Goal: Task Accomplishment & Management: Manage account settings

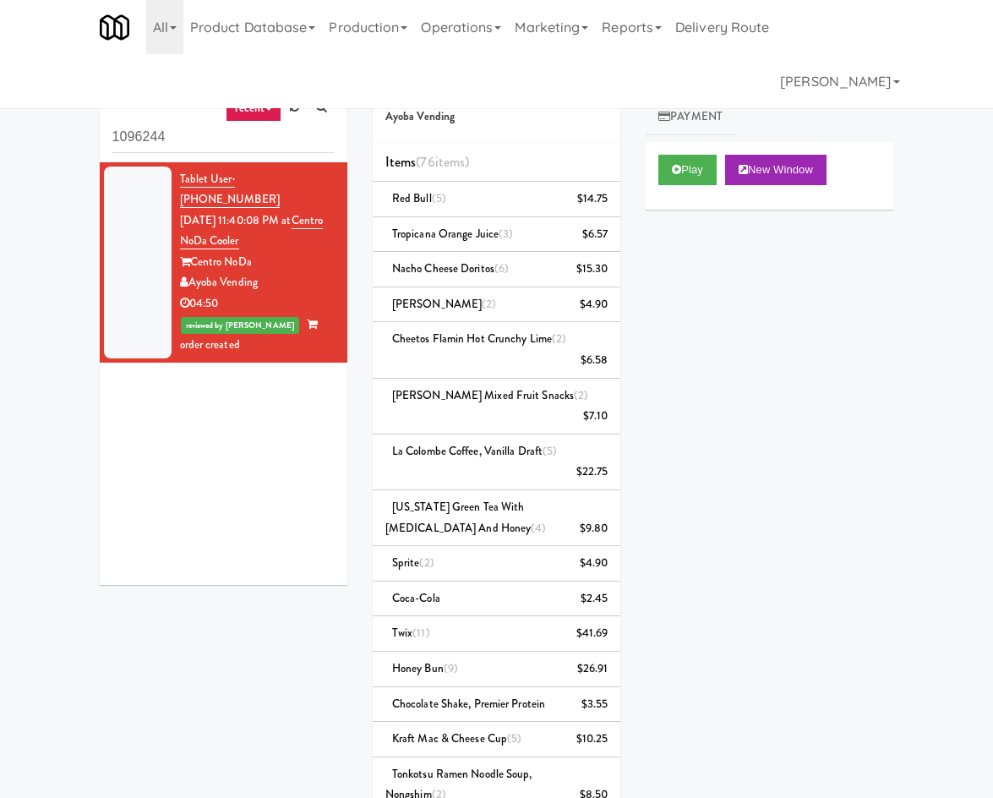
click at [845, 87] on link "Notes" at bounding box center [826, 80] width 88 height 38
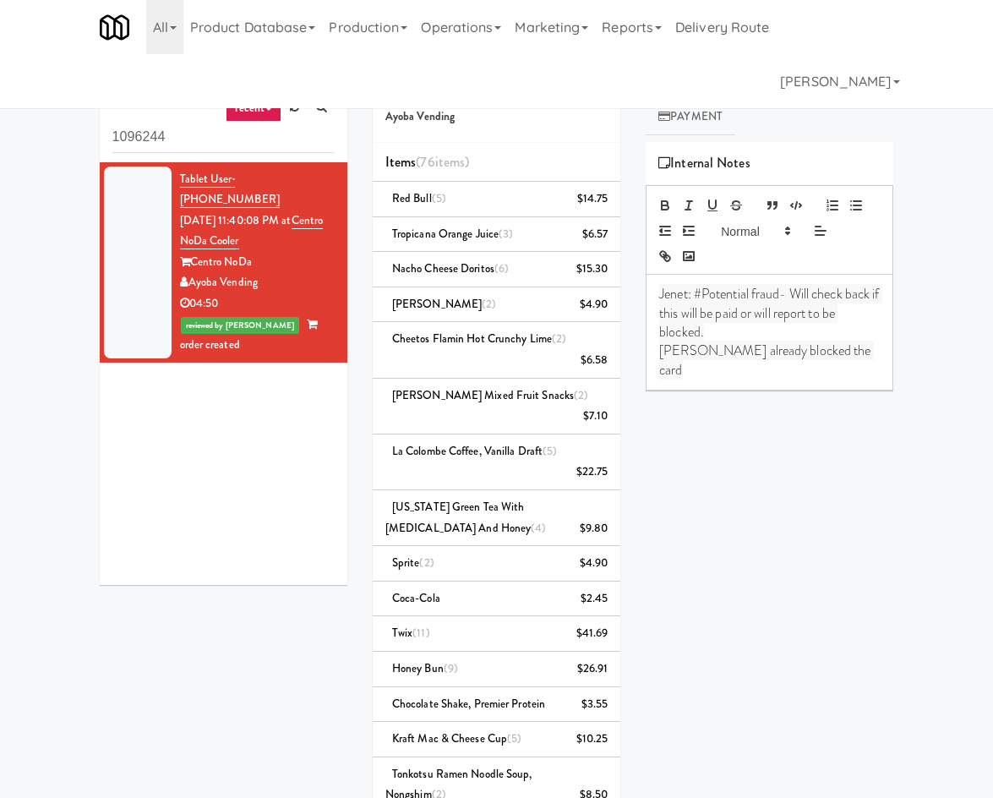
click at [692, 81] on link "Cart" at bounding box center [678, 80] width 65 height 38
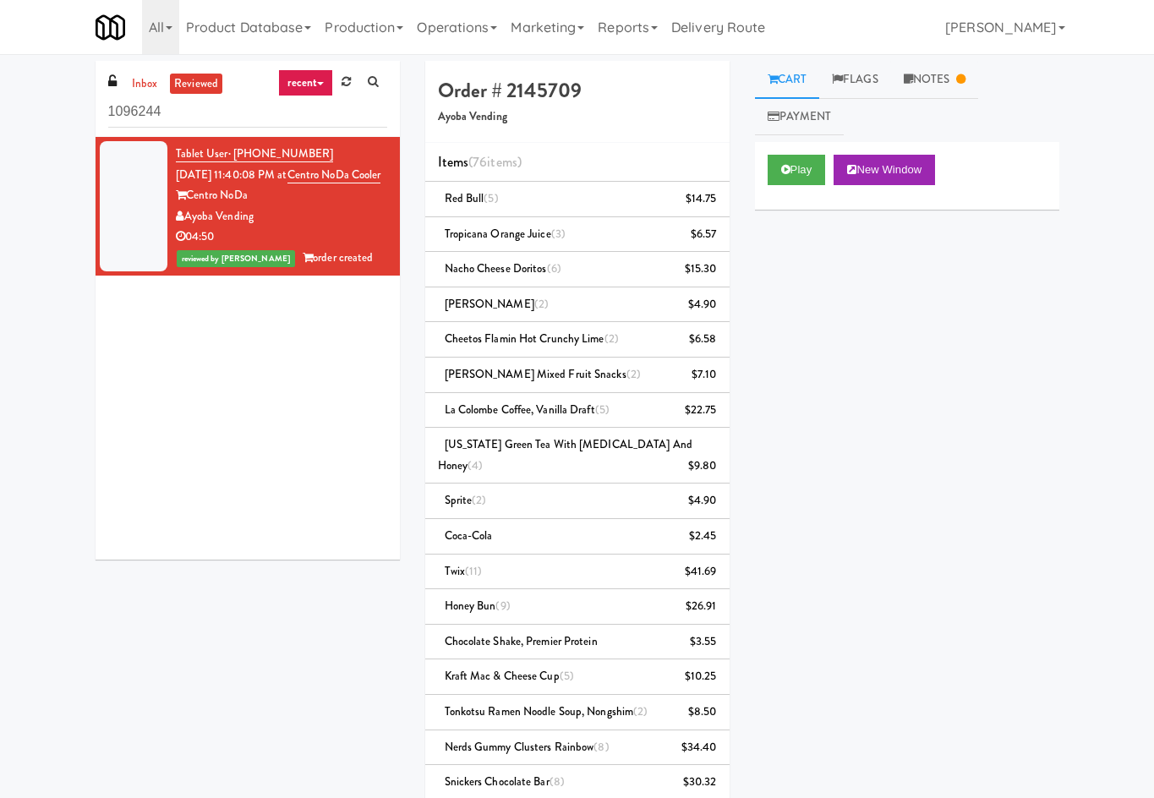
click at [522, 92] on h4 "Order # 2145709" at bounding box center [577, 90] width 279 height 22
click at [522, 91] on h4 "Order # 2145709" at bounding box center [577, 90] width 279 height 22
copy h4 "2145709"
click at [800, 174] on button "Play" at bounding box center [797, 170] width 58 height 30
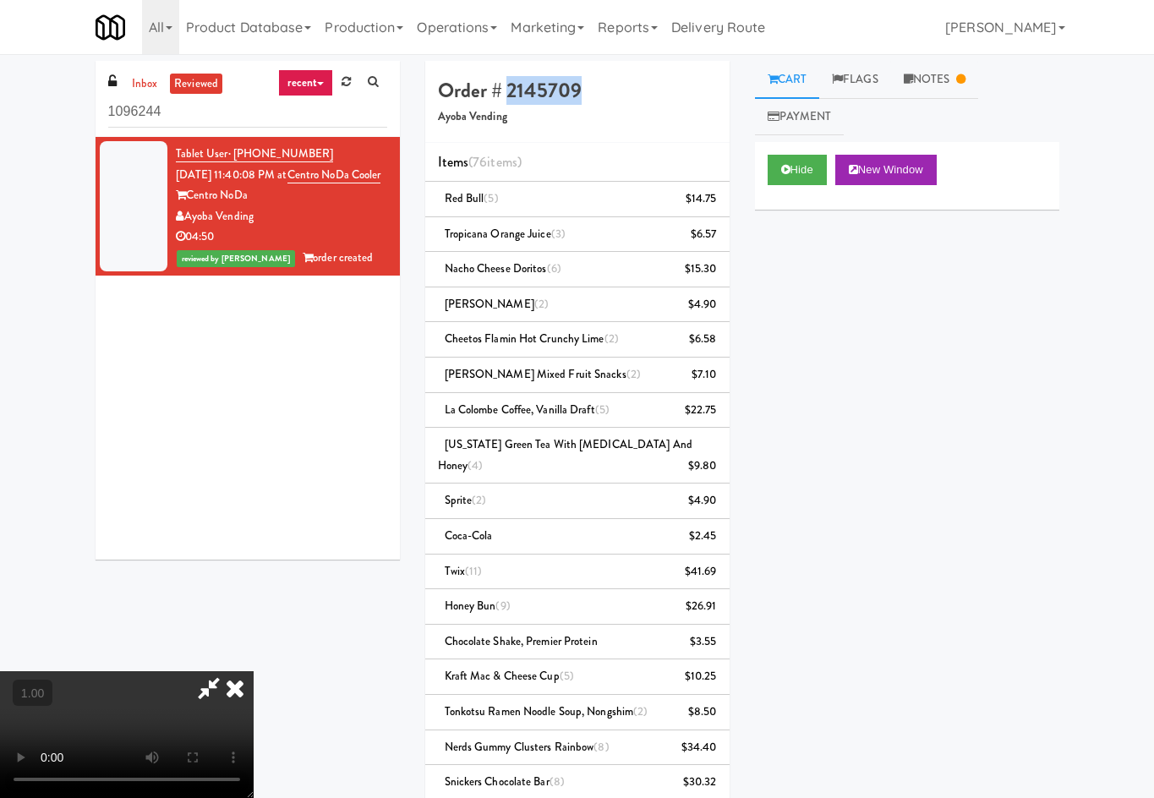
click at [254, 671] on video at bounding box center [127, 734] width 254 height 127
click at [233, 671] on video at bounding box center [127, 734] width 254 height 127
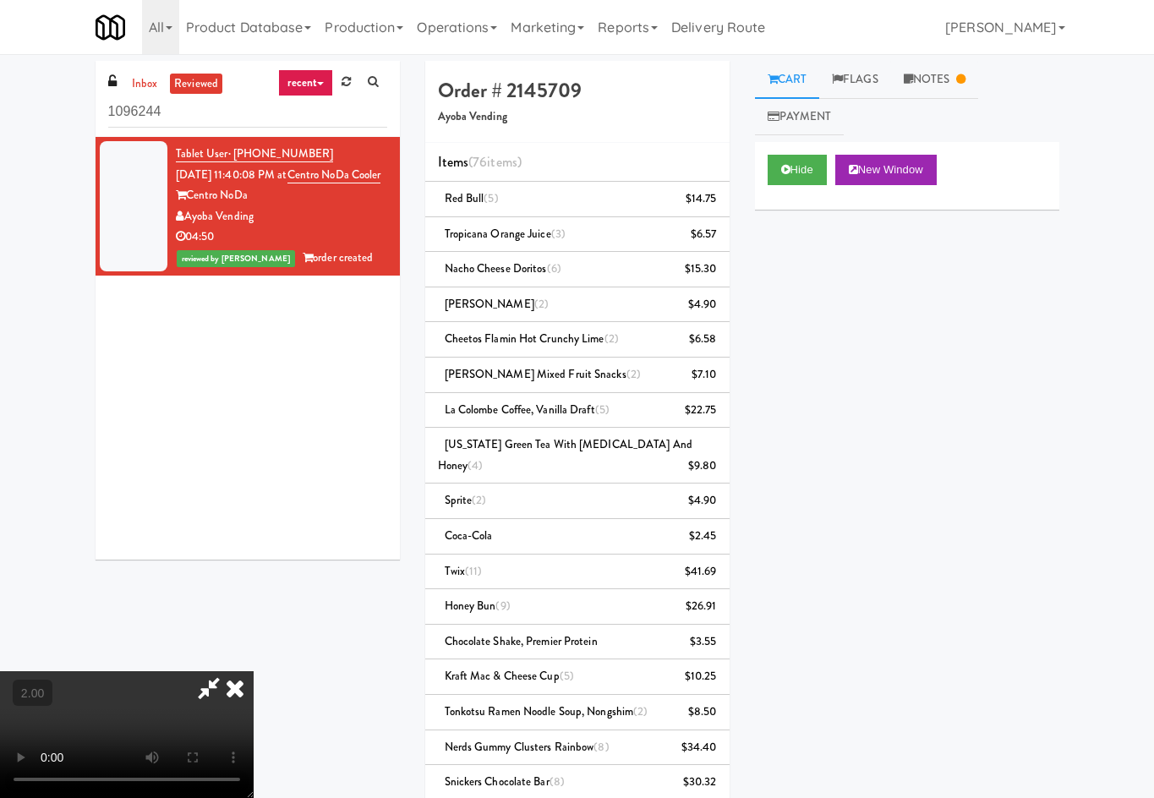
click at [254, 671] on icon at bounding box center [234, 688] width 37 height 34
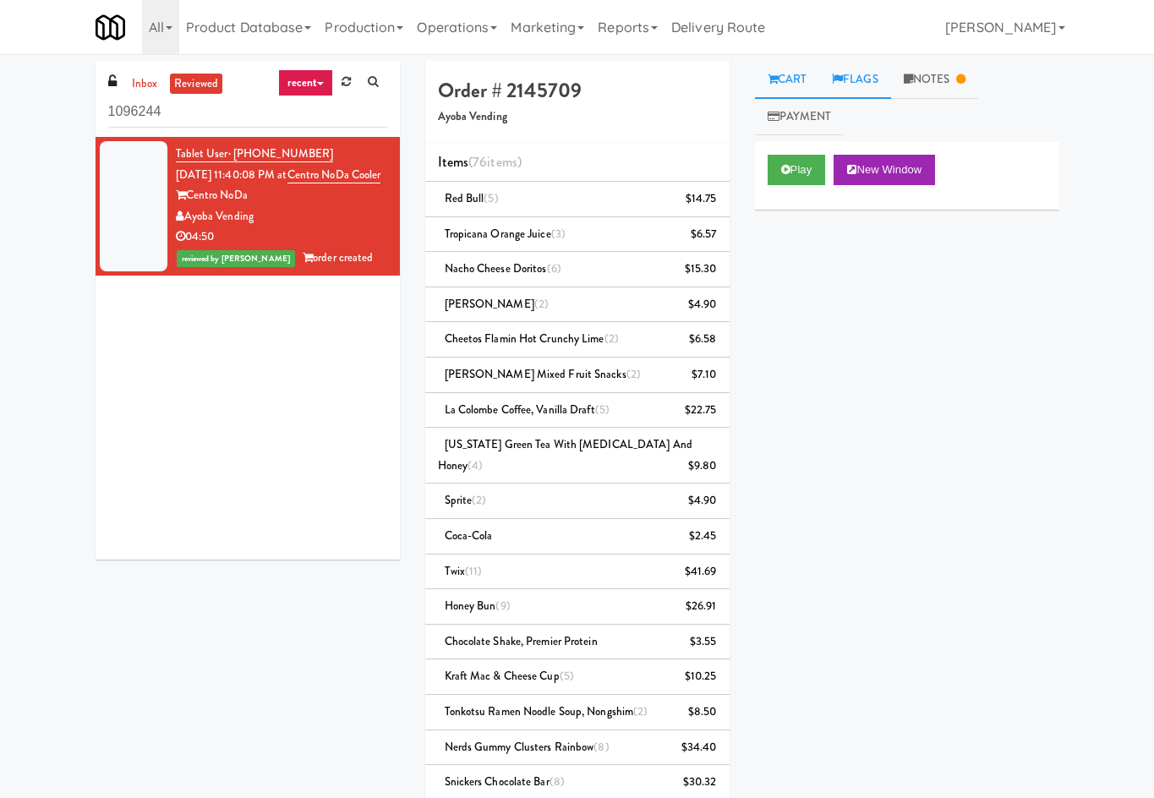
click at [861, 77] on link "Flags" at bounding box center [855, 80] width 72 height 38
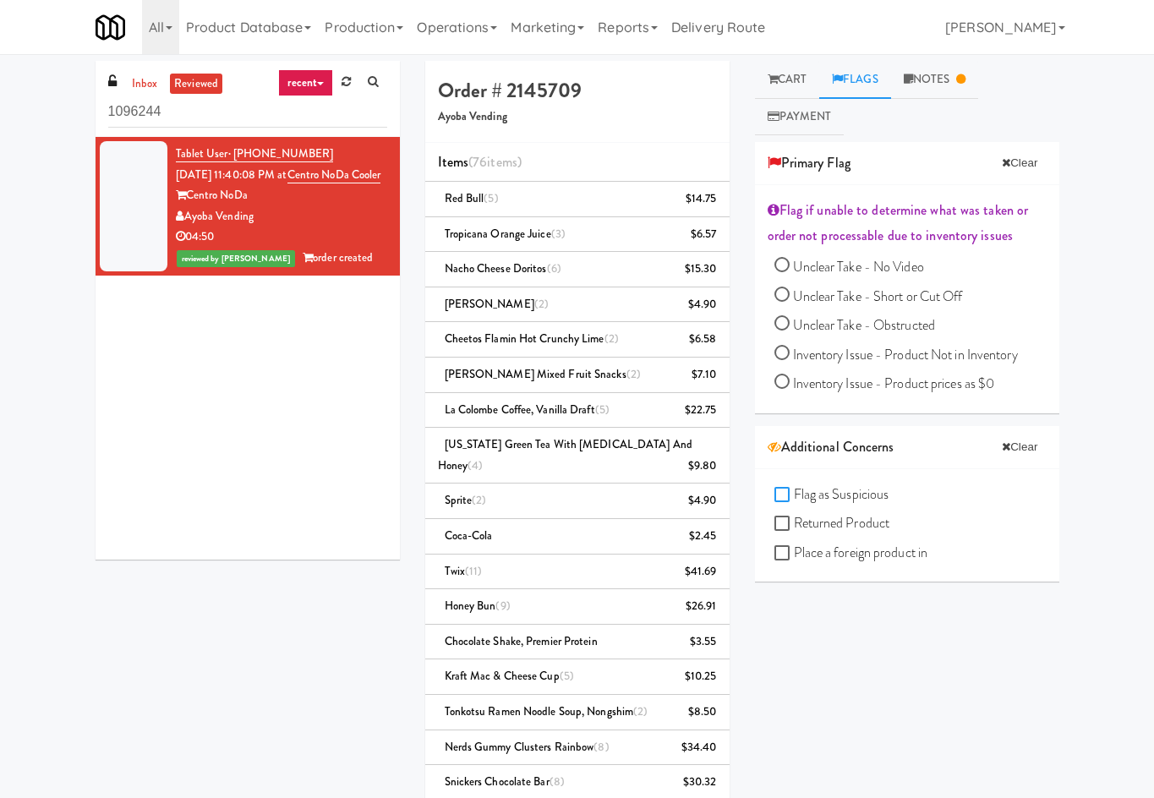
click at [786, 489] on input "Flag as Suspicious" at bounding box center [783, 496] width 19 height 14
checkbox input "true"
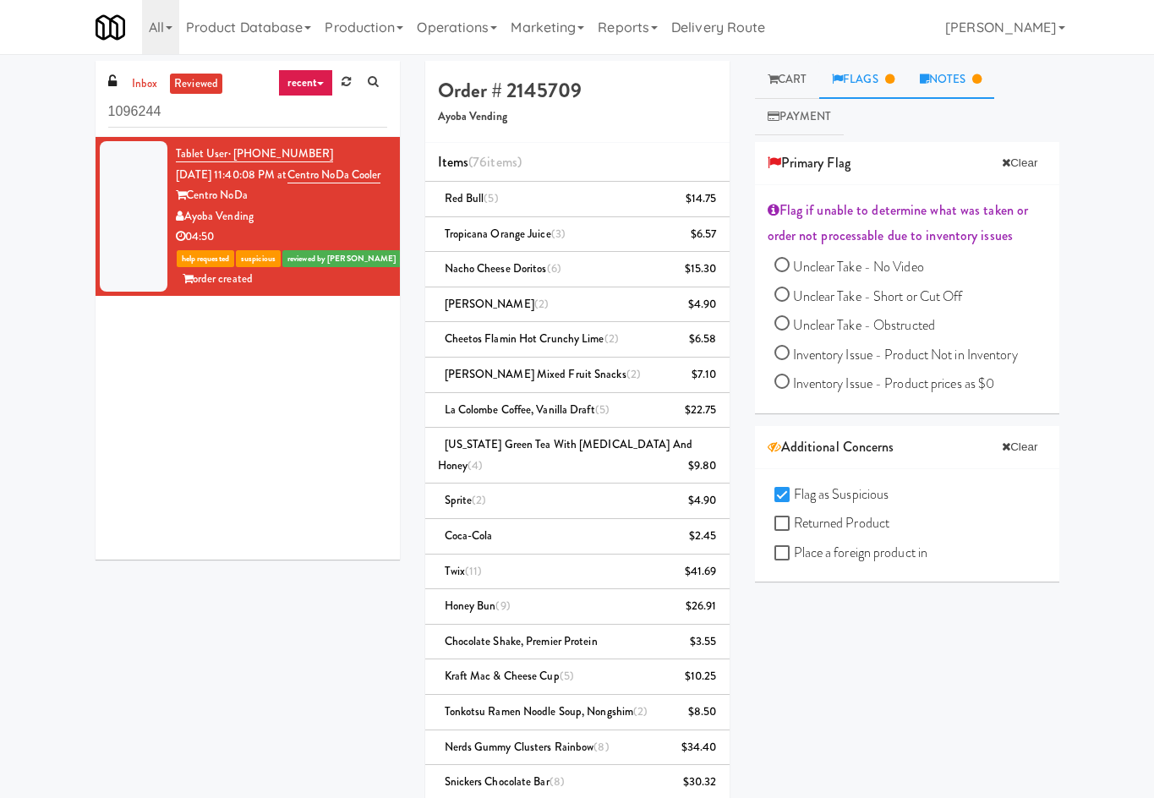
click at [934, 80] on link "Notes" at bounding box center [951, 80] width 88 height 38
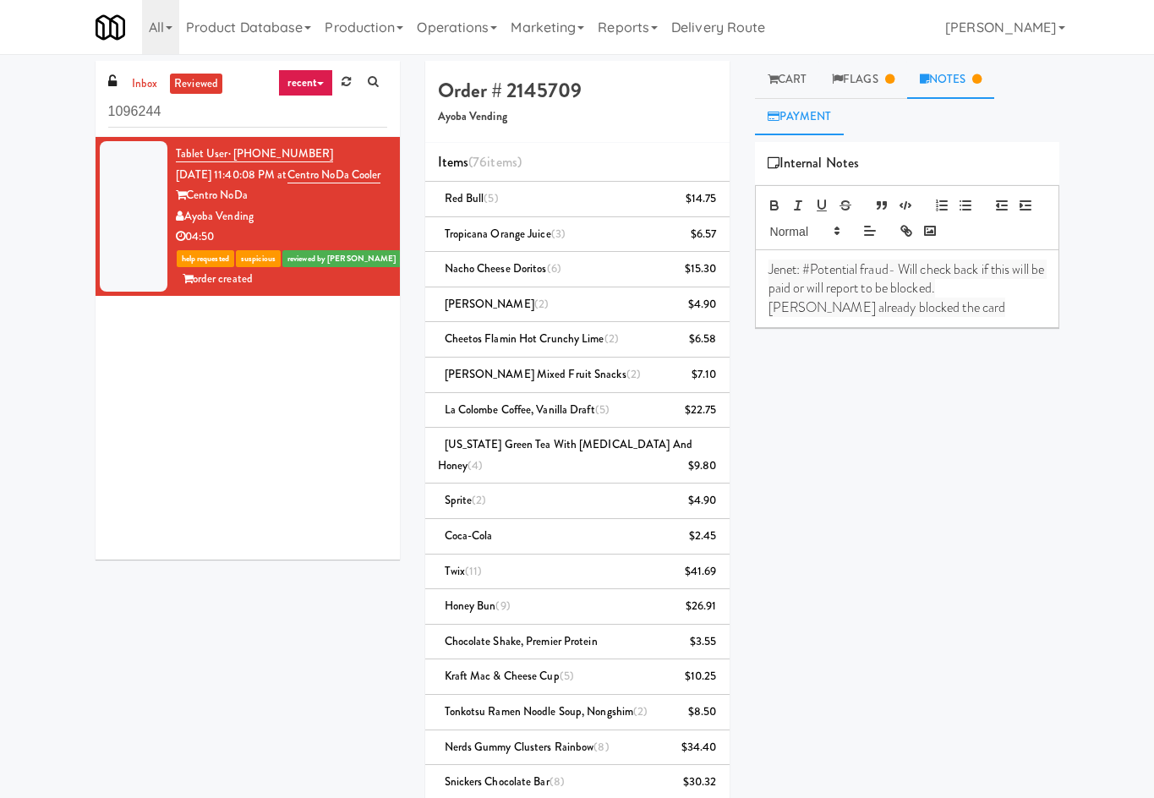
click at [823, 125] on link "Payment" at bounding box center [800, 117] width 90 height 38
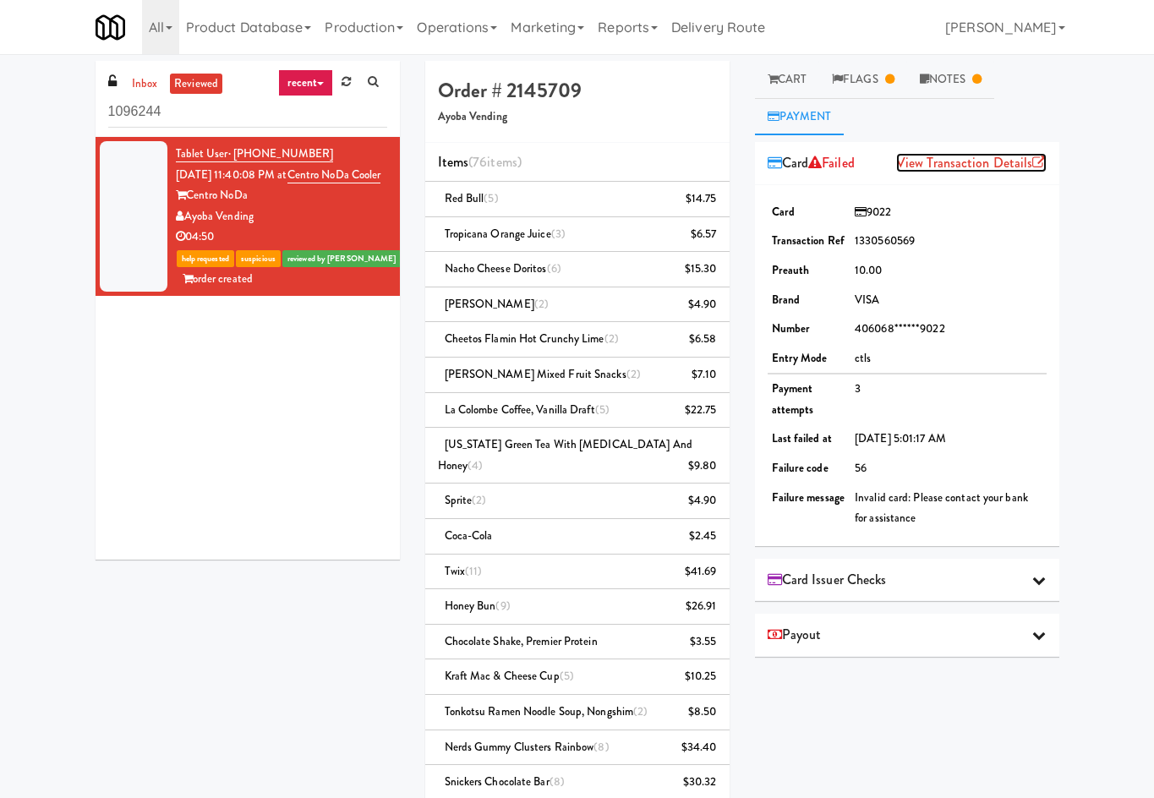
click at [984, 164] on link "View Transaction Details" at bounding box center [971, 162] width 150 height 19
drag, startPoint x: 843, startPoint y: 326, endPoint x: 944, endPoint y: 333, distance: 101.7
click at [944, 333] on tr "Number 406068******9022" at bounding box center [907, 330] width 279 height 30
copy tr "406068******9022"
click at [869, 83] on link "Flags" at bounding box center [863, 80] width 88 height 38
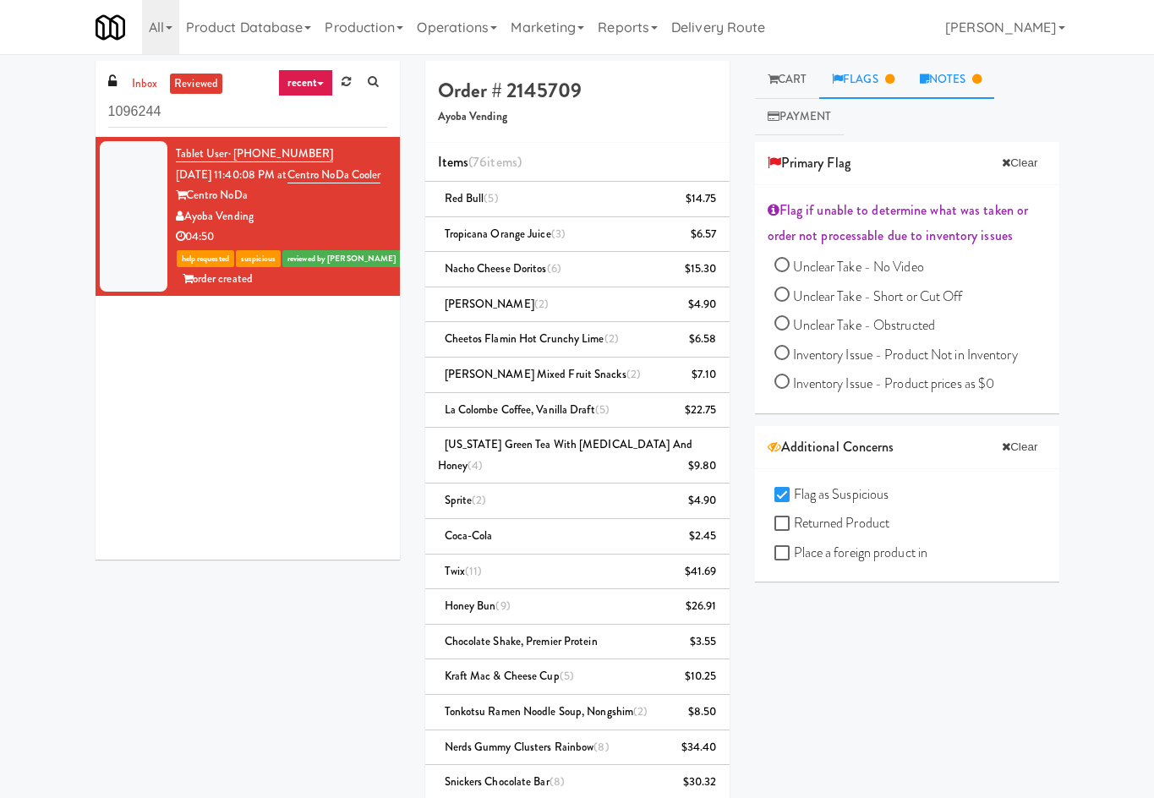
click at [927, 75] on icon at bounding box center [924, 79] width 9 height 11
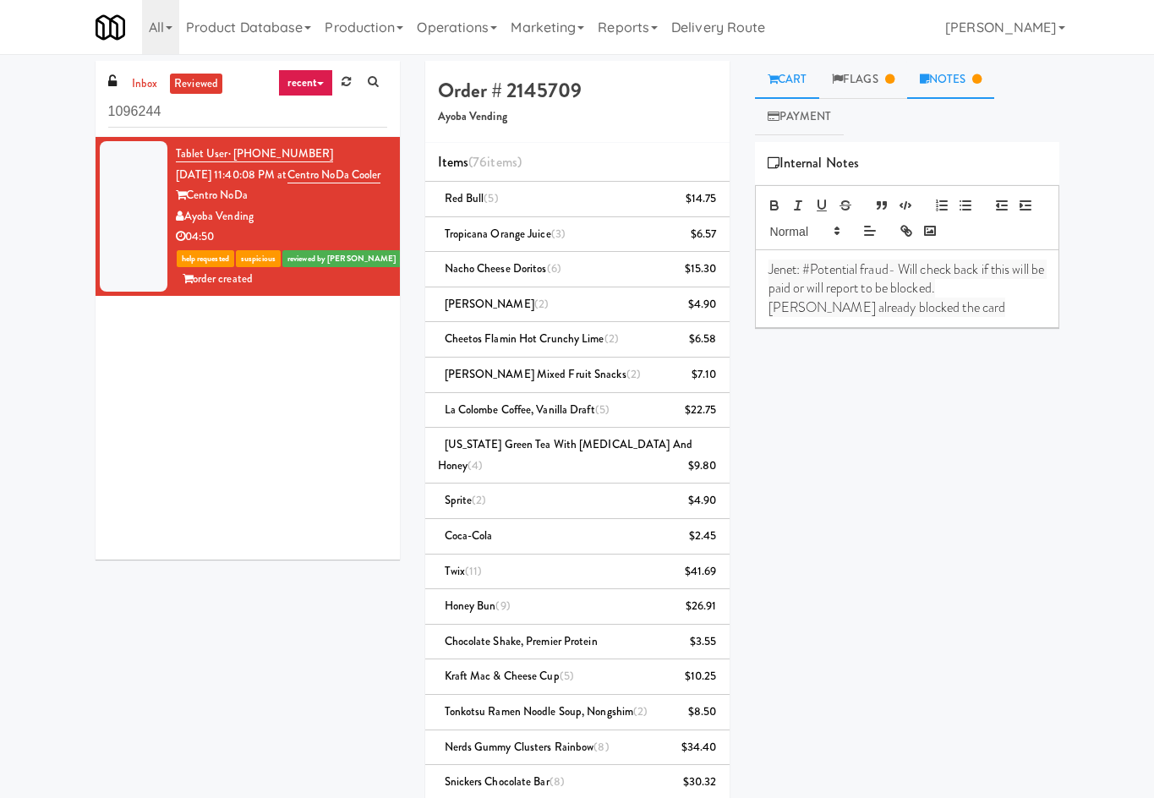
click at [792, 90] on link "Cart" at bounding box center [787, 80] width 65 height 38
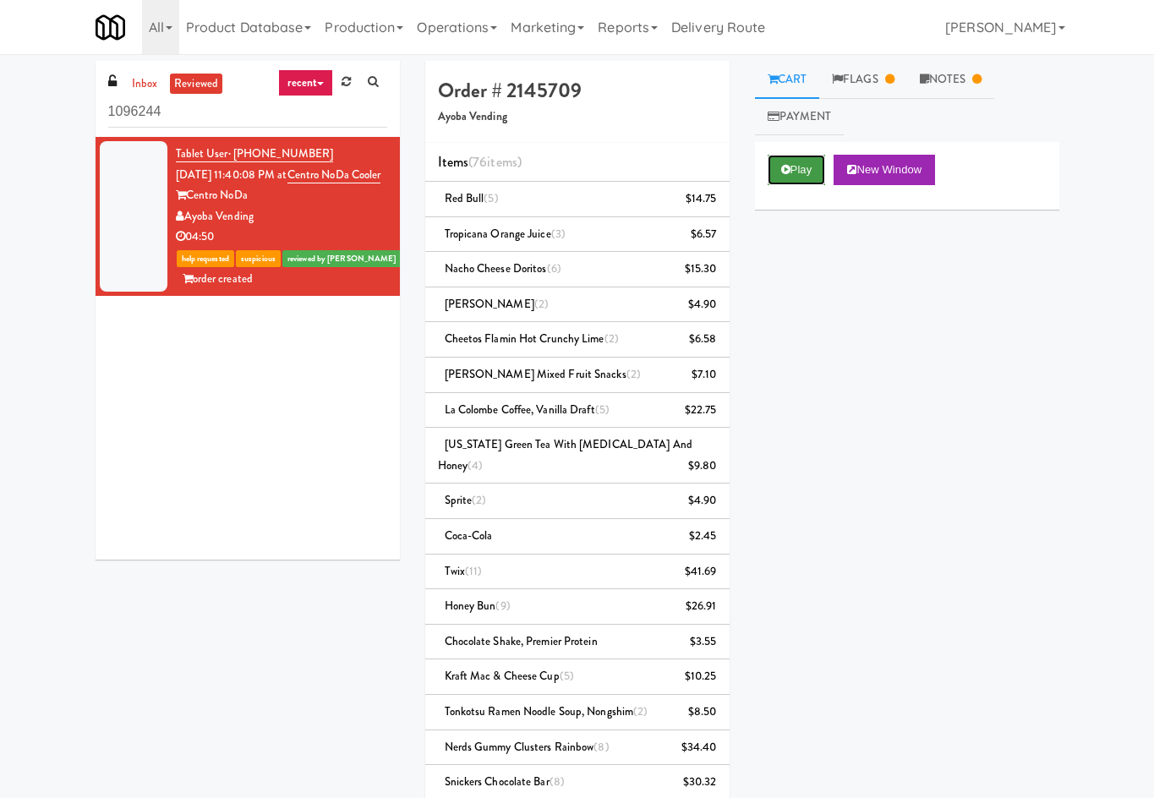
click at [810, 164] on button "Play" at bounding box center [797, 170] width 58 height 30
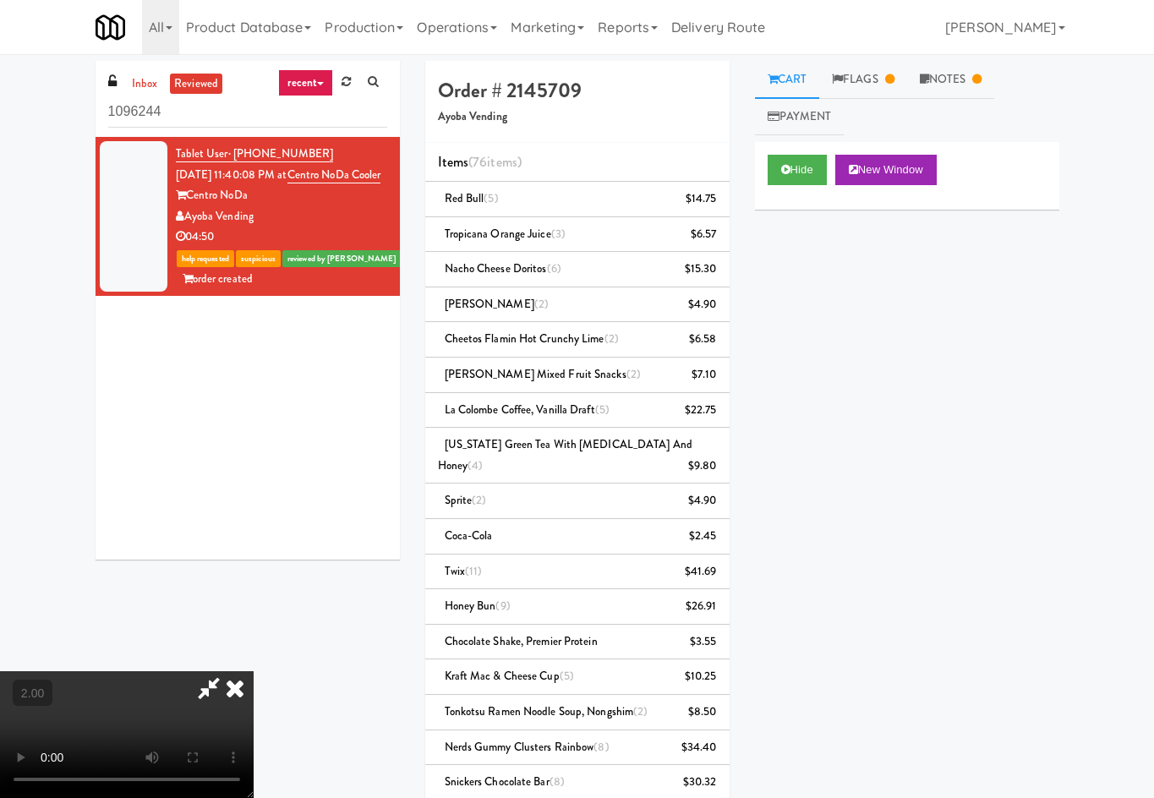
click at [254, 671] on icon at bounding box center [234, 688] width 37 height 34
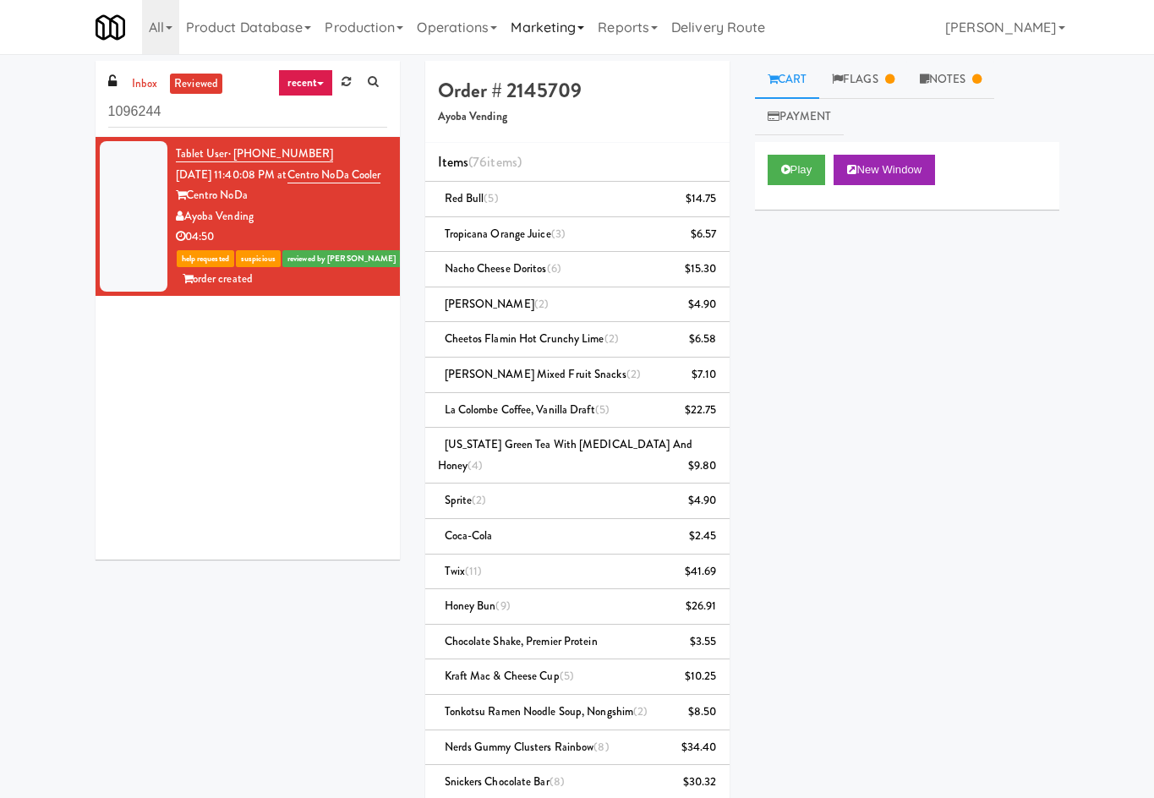
drag, startPoint x: 262, startPoint y: 239, endPoint x: 579, endPoint y: 45, distance: 371.9
click at [188, 227] on div "Ayoba Vending" at bounding box center [281, 216] width 211 height 21
copy div "Ayoba Vending"
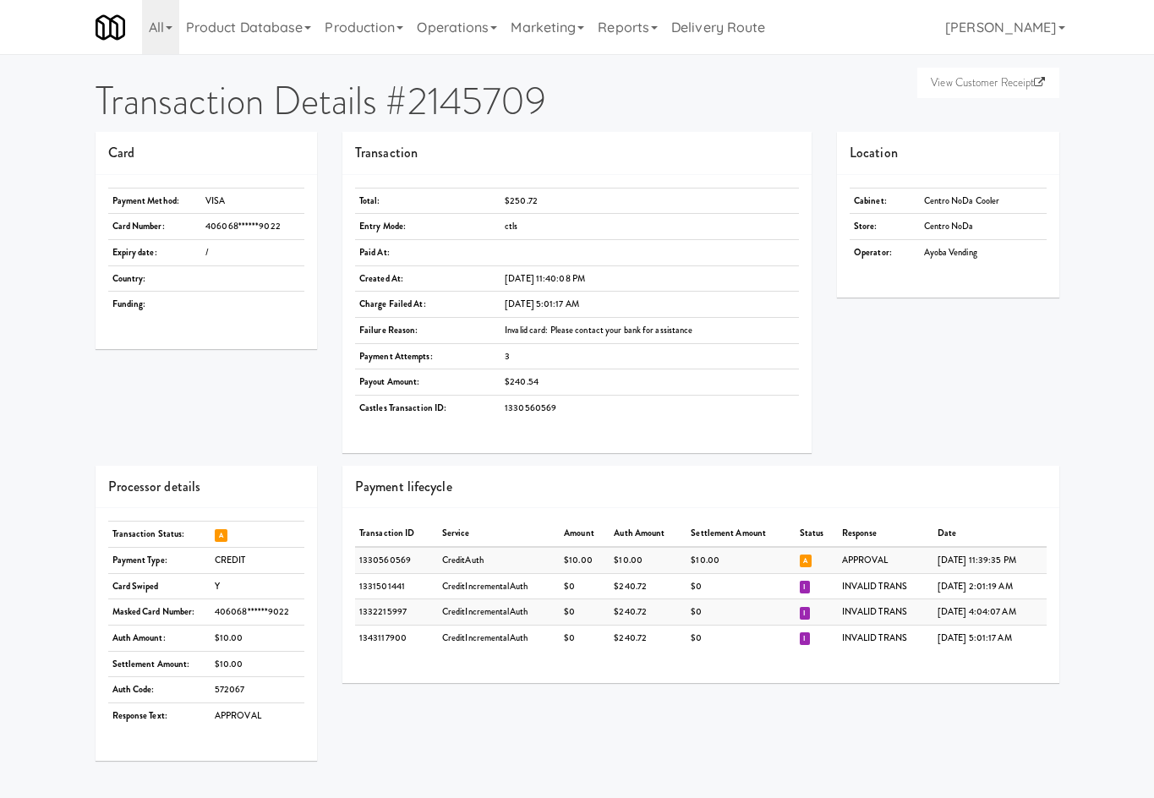
click at [607, 330] on td "Invalid card: Please contact your bank for assistance" at bounding box center [650, 330] width 298 height 26
copy td "Invalid card: Please contact your bank for assistance"
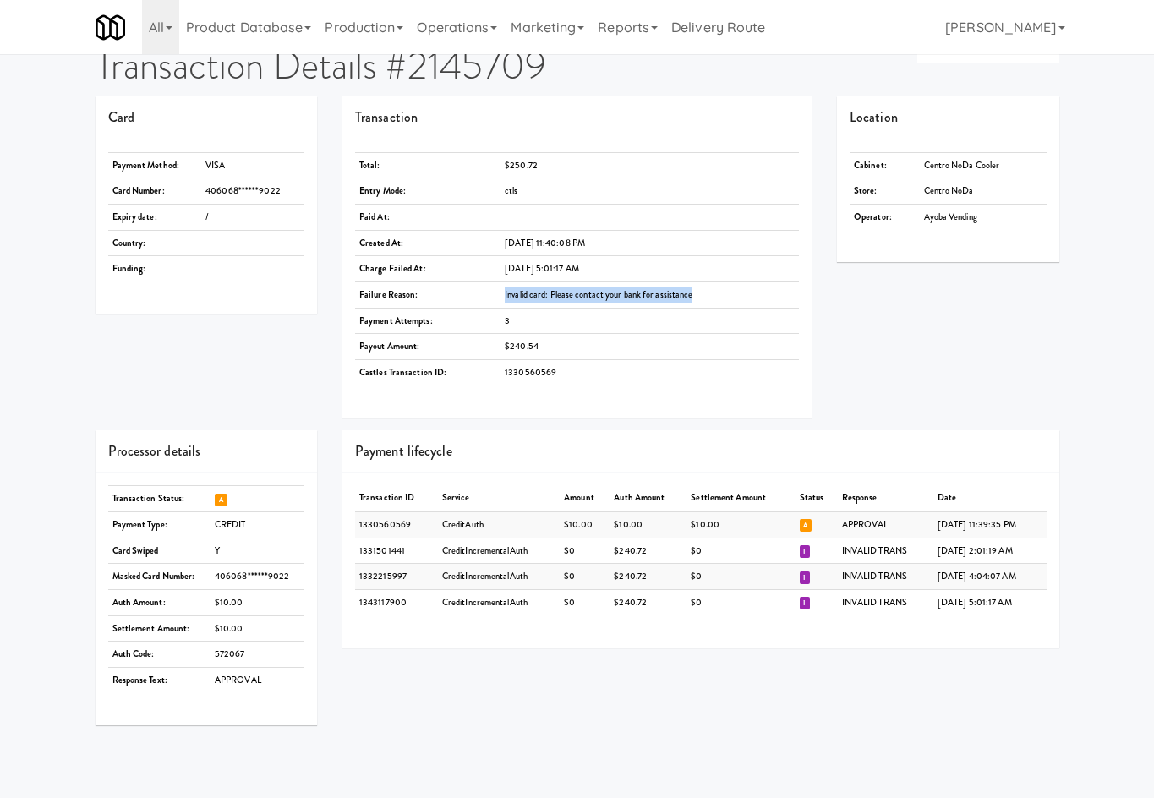
scroll to position [54, 0]
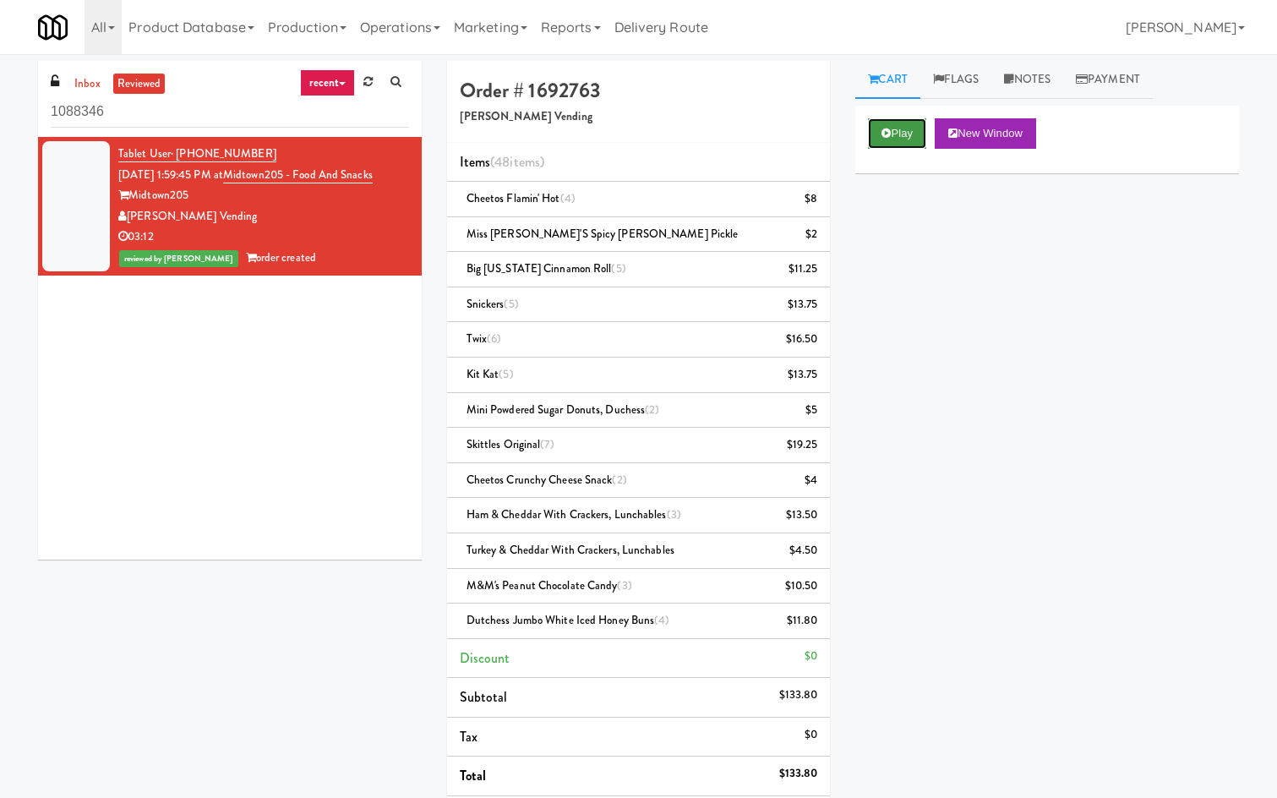
click at [878, 128] on button "Play" at bounding box center [897, 133] width 58 height 30
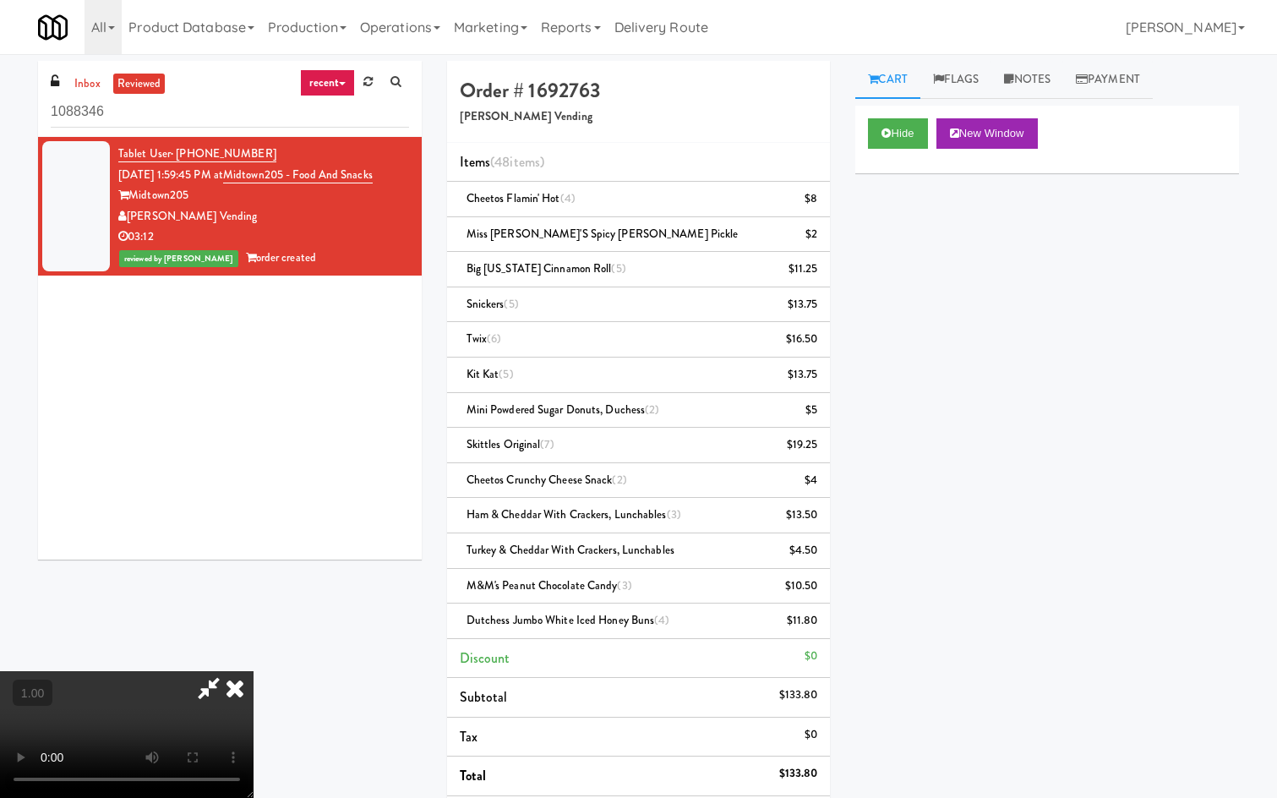
click at [254, 671] on video at bounding box center [127, 734] width 254 height 127
click at [1082, 74] on link "Payment" at bounding box center [1109, 80] width 90 height 38
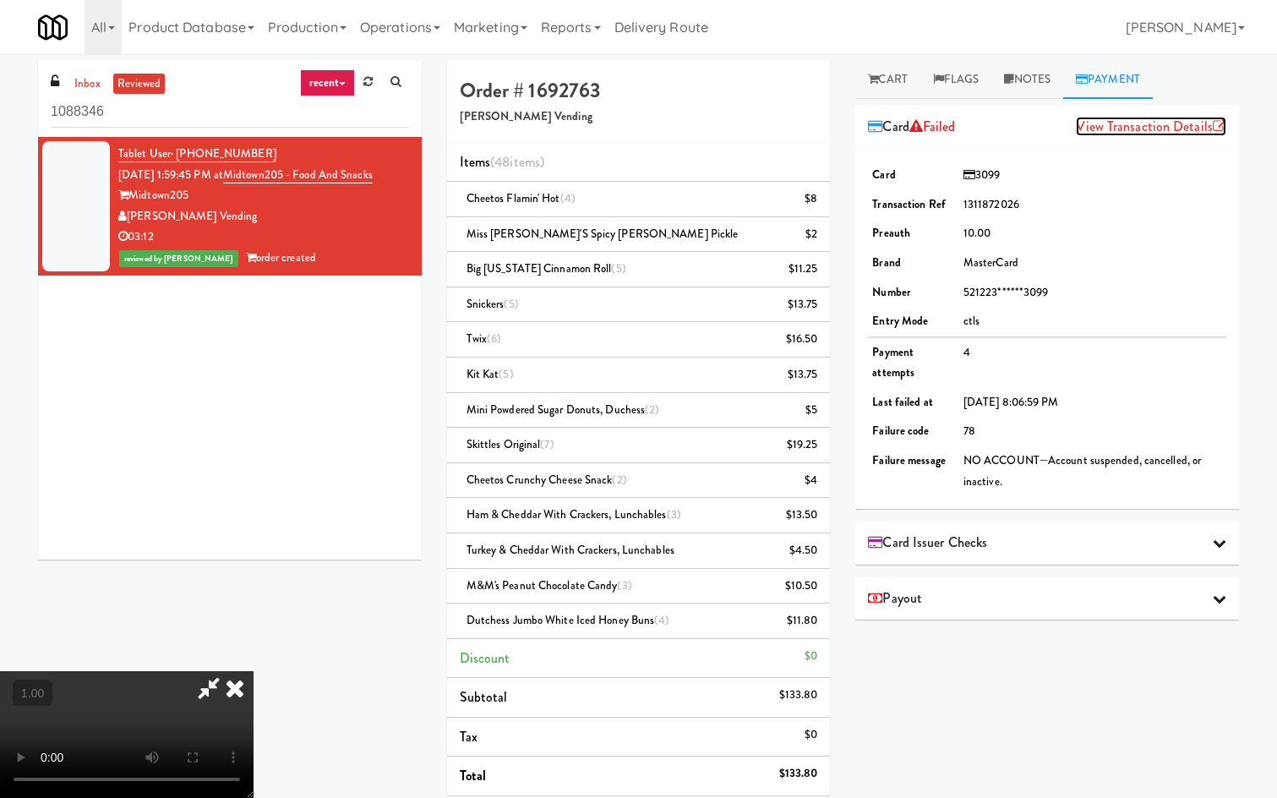
click at [1108, 128] on link "View Transaction Details" at bounding box center [1151, 126] width 150 height 19
click at [254, 671] on video at bounding box center [127, 734] width 254 height 127
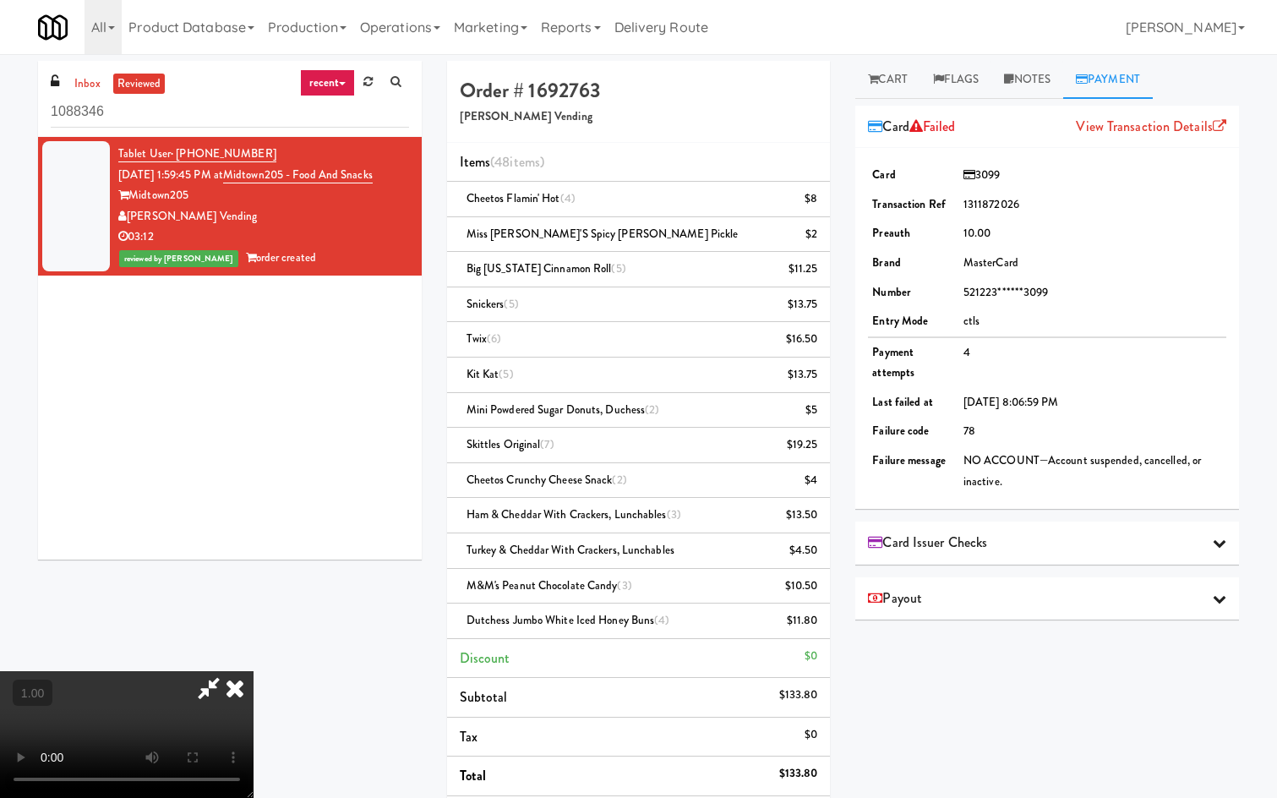
click at [254, 671] on video at bounding box center [127, 734] width 254 height 127
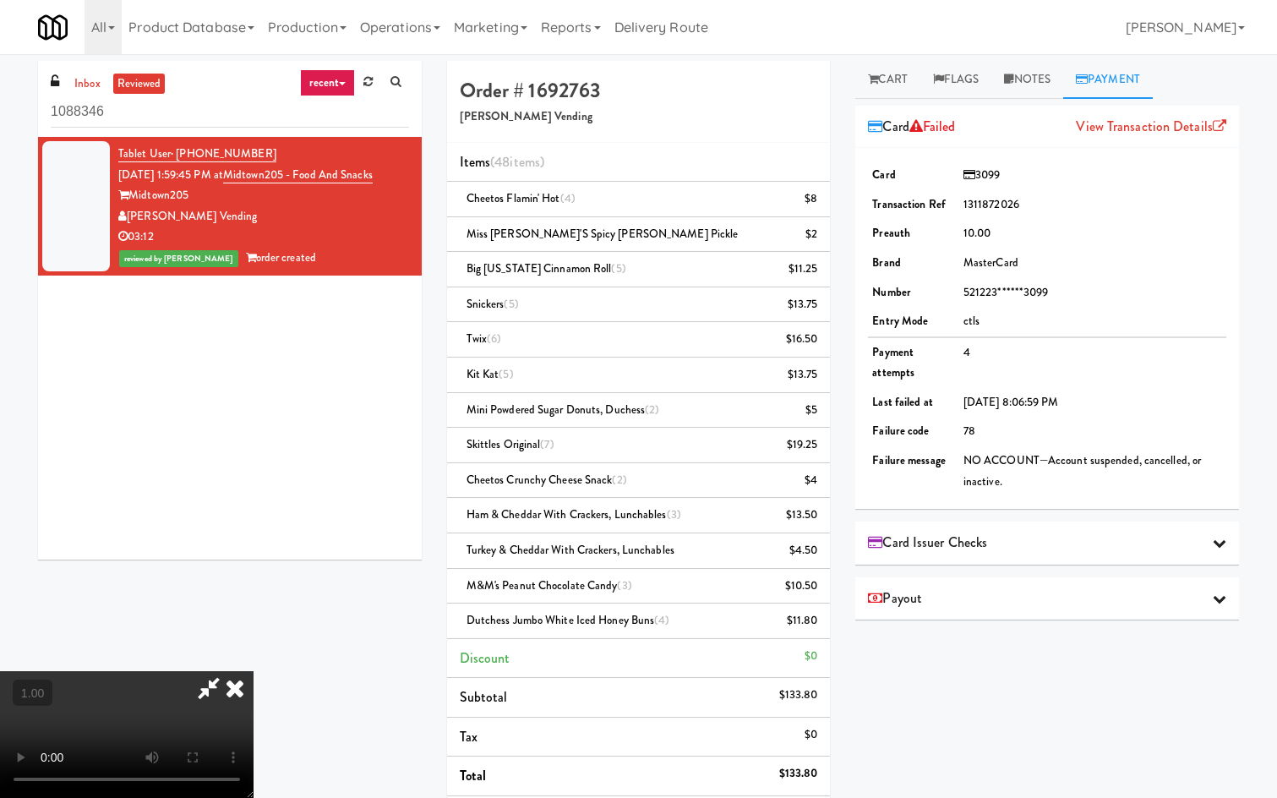
click at [254, 671] on video at bounding box center [127, 734] width 254 height 127
click at [254, 682] on video at bounding box center [127, 734] width 254 height 127
click at [254, 671] on video at bounding box center [127, 734] width 254 height 127
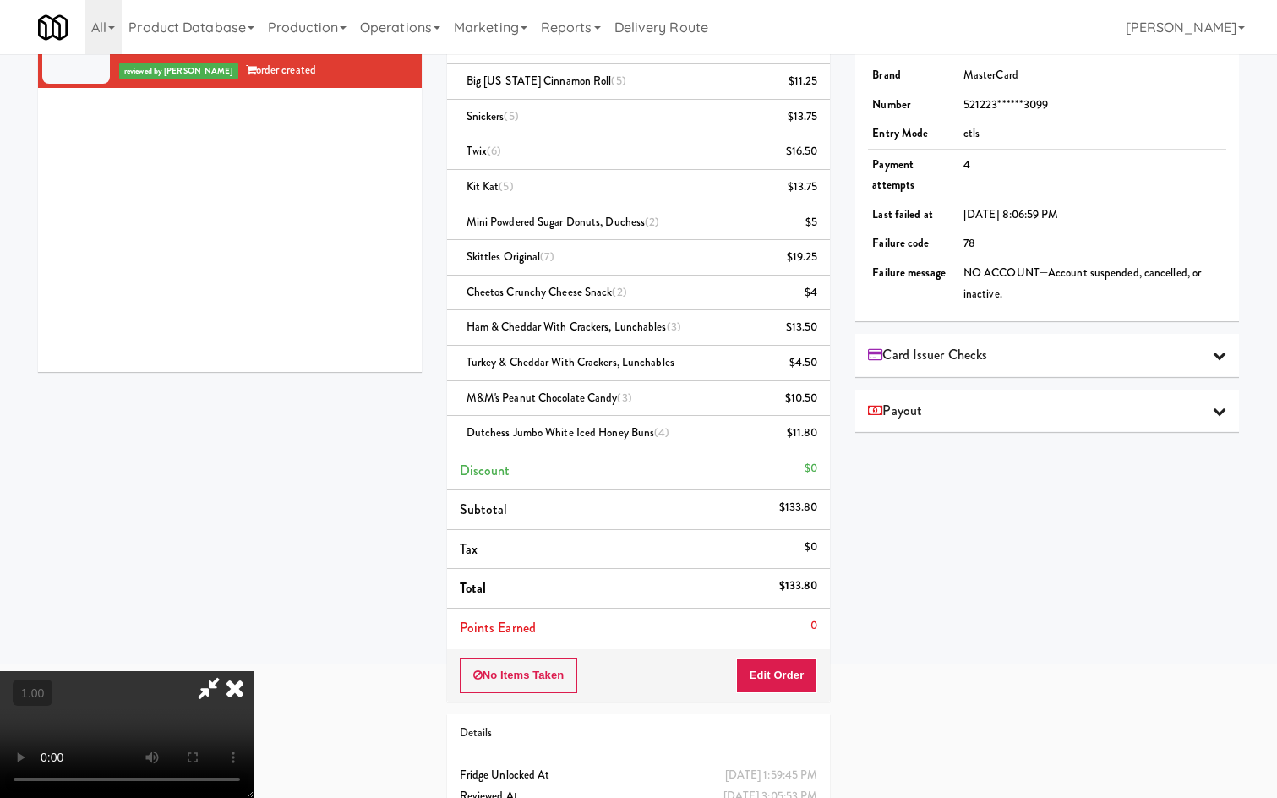
scroll to position [263, 0]
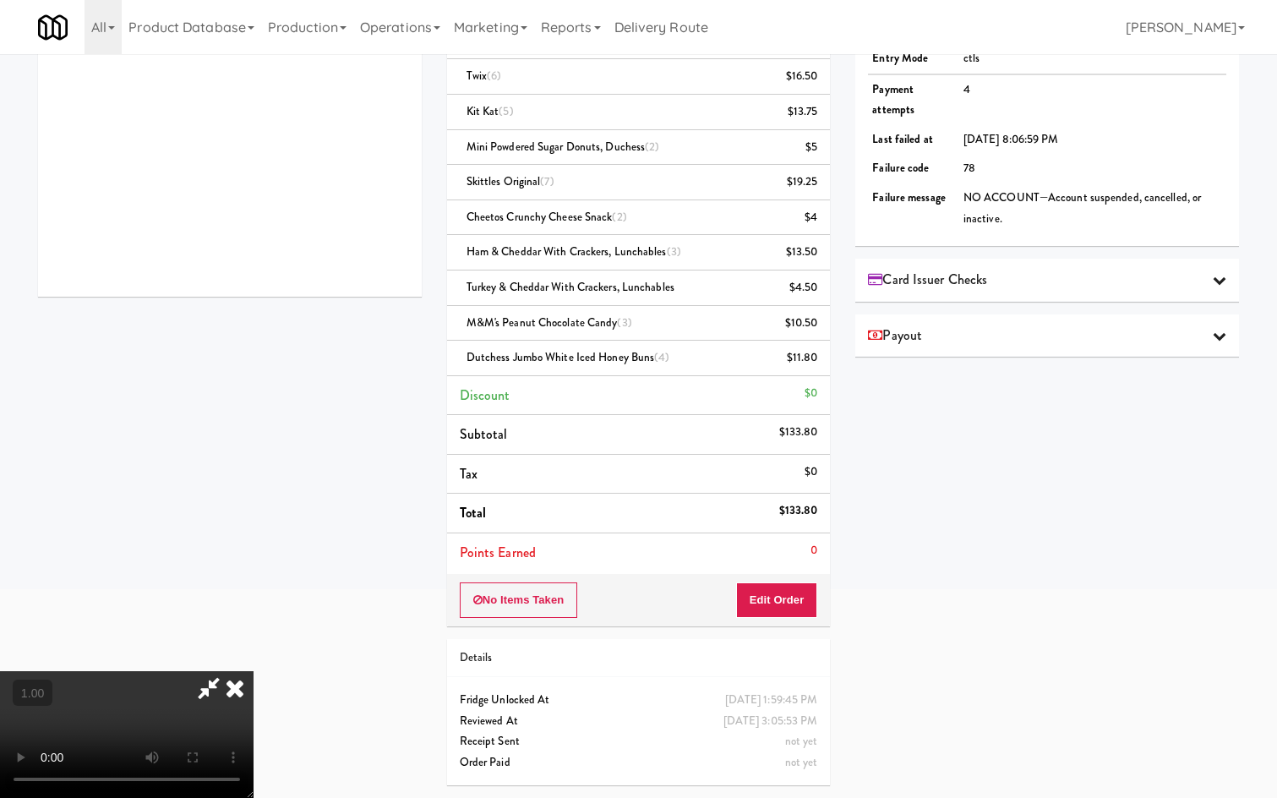
click at [254, 671] on video at bounding box center [127, 734] width 254 height 127
drag, startPoint x: 397, startPoint y: 687, endPoint x: 348, endPoint y: 727, distance: 63.0
click at [254, 687] on video at bounding box center [127, 734] width 254 height 127
click at [254, 676] on video at bounding box center [127, 734] width 254 height 127
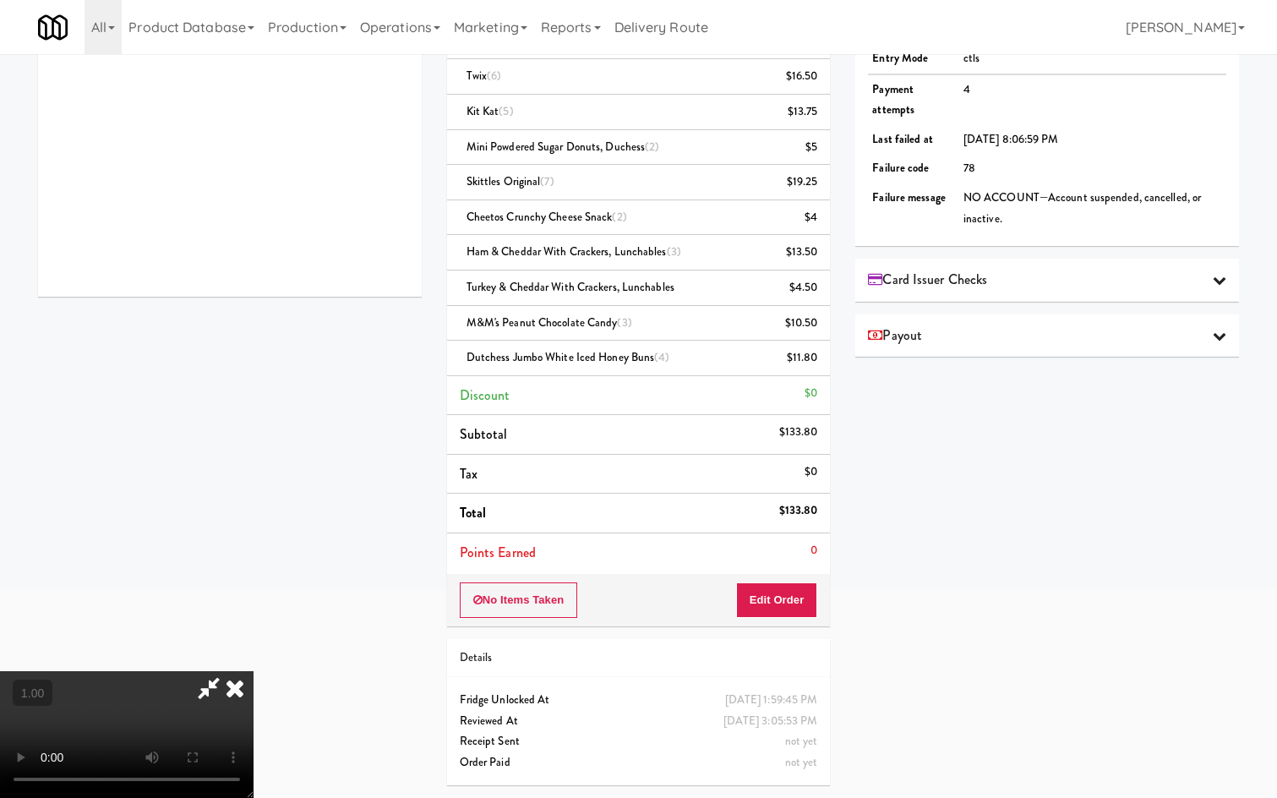
click at [254, 671] on icon at bounding box center [234, 688] width 37 height 34
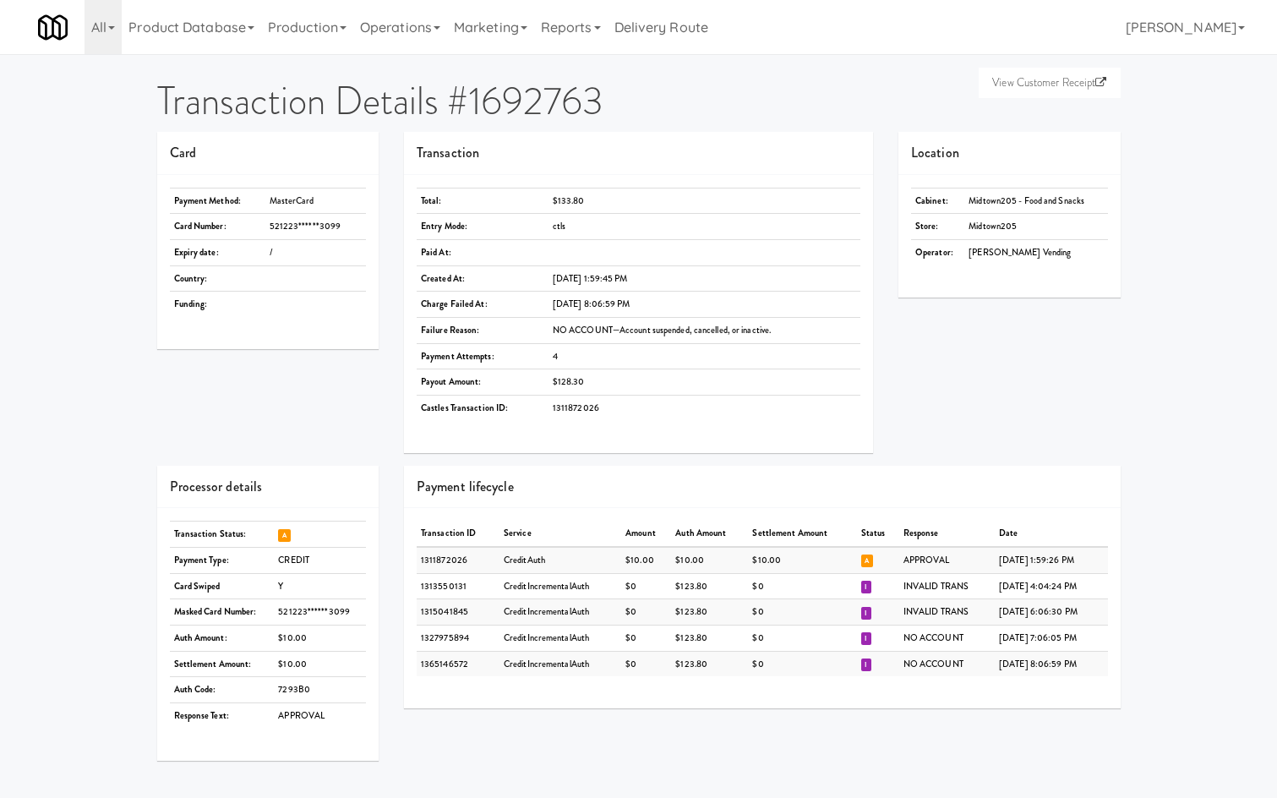
click at [292, 225] on td "521223******3099" at bounding box center [315, 227] width 101 height 26
click at [200, 202] on strong "Payment Method:" at bounding box center [208, 200] width 68 height 13
drag, startPoint x: 198, startPoint y: 202, endPoint x: 333, endPoint y: 224, distance: 137.0
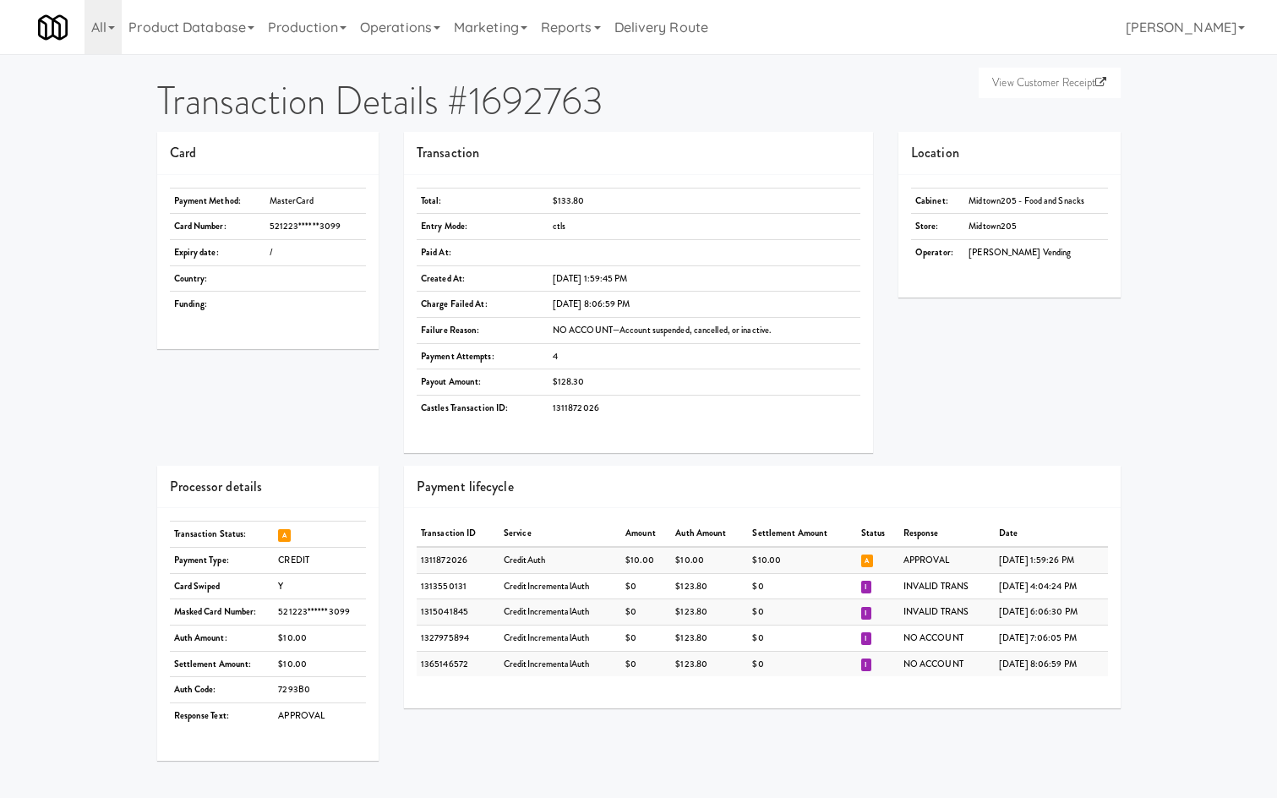
click at [333, 224] on tbody "Payment Method: MasterCard Card Number: 521223******3099 Expiry date: / Country…" at bounding box center [268, 252] width 197 height 129
click at [333, 224] on td "521223******3099" at bounding box center [315, 227] width 101 height 26
drag, startPoint x: 343, startPoint y: 229, endPoint x: 163, endPoint y: 205, distance: 181.7
click at [163, 205] on div "Payment Method: MasterCard Card Number: 521223******3099 Expiry date: / Country…" at bounding box center [268, 262] width 222 height 174
copy tbody "Payment Method: MasterCard Card Number: 521223******3099"
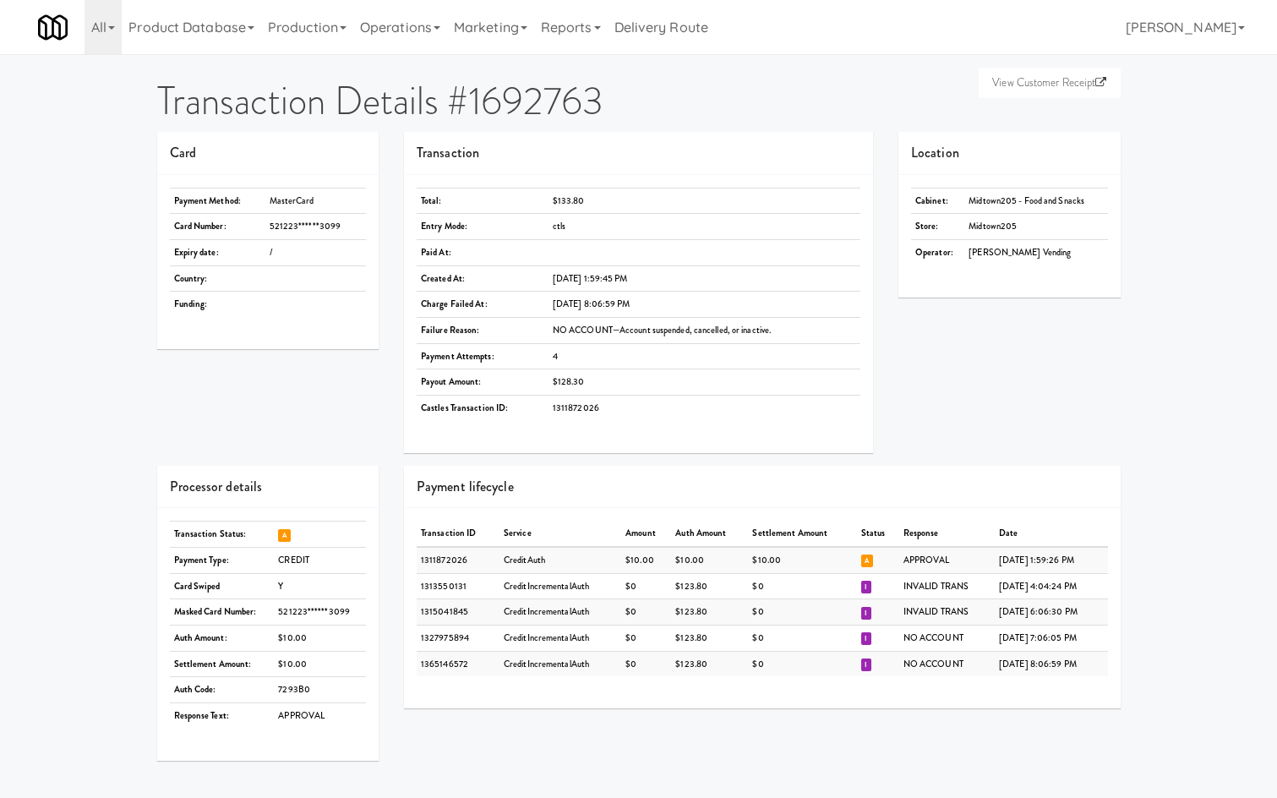
click at [296, 219] on td "521223******3099" at bounding box center [315, 227] width 101 height 26
click at [286, 225] on td "521223******3099" at bounding box center [315, 227] width 101 height 26
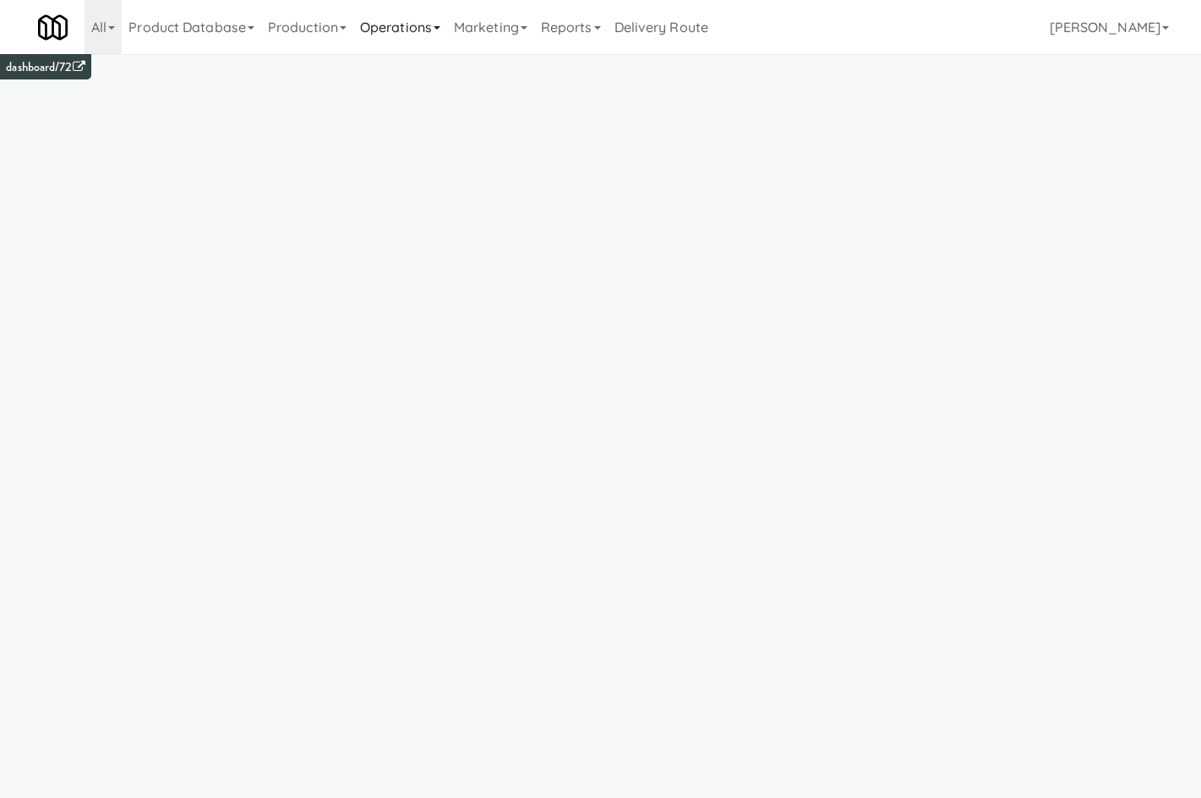
click at [419, 33] on link "Operations" at bounding box center [400, 27] width 94 height 54
click at [293, 32] on link "Production" at bounding box center [307, 27] width 92 height 54
click at [186, 23] on link "Product Database" at bounding box center [192, 27] width 140 height 54
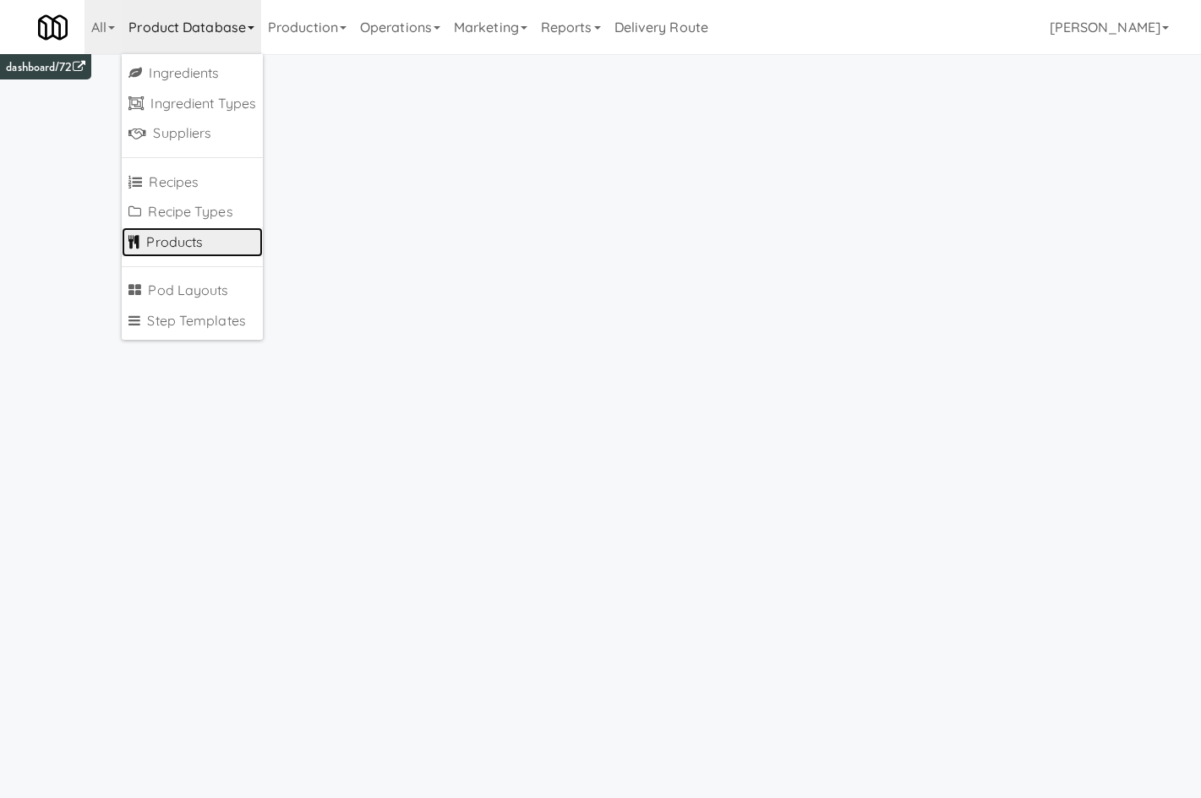
click at [194, 233] on link "Products" at bounding box center [192, 242] width 141 height 30
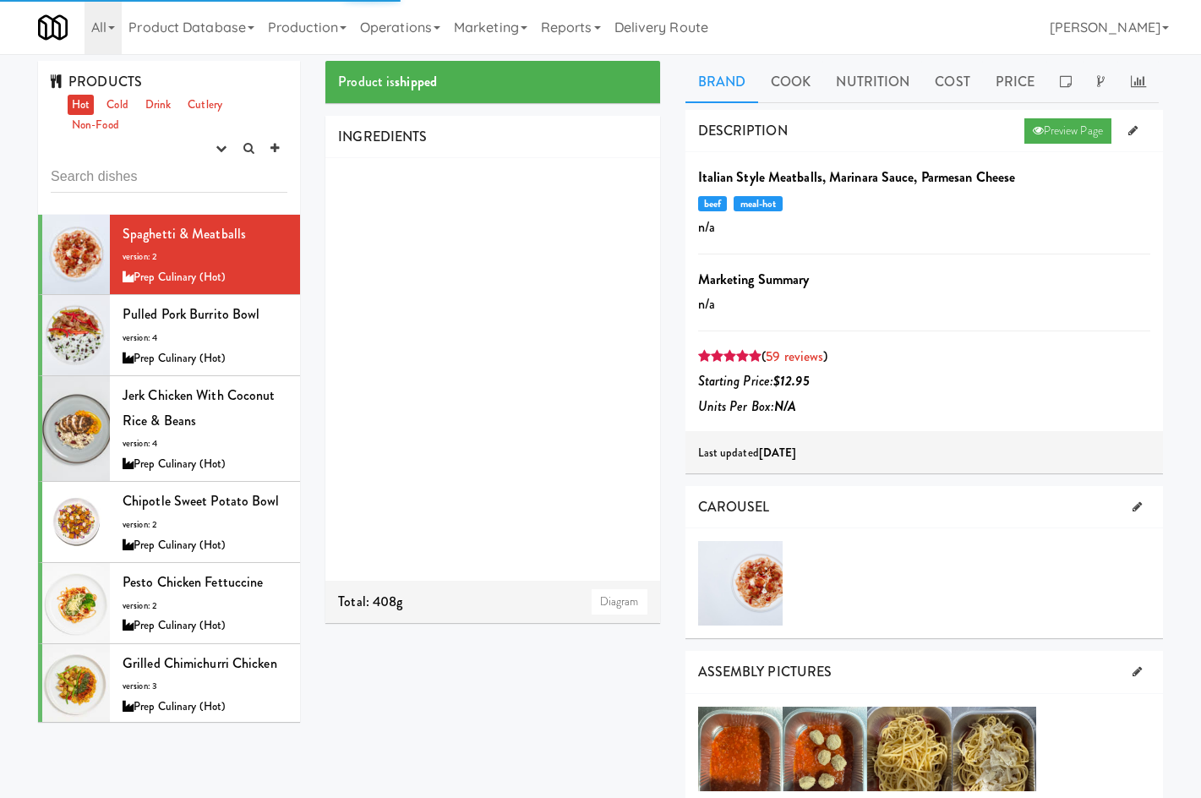
click at [105, 45] on link "All" at bounding box center [103, 27] width 37 height 54
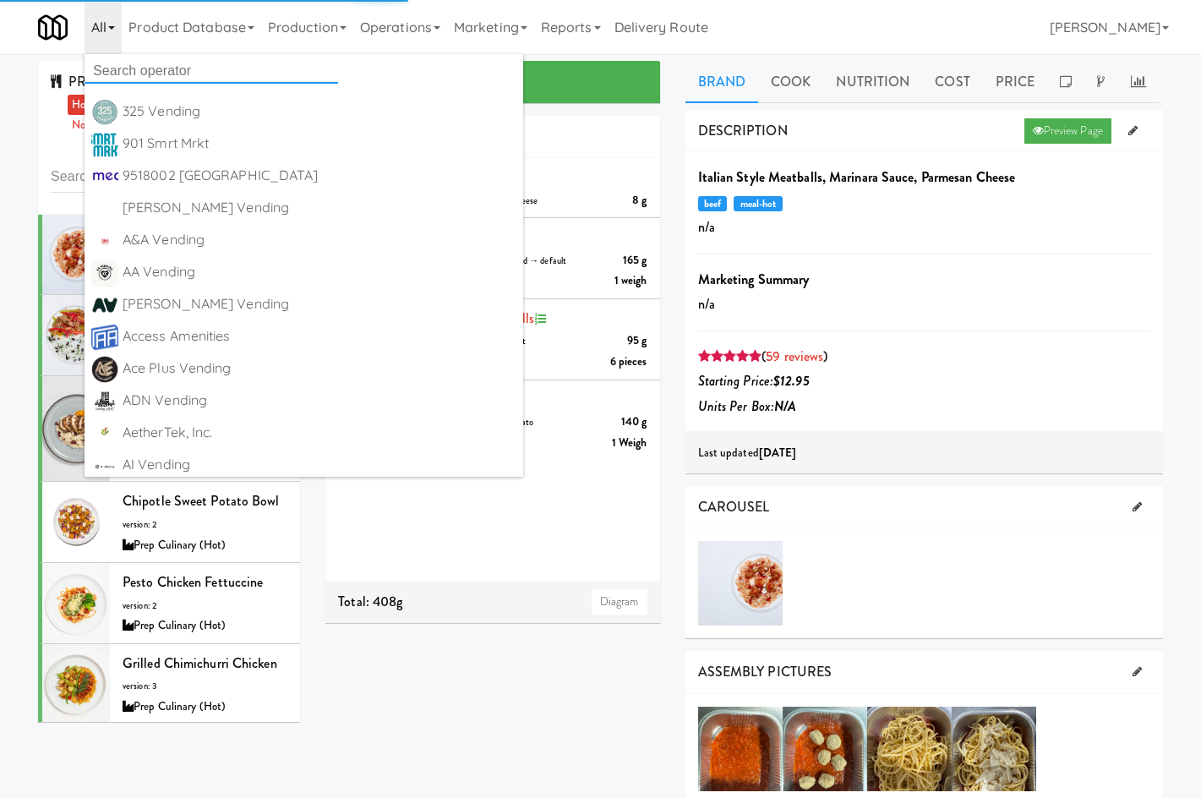
click at [132, 70] on input "text" at bounding box center [212, 70] width 254 height 25
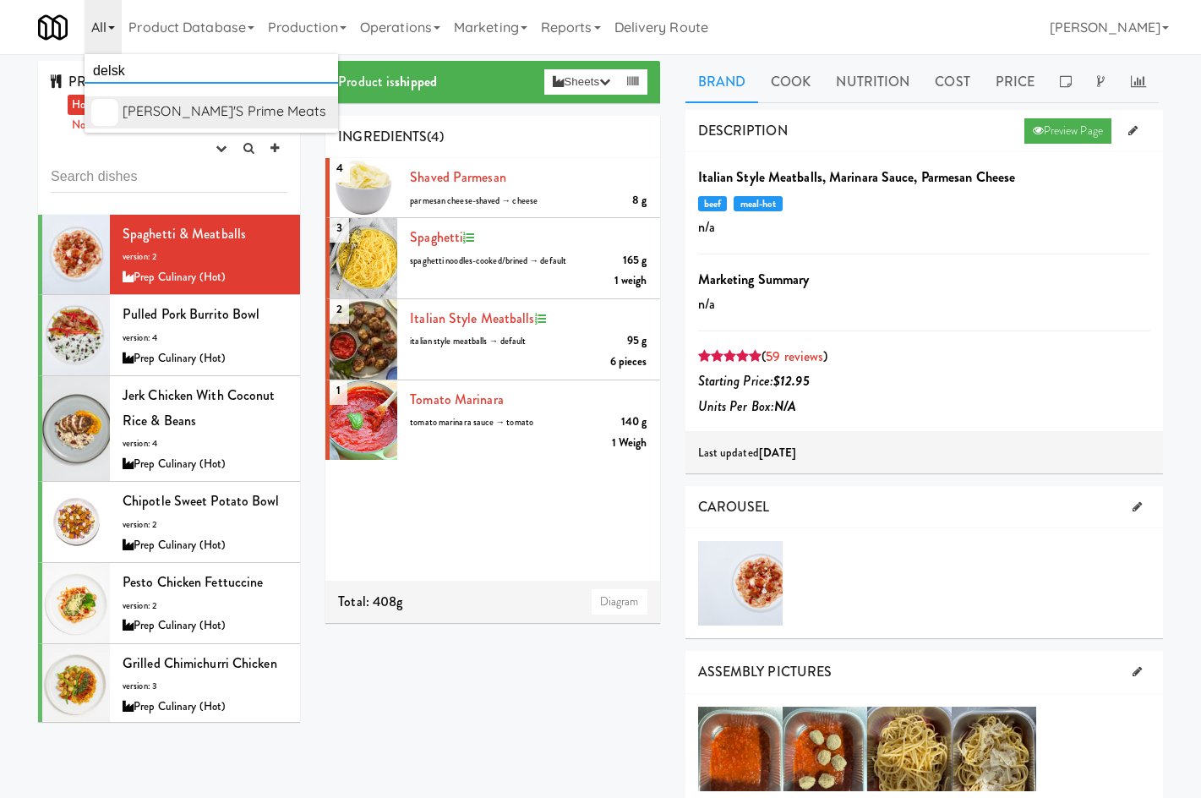
type input "delsk"
click at [177, 105] on div "[PERSON_NAME]'s Prime Meats" at bounding box center [227, 111] width 209 height 25
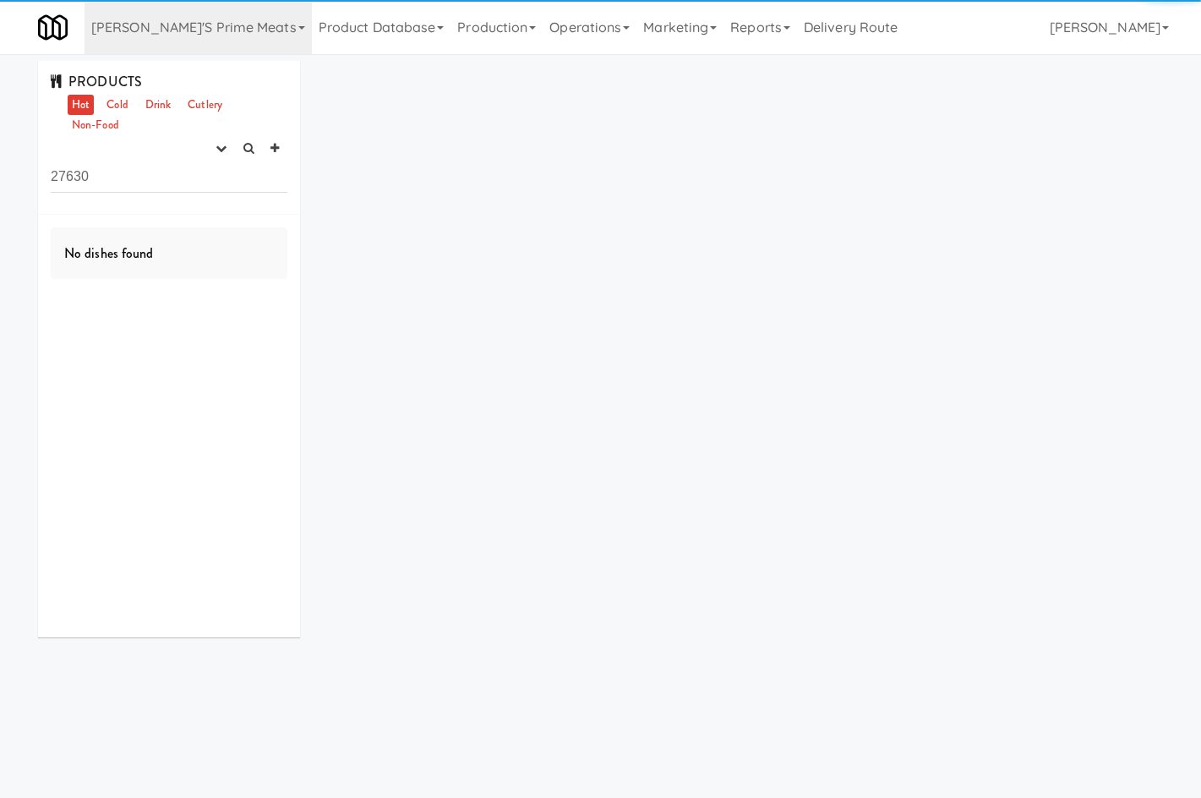
click at [121, 173] on input "27630" at bounding box center [169, 176] width 237 height 31
click at [120, 172] on input "27630" at bounding box center [169, 176] width 237 height 31
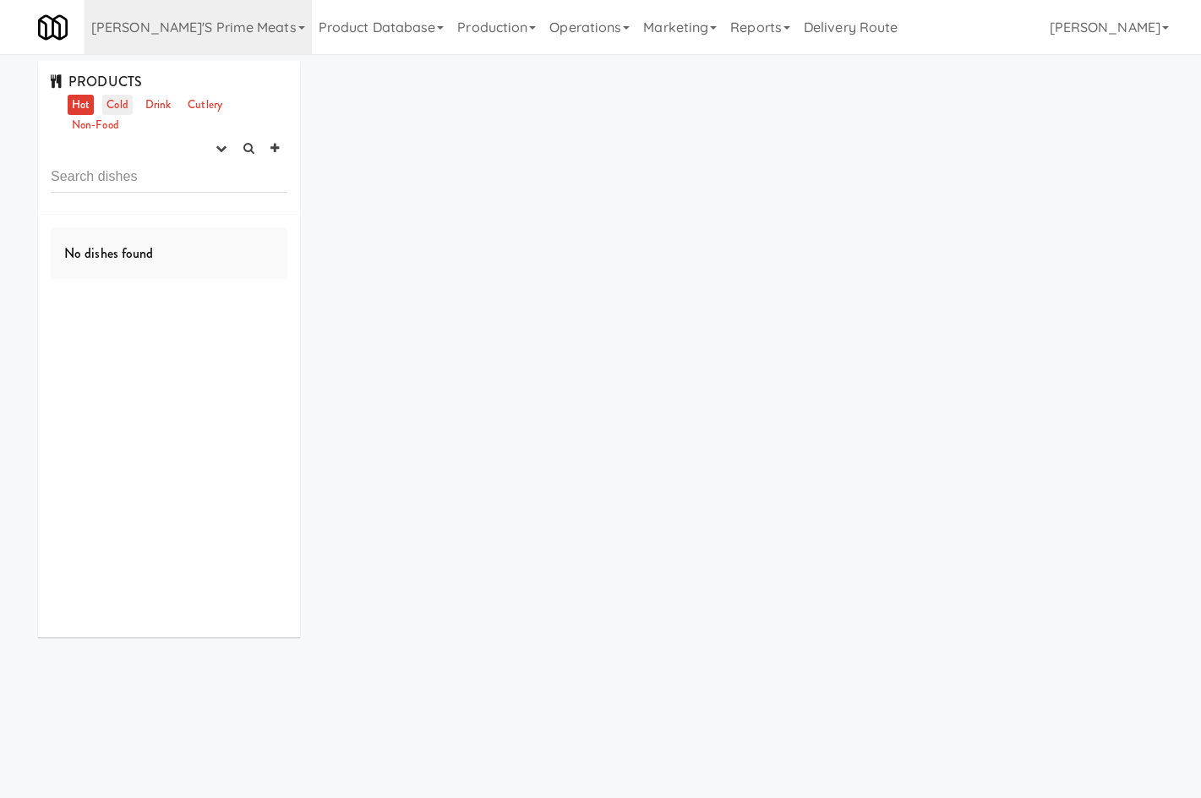
click at [114, 109] on link "Cold" at bounding box center [117, 105] width 30 height 21
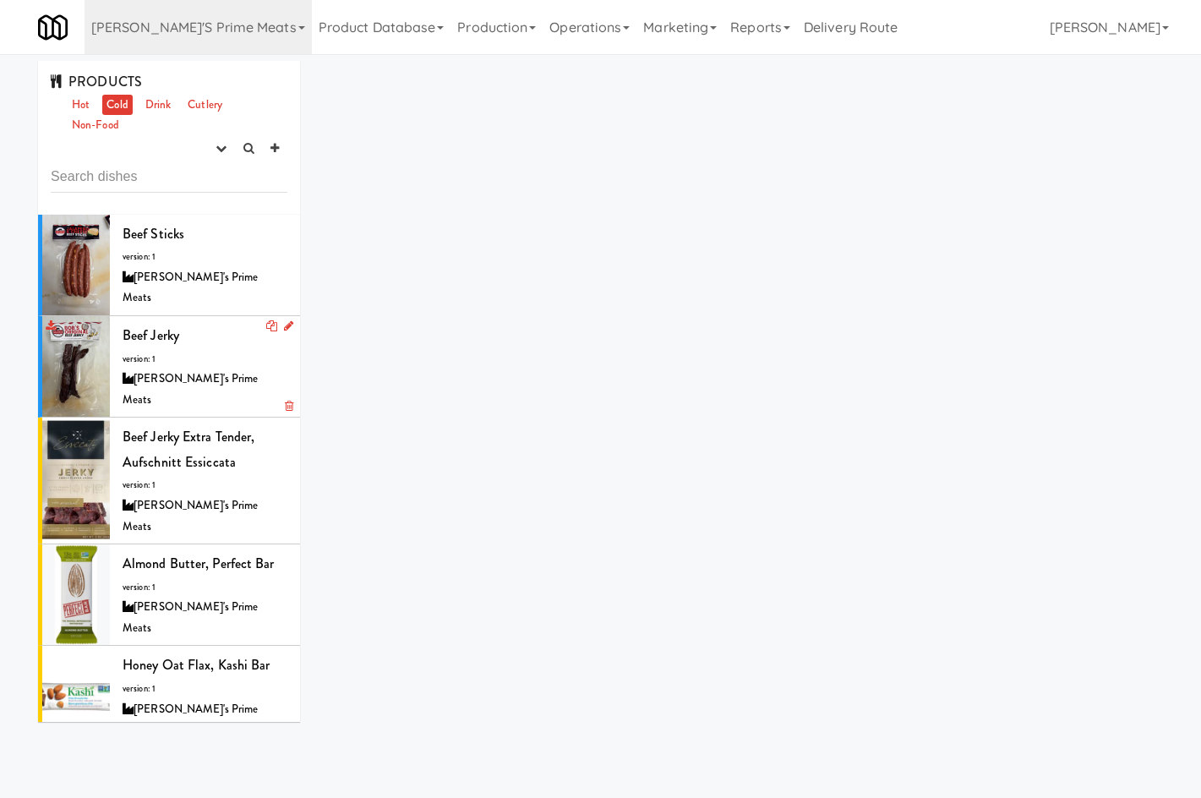
drag, startPoint x: 184, startPoint y: 226, endPoint x: 169, endPoint y: 295, distance: 71.0
click at [183, 226] on div "Beef Sticks version: 1 [PERSON_NAME]'s Prime Meats" at bounding box center [205, 265] width 165 height 87
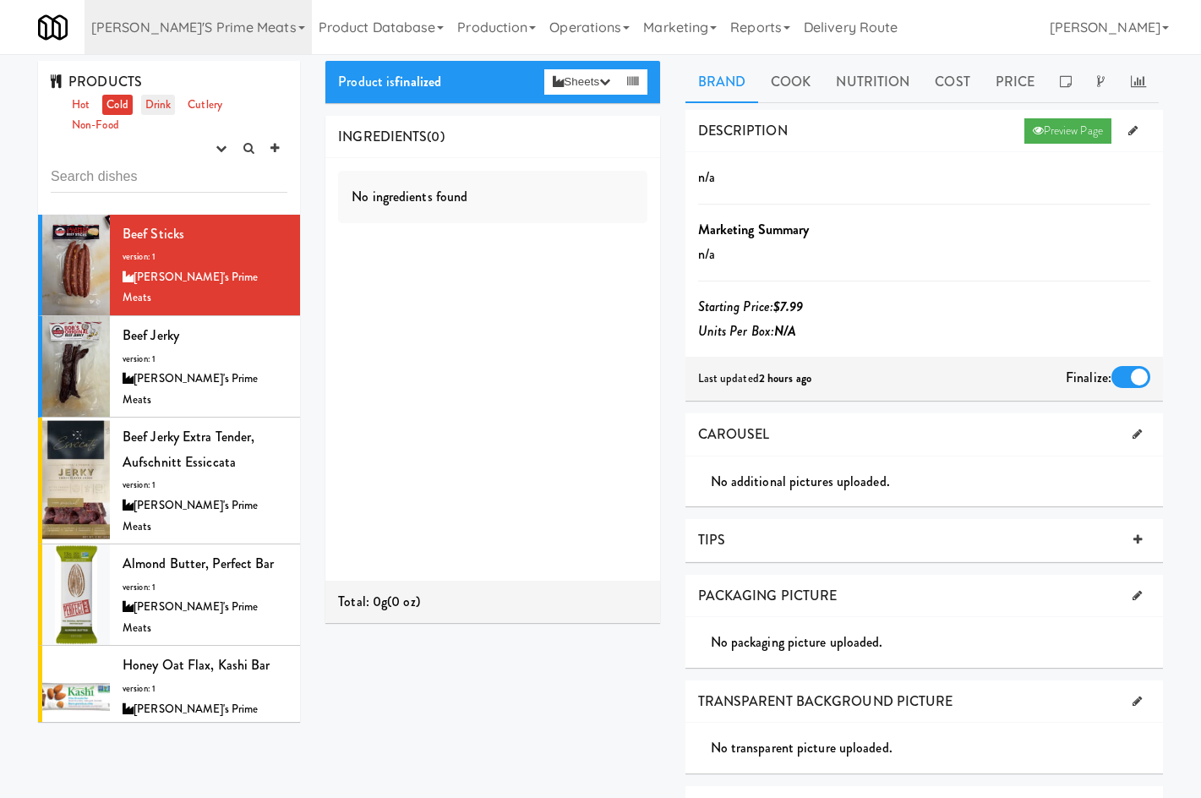
click at [157, 107] on link "Drink" at bounding box center [158, 105] width 35 height 21
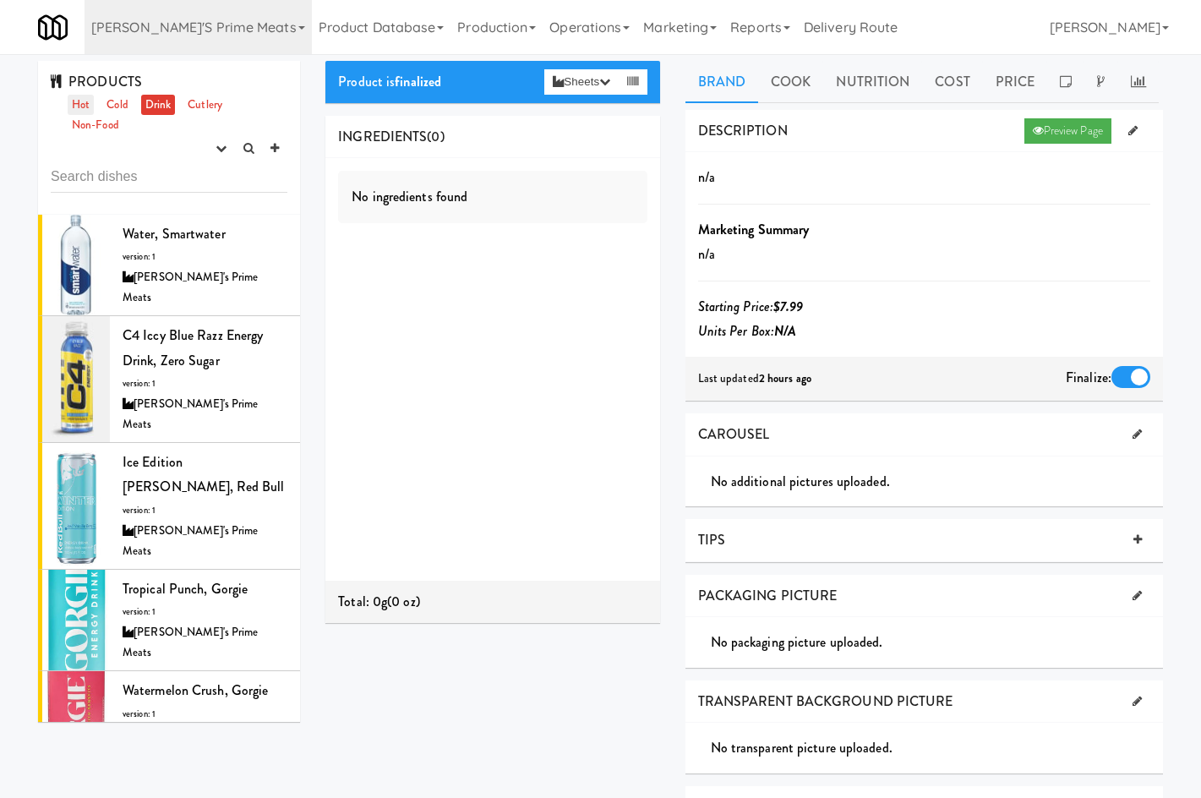
click at [79, 97] on link "Hot" at bounding box center [81, 105] width 26 height 21
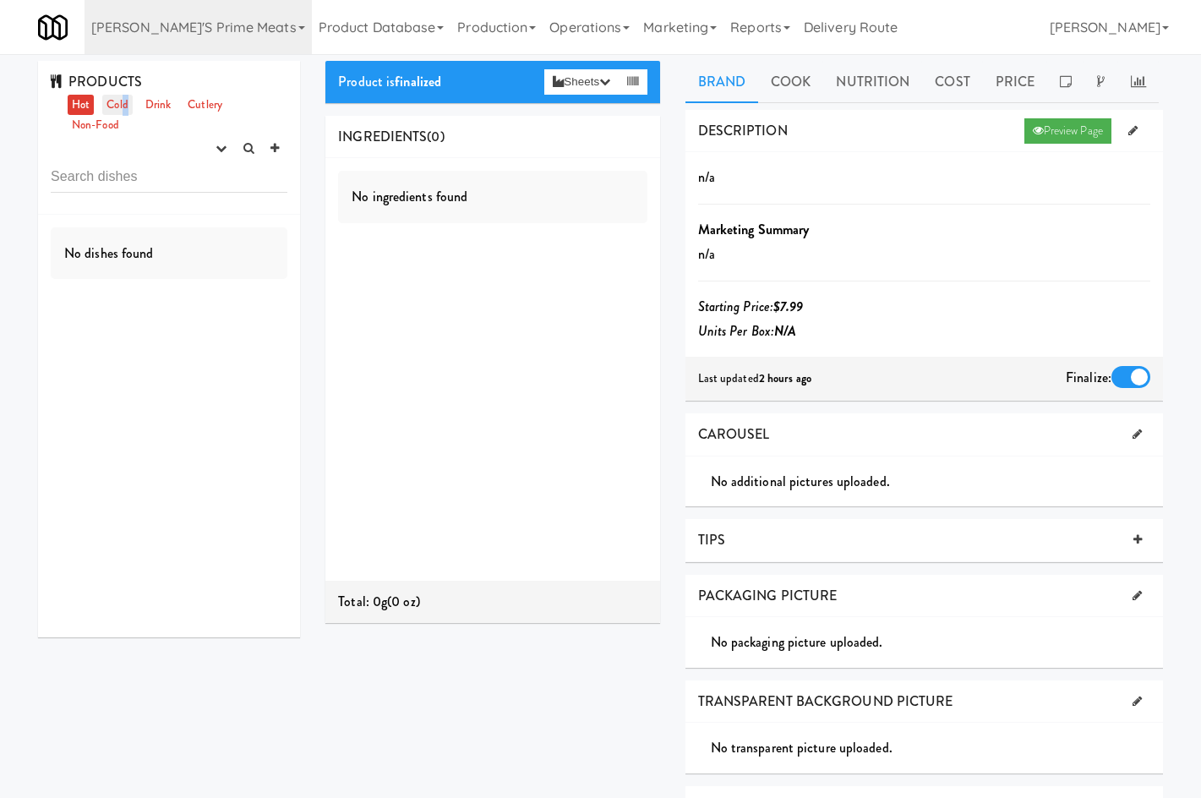
click at [125, 104] on link "Cold" at bounding box center [117, 105] width 30 height 21
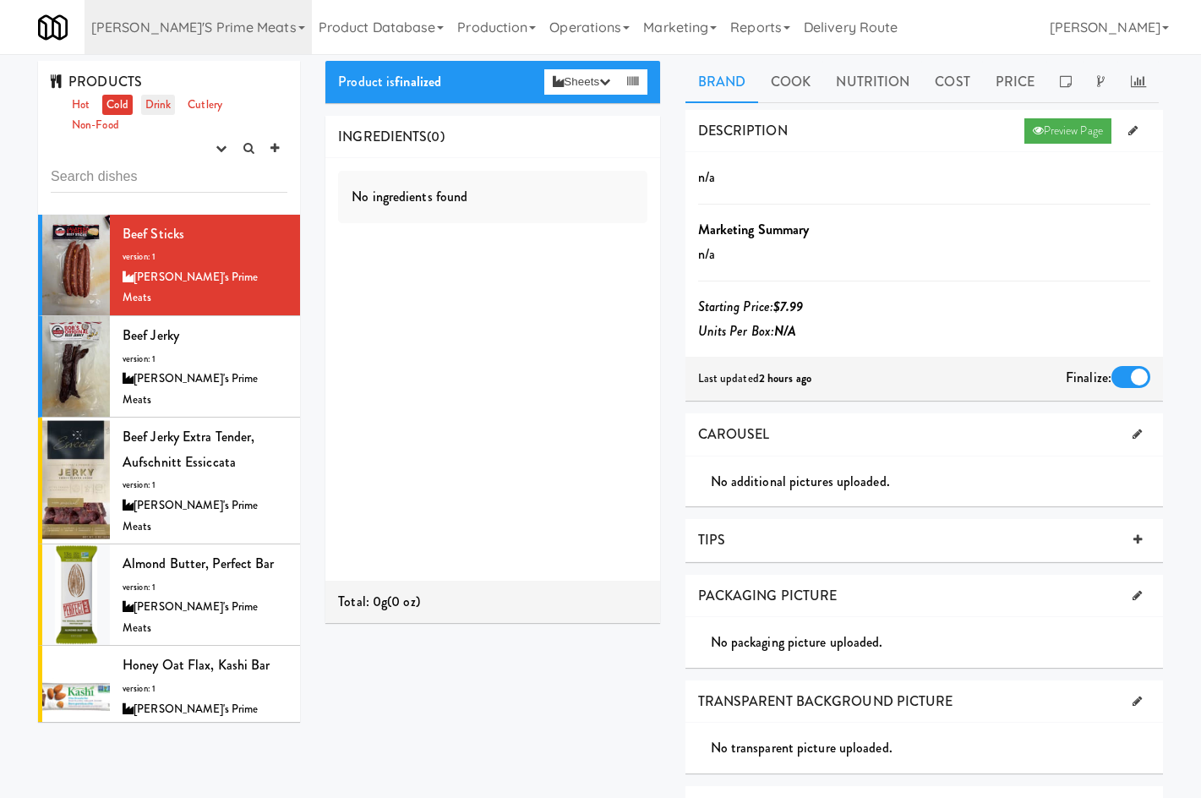
click at [166, 104] on link "Drink" at bounding box center [158, 105] width 35 height 21
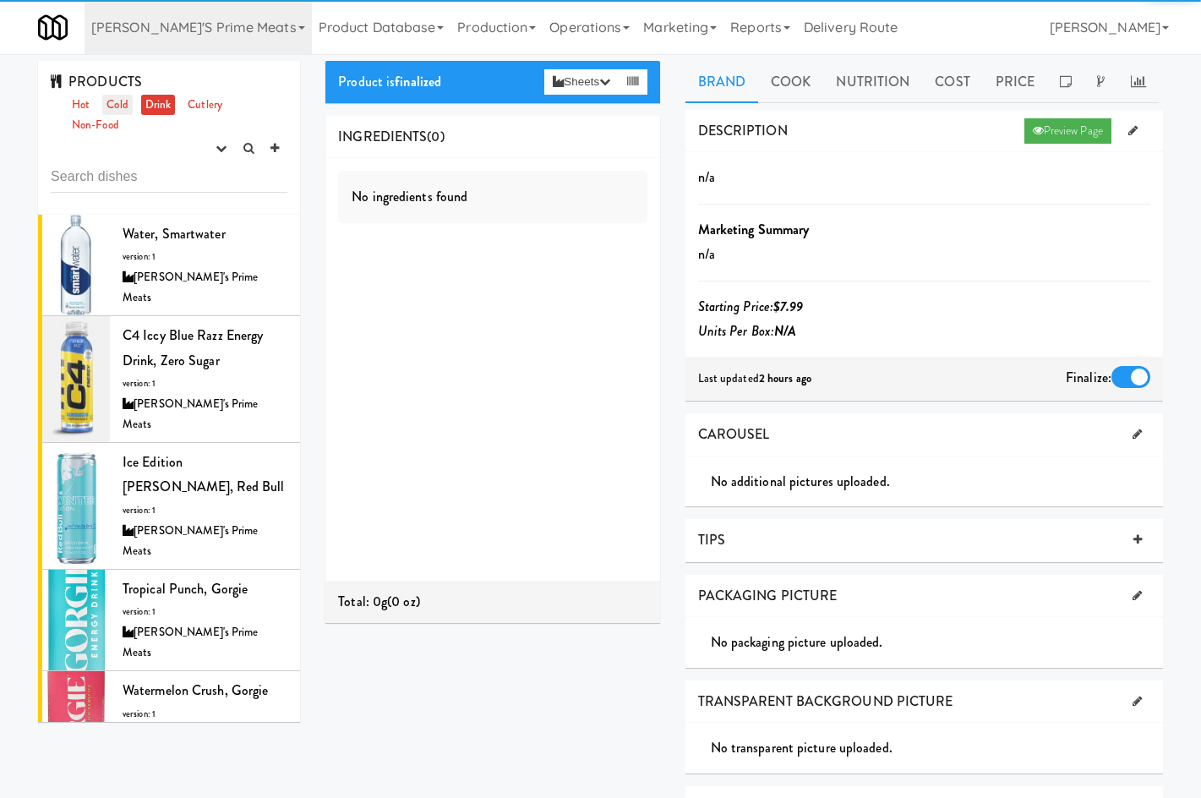
click at [126, 112] on link "Cold" at bounding box center [117, 105] width 30 height 21
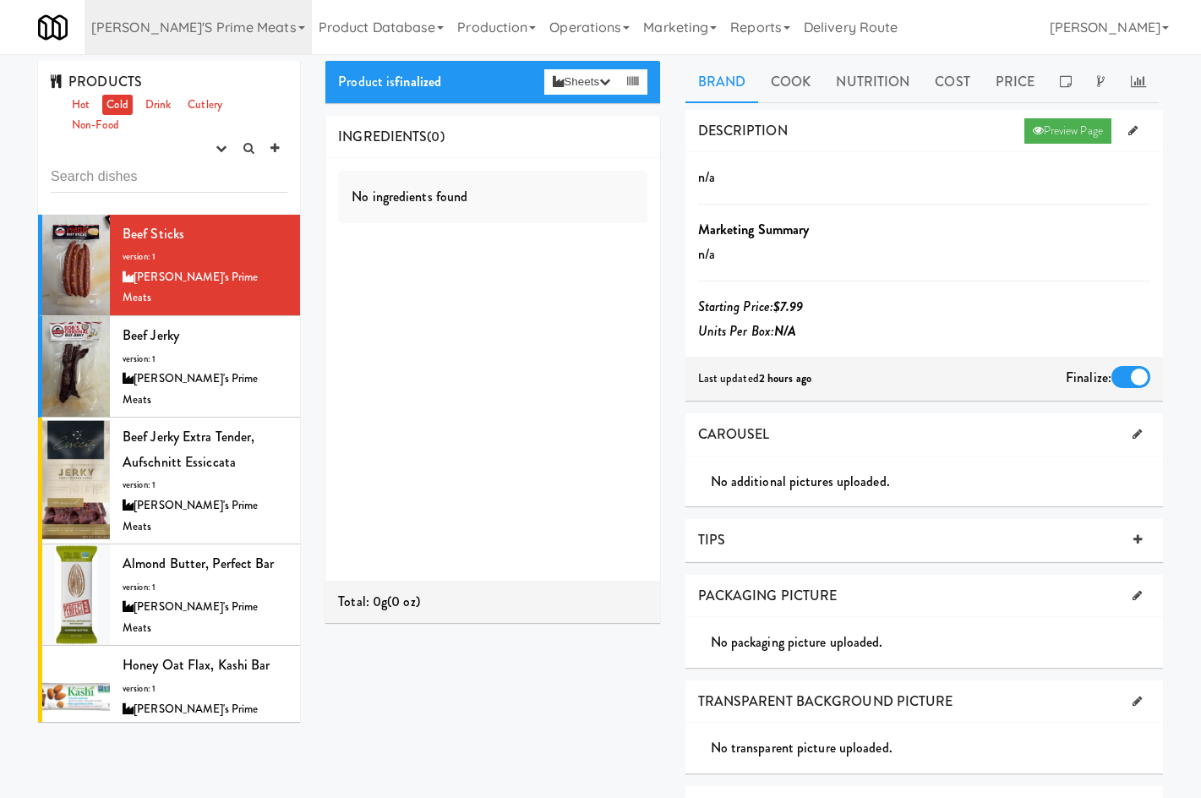
click at [84, 137] on div "PRODUCTS Hot Cold Drink Cutlery Non-Food experimenting finalized shipped discon…" at bounding box center [169, 138] width 262 height 154
click at [90, 128] on link "Non-Food" at bounding box center [96, 125] width 56 height 21
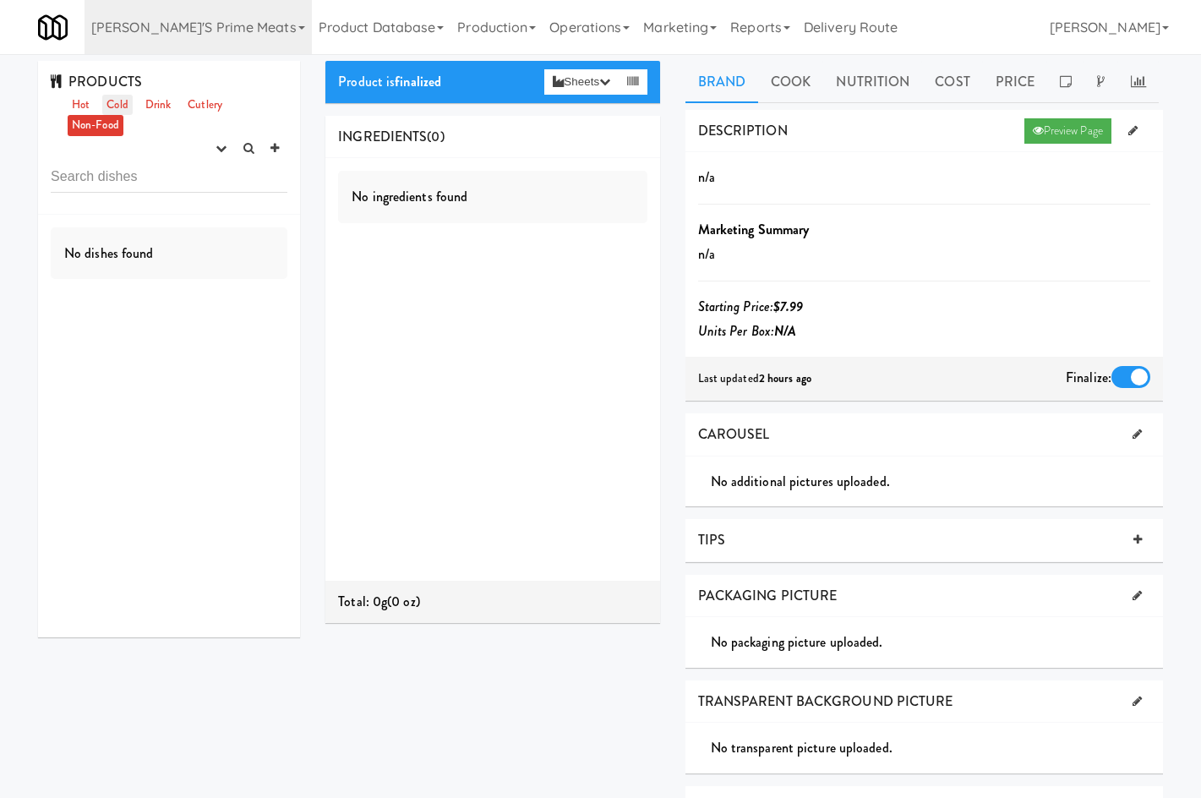
click at [110, 103] on link "Cold" at bounding box center [117, 105] width 30 height 21
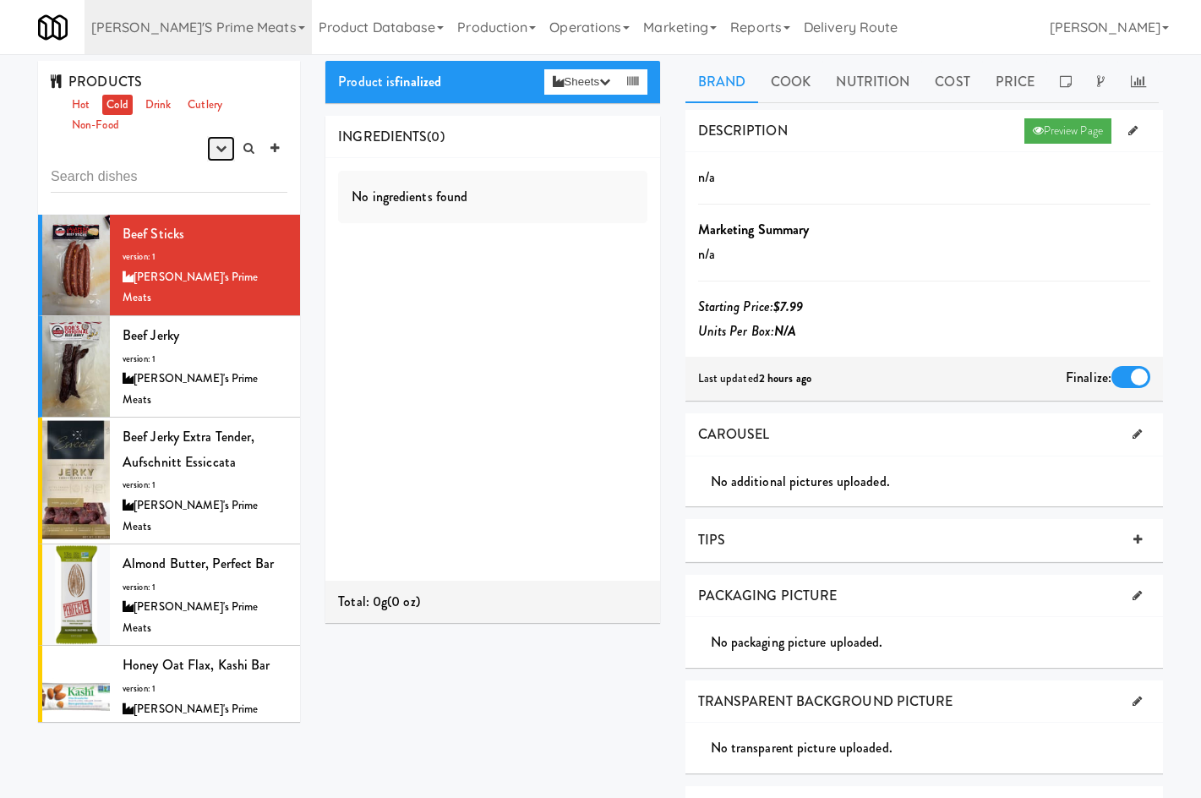
click at [211, 154] on button "button" at bounding box center [221, 148] width 28 height 25
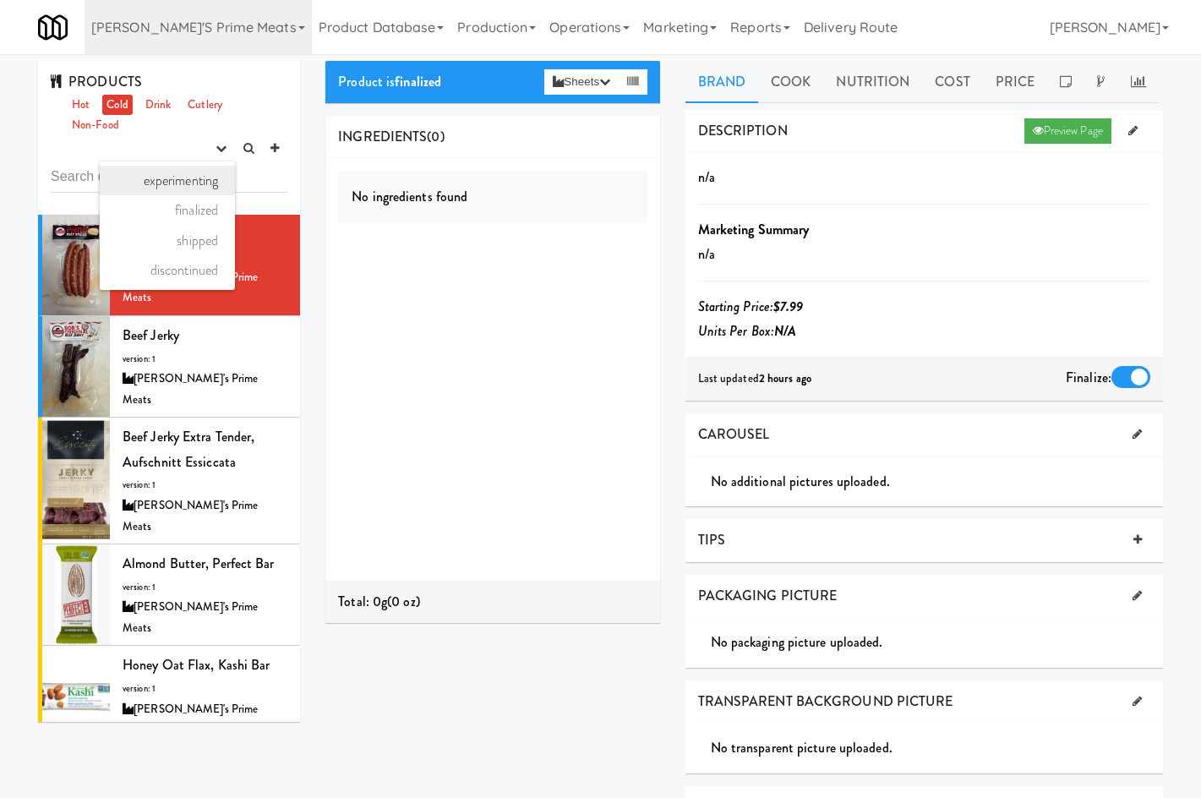
click at [185, 177] on link "experimenting" at bounding box center [167, 181] width 135 height 30
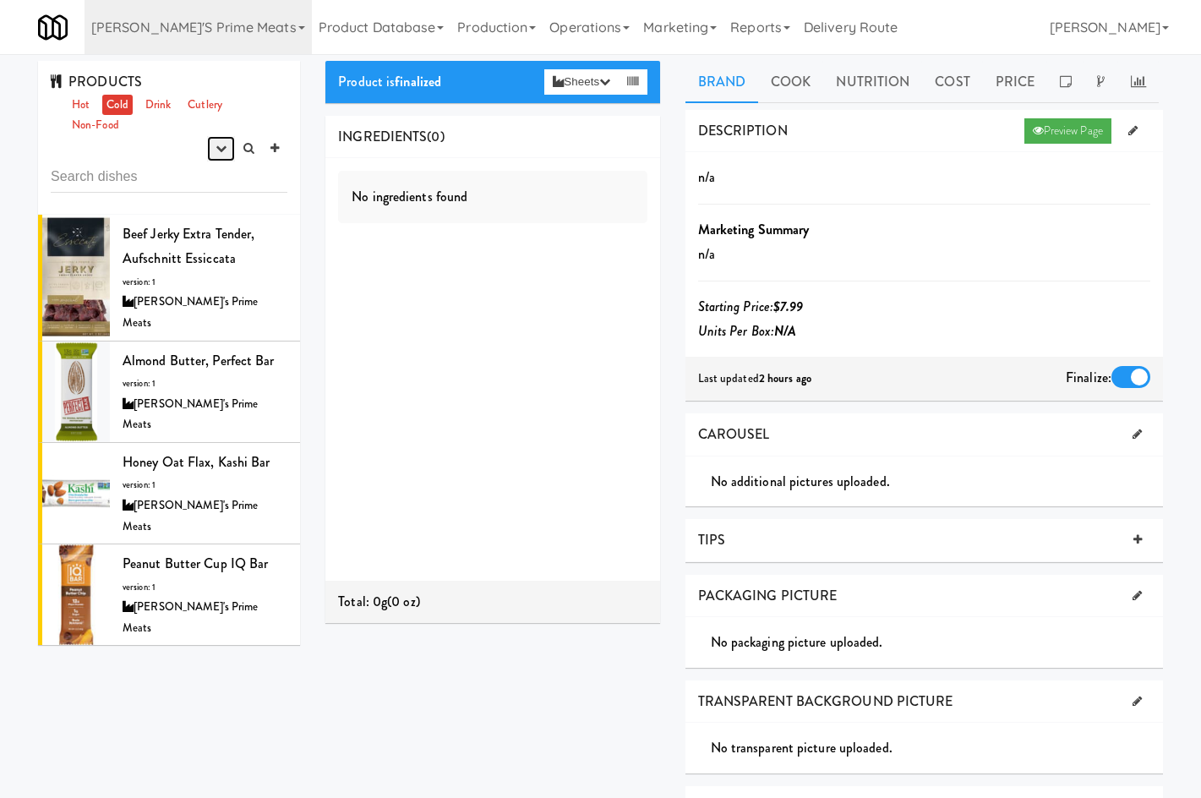
click at [219, 147] on icon "button" at bounding box center [221, 148] width 11 height 11
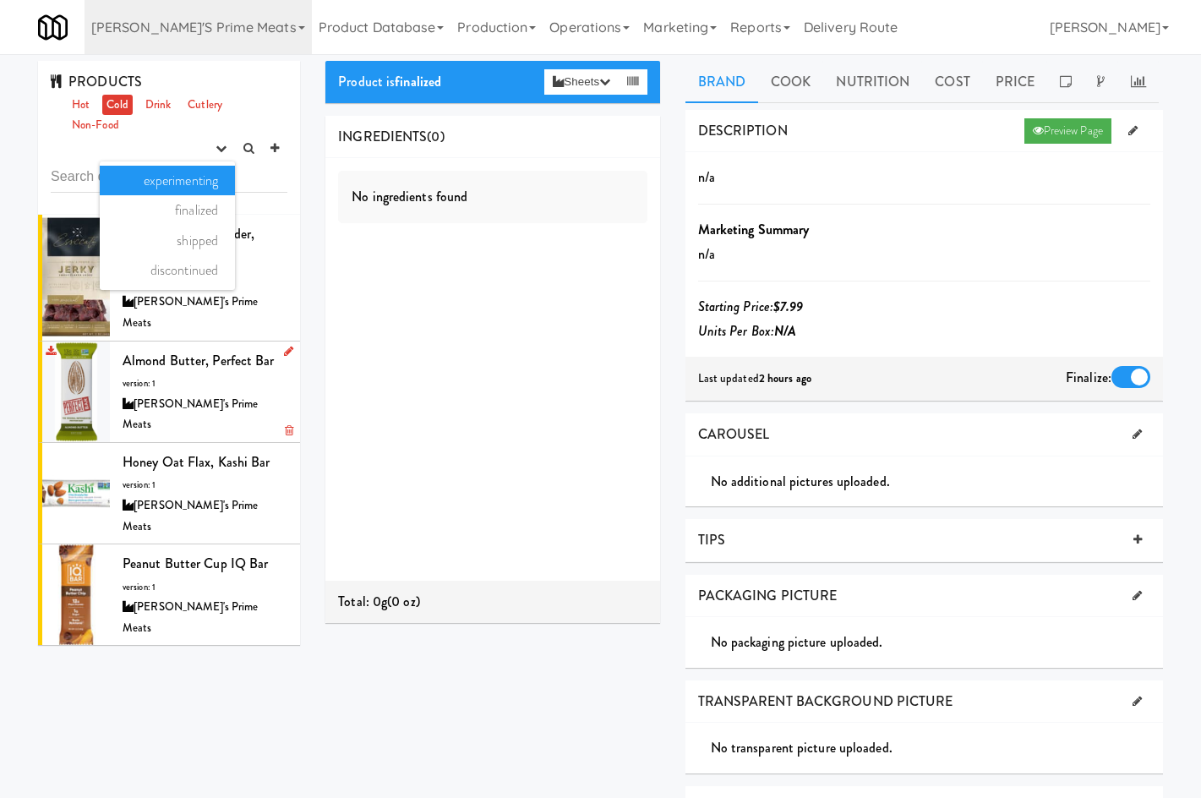
click at [213, 342] on li "Almond Butter, Perfect Bar version: 1 Delski's Prime Meats" at bounding box center [169, 392] width 262 height 101
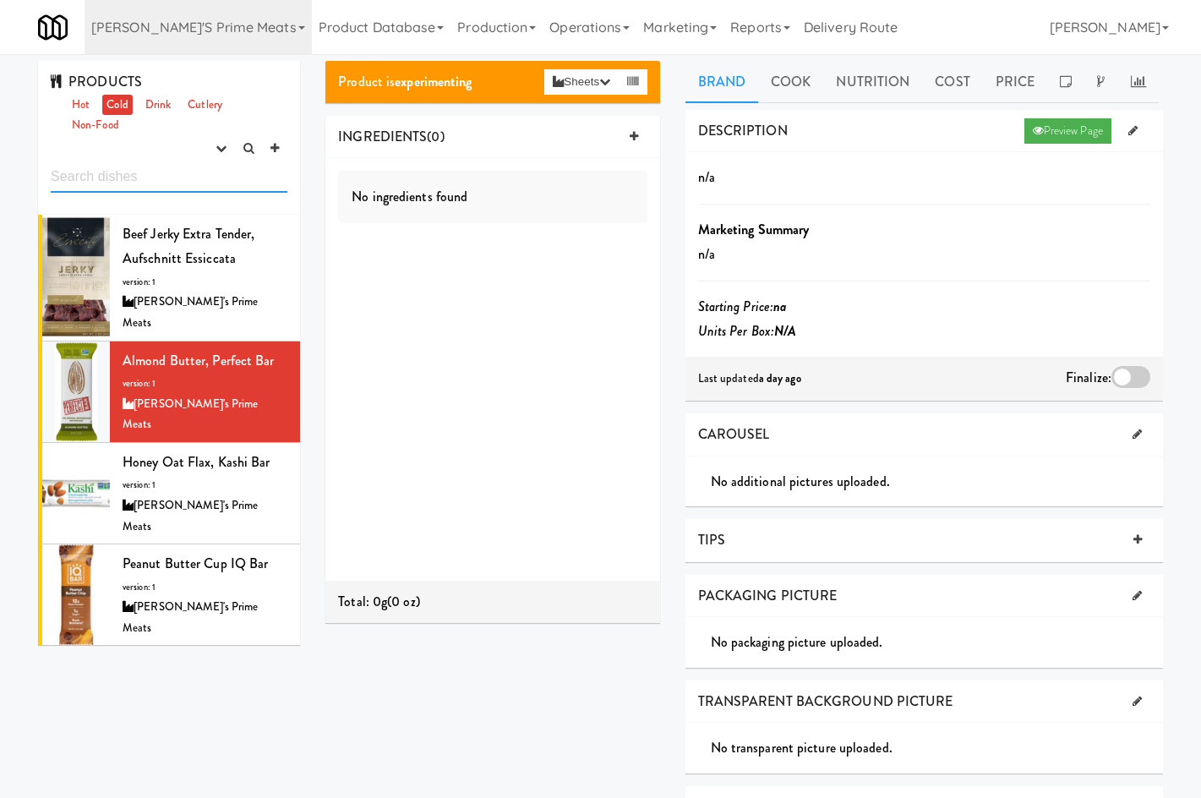
click at [154, 172] on input "text" at bounding box center [169, 176] width 237 height 31
paste input "32146"
type input "32146"
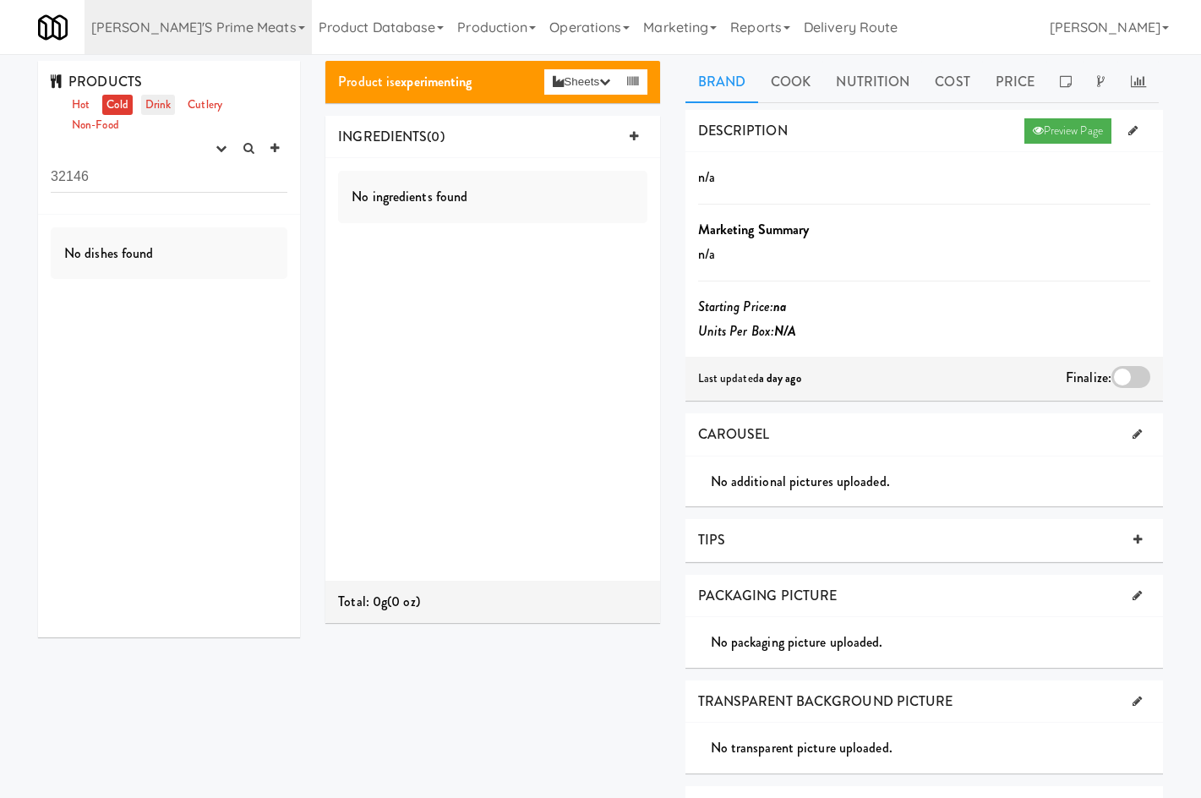
click at [153, 99] on link "Drink" at bounding box center [158, 105] width 35 height 21
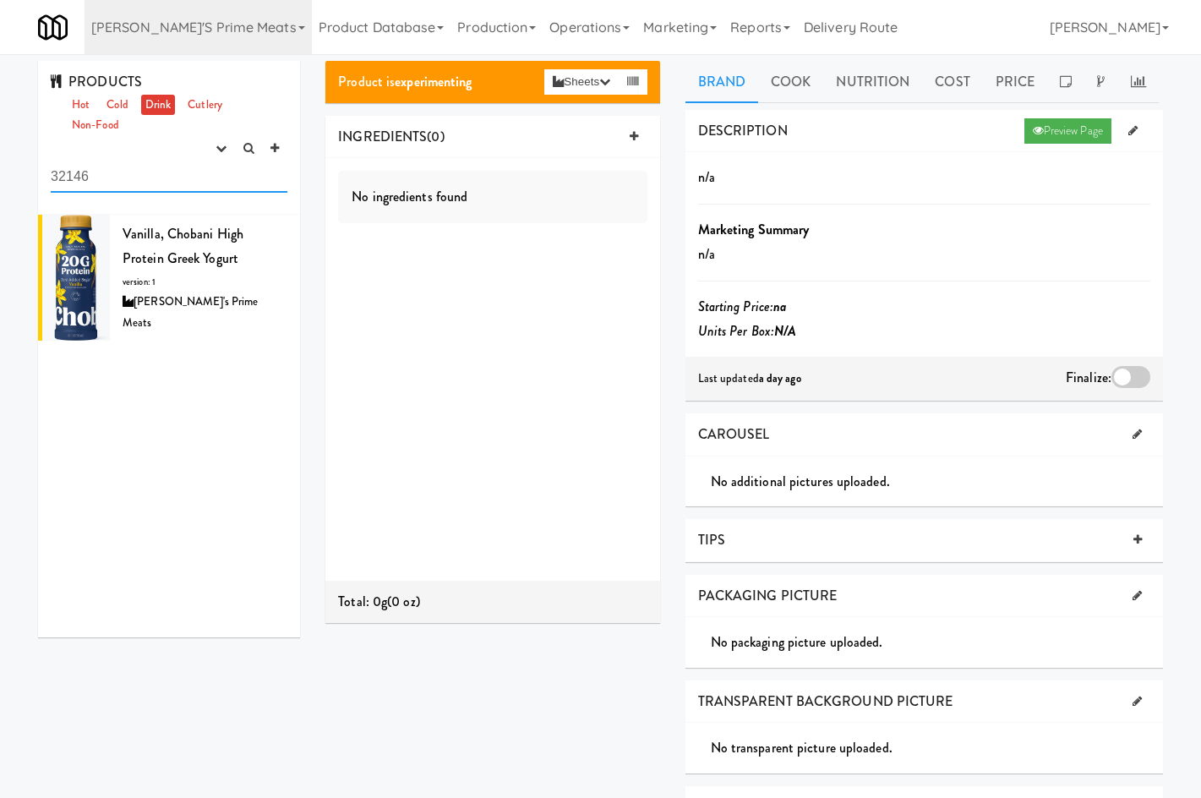
click at [159, 186] on input "32146" at bounding box center [169, 176] width 237 height 31
click at [221, 146] on icon "button" at bounding box center [221, 148] width 11 height 11
click at [194, 211] on link "finalized" at bounding box center [167, 210] width 135 height 30
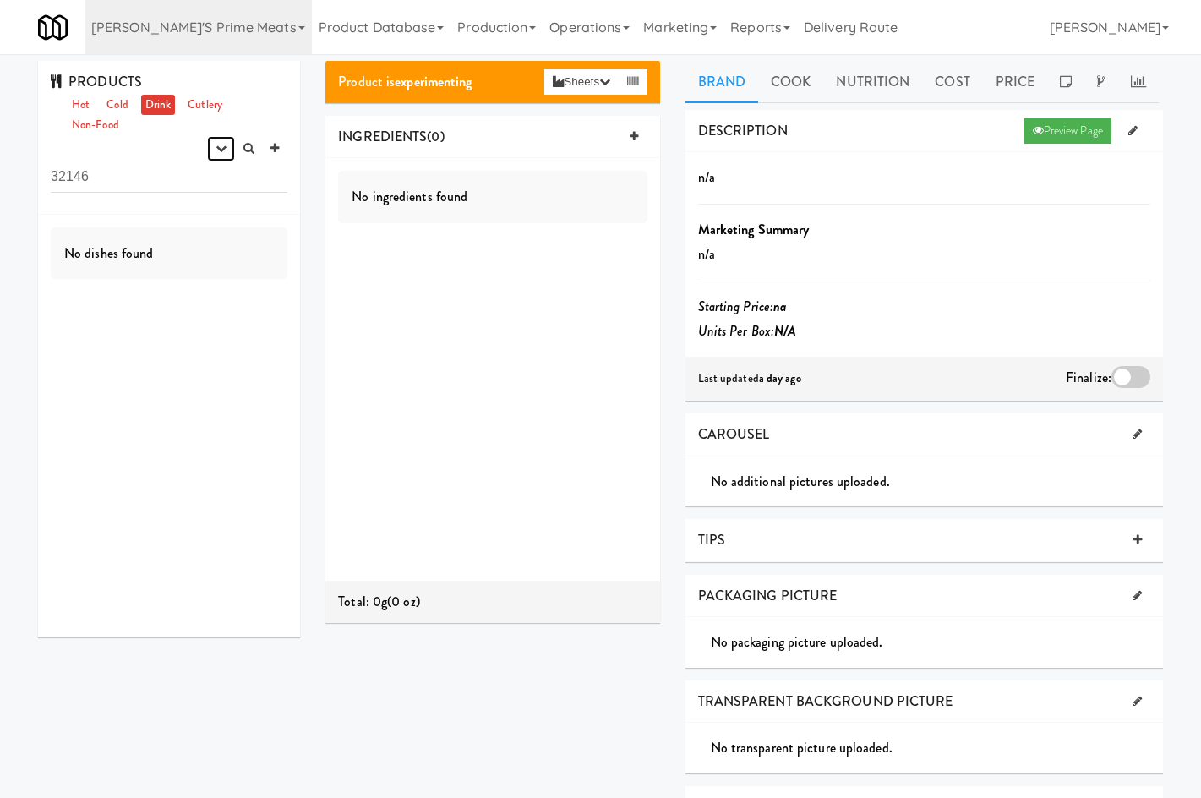
drag, startPoint x: 216, startPoint y: 153, endPoint x: 196, endPoint y: 227, distance: 76.1
click at [212, 162] on div "PRODUCTS Hot Cold Drink Cutlery Non-Food experimenting finalized shipped discon…" at bounding box center [169, 138] width 262 height 154
click at [216, 156] on button "button" at bounding box center [221, 148] width 28 height 25
click at [189, 238] on link "shipped" at bounding box center [167, 241] width 135 height 30
click at [219, 151] on icon "button" at bounding box center [221, 148] width 11 height 11
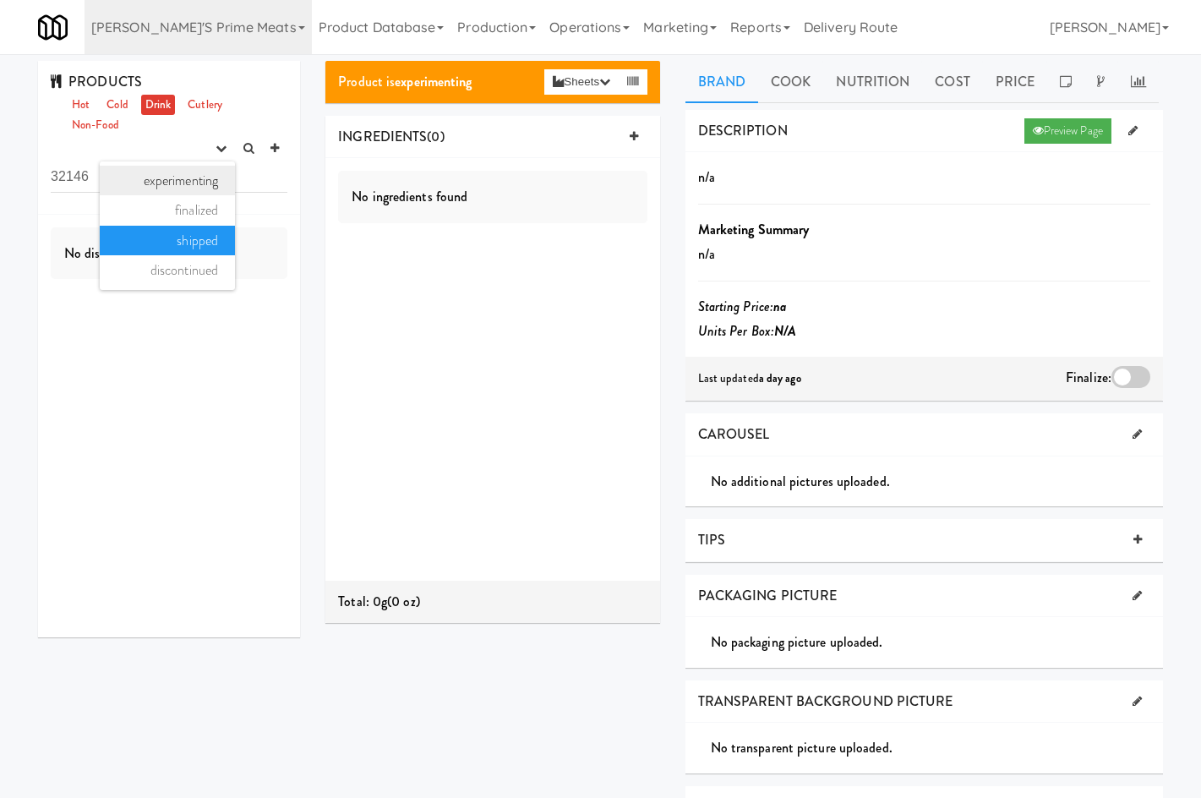
click at [194, 184] on link "experimenting" at bounding box center [167, 181] width 135 height 30
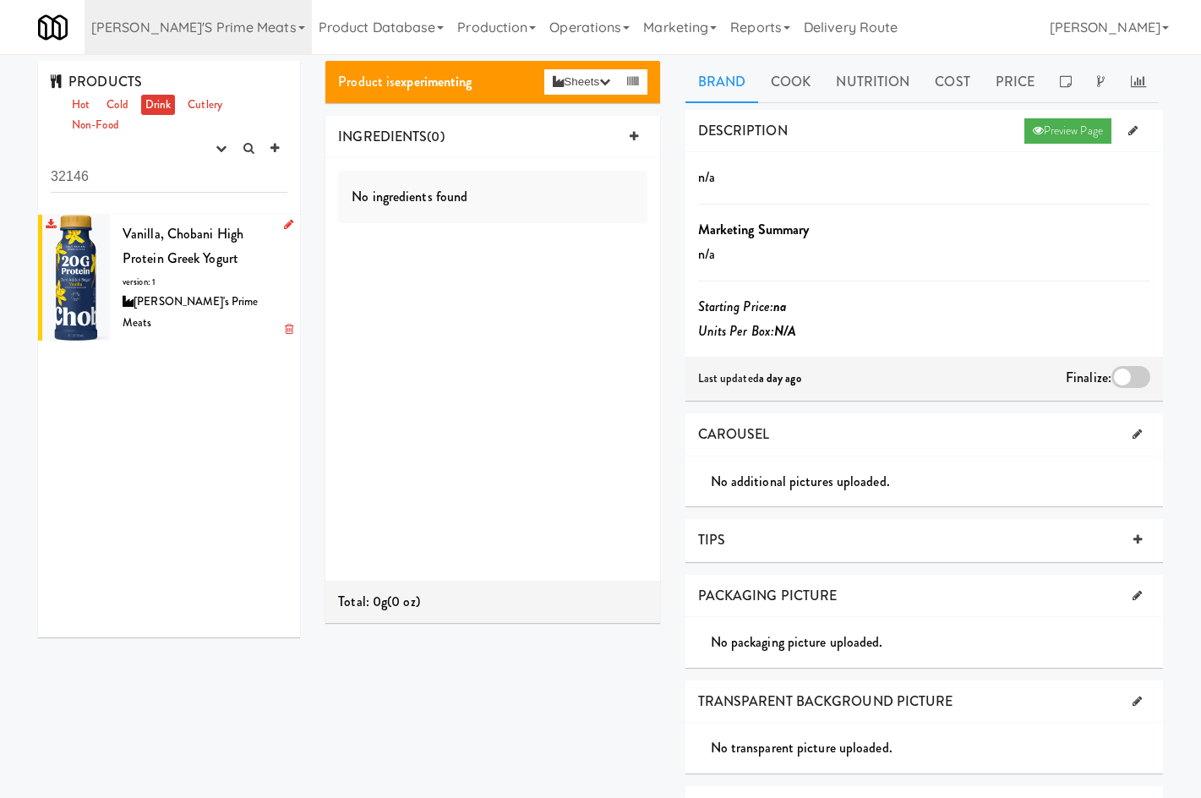
click at [172, 273] on div "Vanilla, Chobani High Protein Greek Yogurt version: 1 Delski's Prime Meats" at bounding box center [205, 278] width 165 height 112
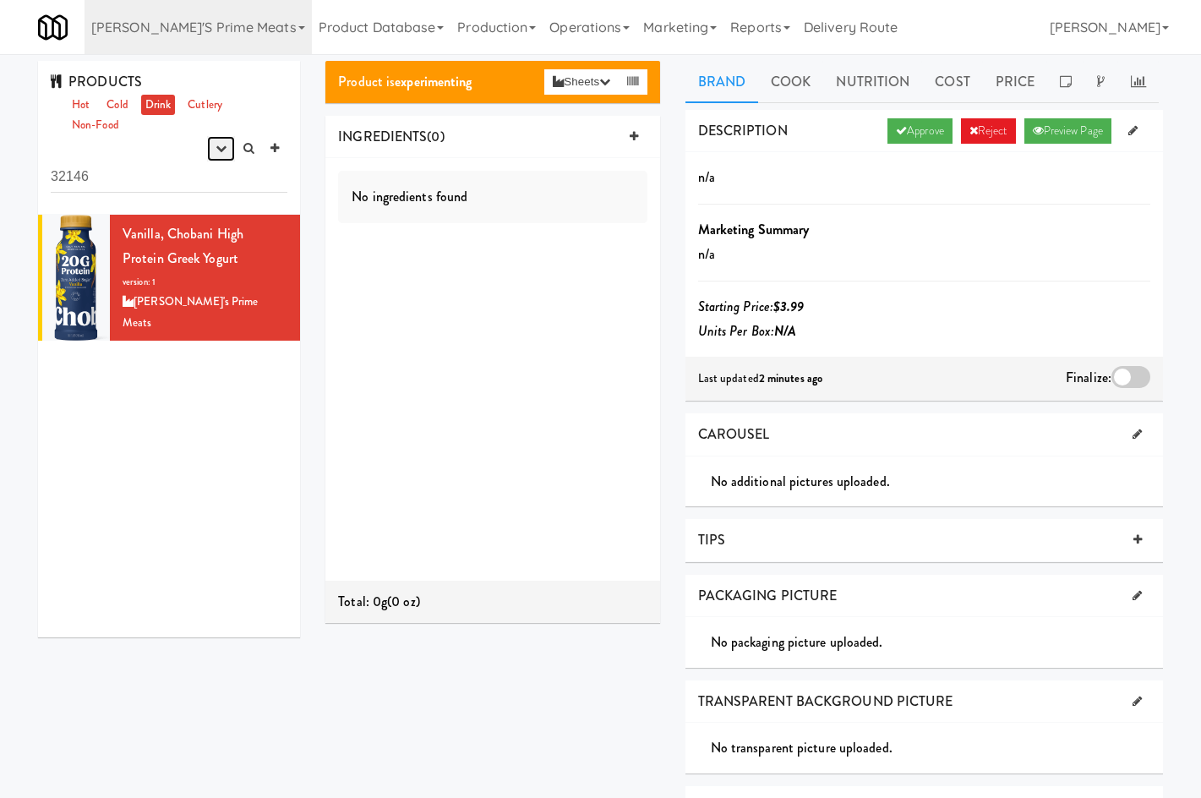
click at [222, 148] on icon "button" at bounding box center [221, 148] width 11 height 11
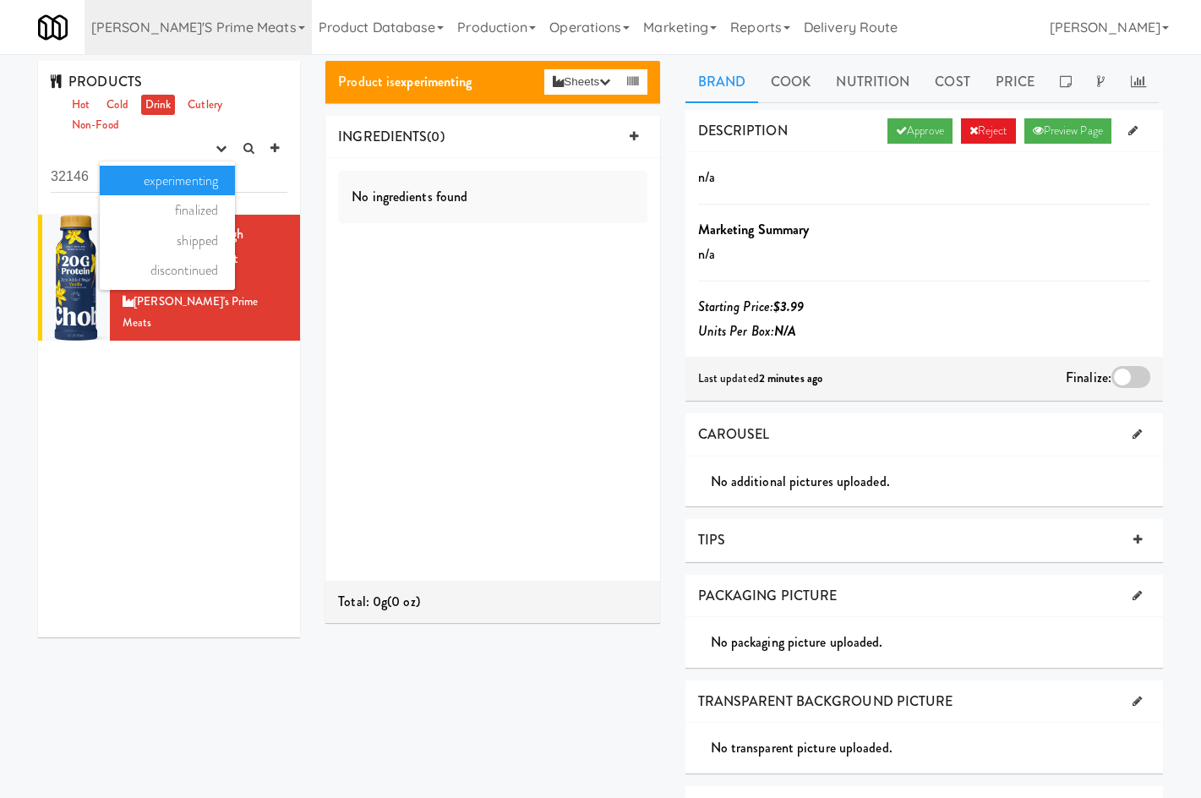
click at [221, 411] on div "Vanilla, Chobani High Protein Greek Yogurt version: 1 Delski's Prime Meats" at bounding box center [169, 426] width 262 height 423
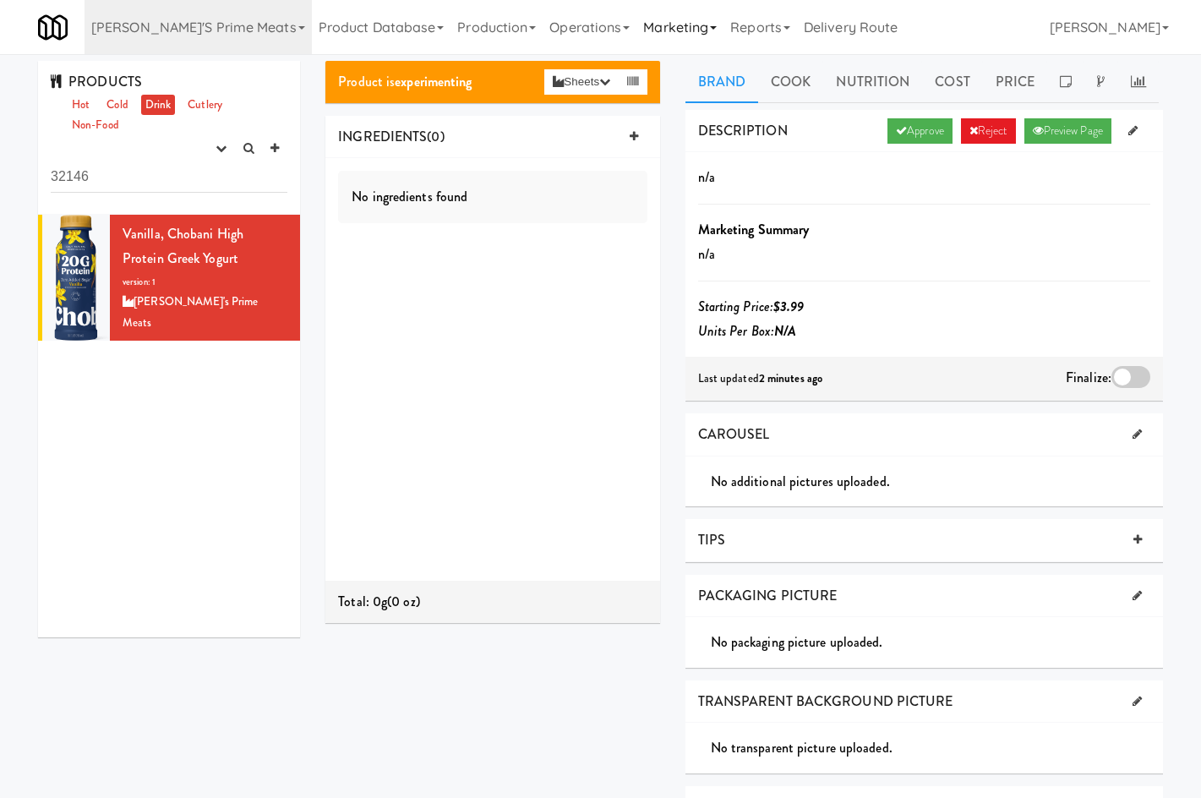
click at [637, 26] on link "Marketing" at bounding box center [680, 27] width 87 height 54
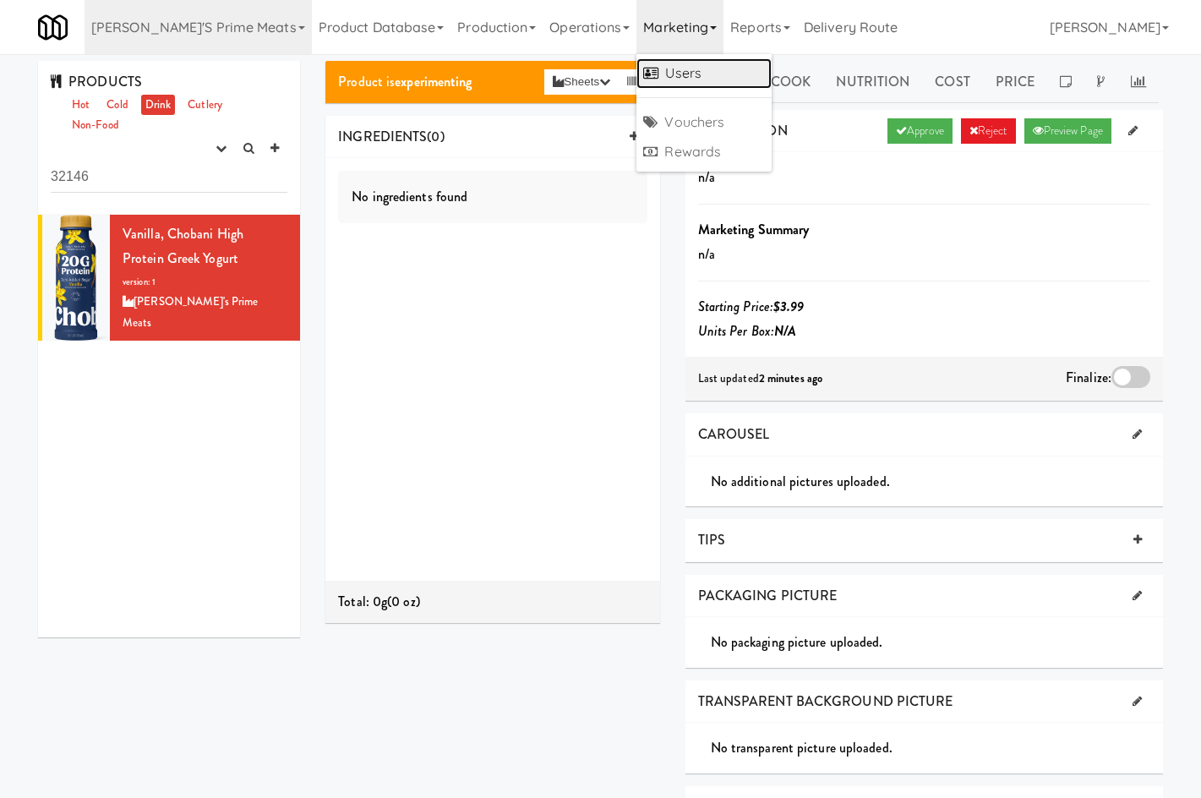
click at [641, 83] on link "Users" at bounding box center [704, 73] width 135 height 30
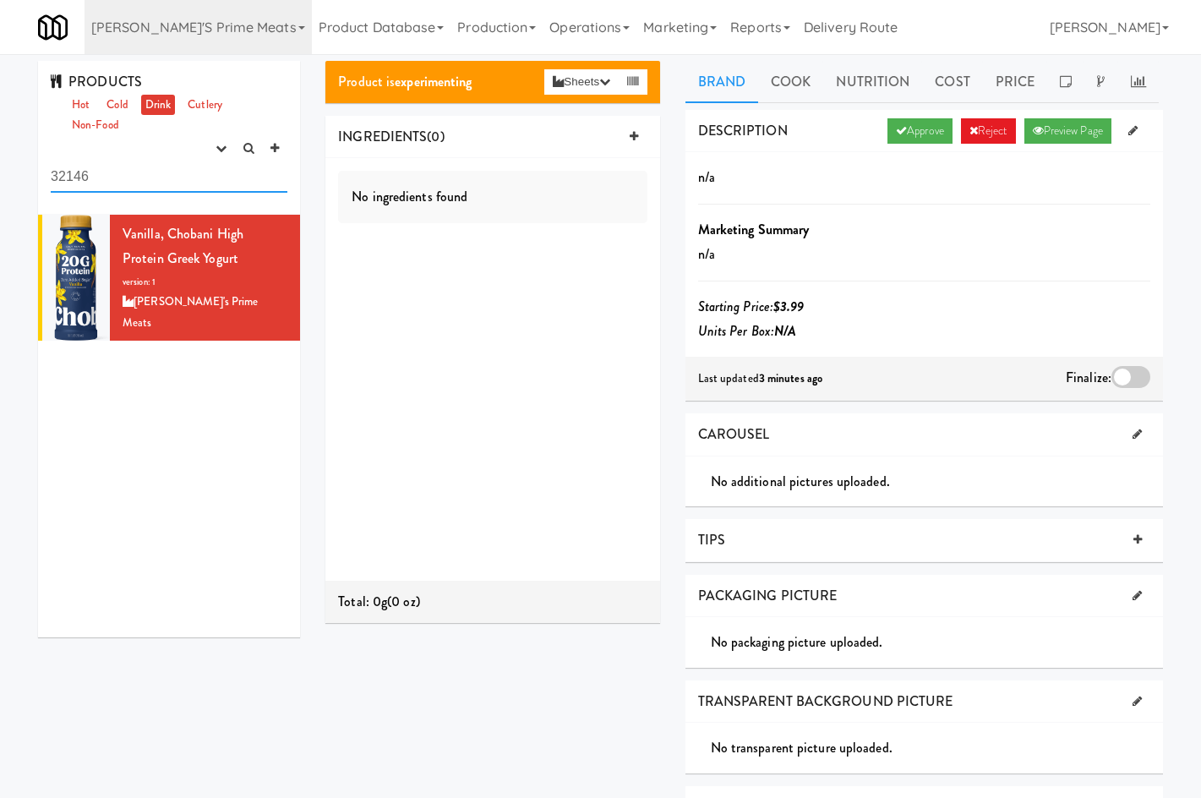
click at [211, 175] on input "32146" at bounding box center [169, 176] width 237 height 31
click at [213, 160] on button "button" at bounding box center [221, 148] width 28 height 25
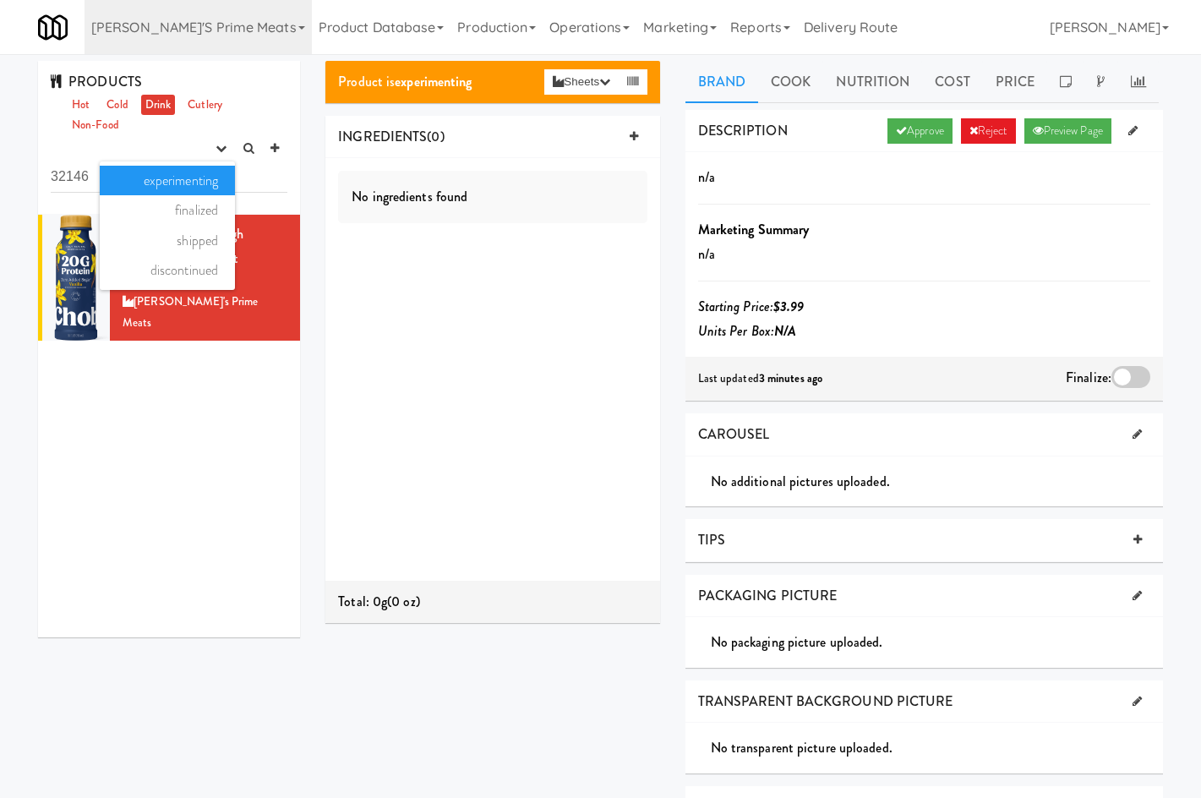
click at [203, 184] on link "experimenting" at bounding box center [167, 181] width 135 height 30
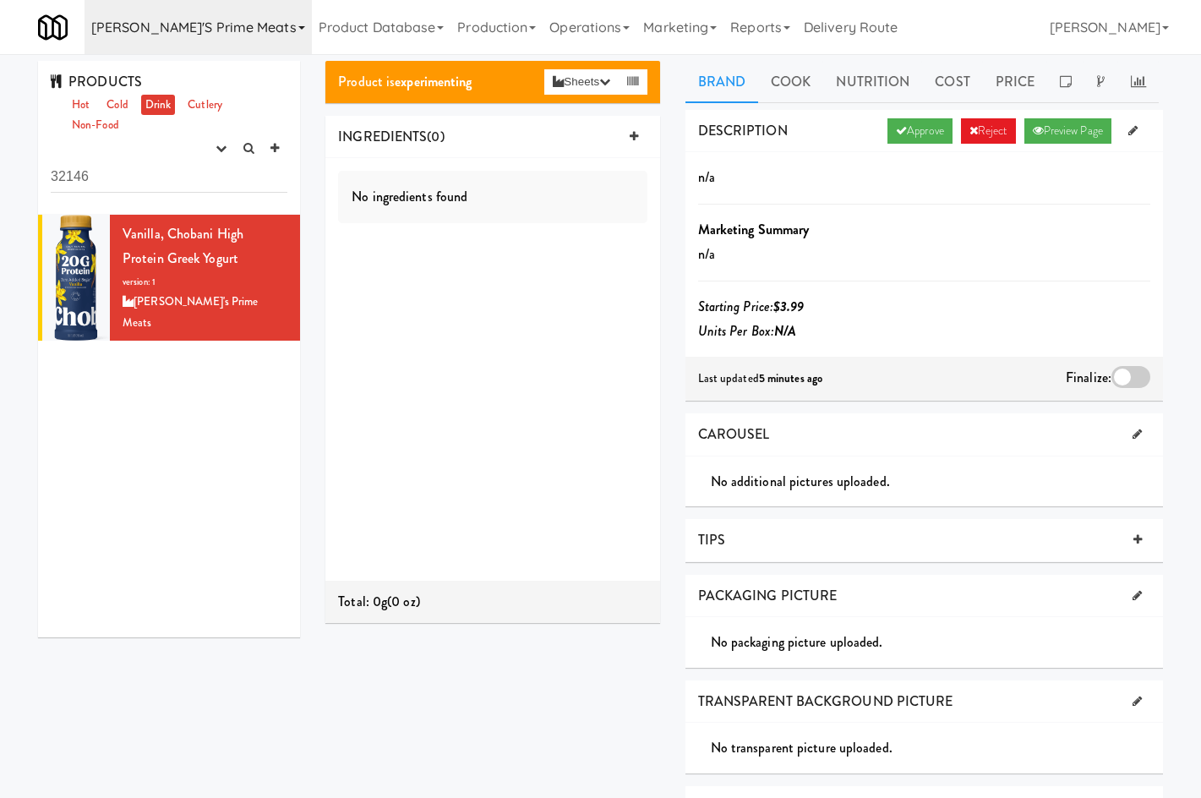
click at [160, 52] on link "[PERSON_NAME]'s Prime Meats" at bounding box center [198, 27] width 227 height 54
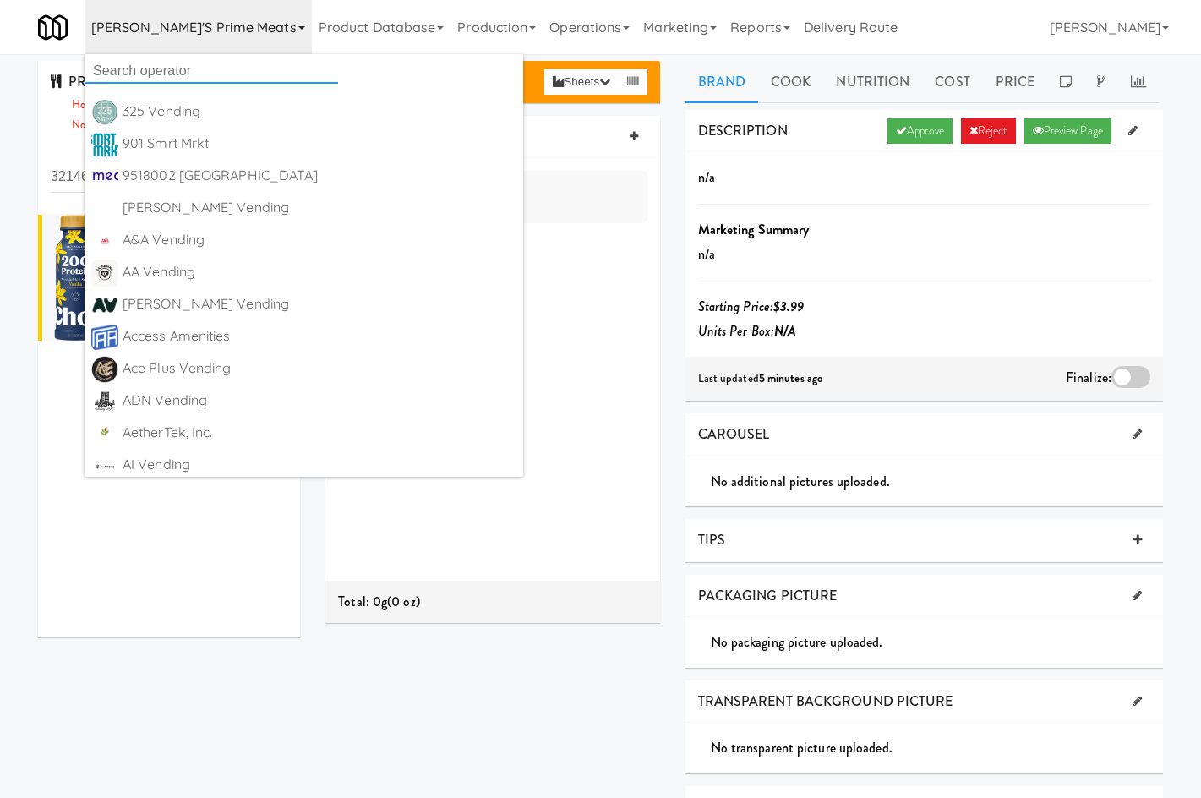
drag, startPoint x: 138, startPoint y: 83, endPoint x: 141, endPoint y: 74, distance: 9.1
click at [140, 75] on input "text" at bounding box center [212, 70] width 254 height 25
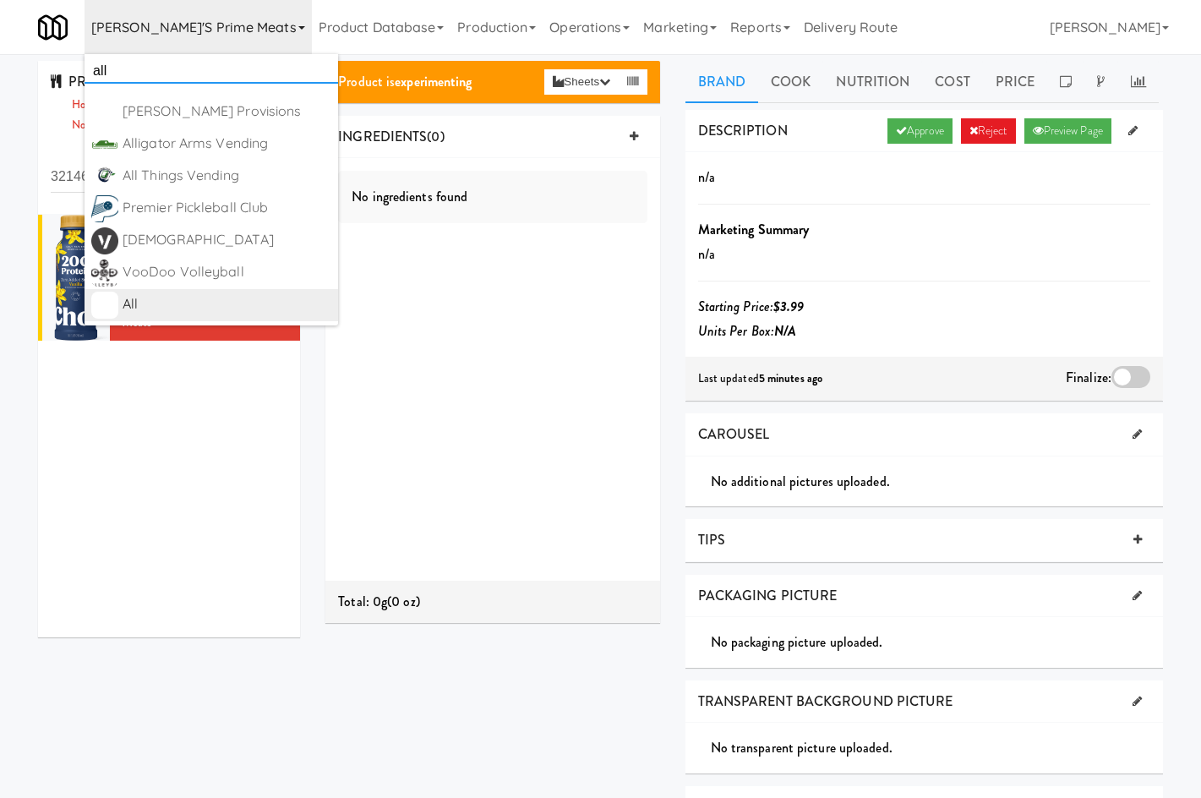
type input "all"
click at [173, 298] on div "All" at bounding box center [227, 304] width 209 height 25
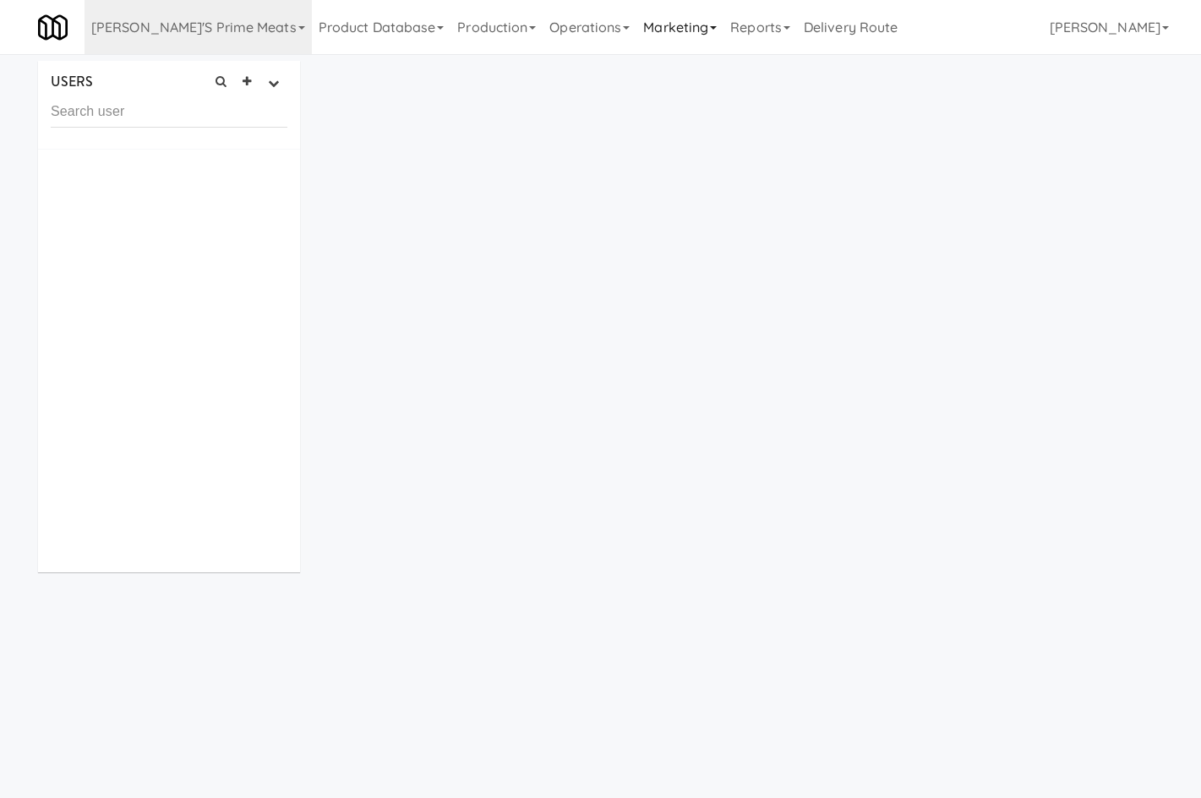
click at [637, 30] on link "Marketing" at bounding box center [680, 27] width 87 height 54
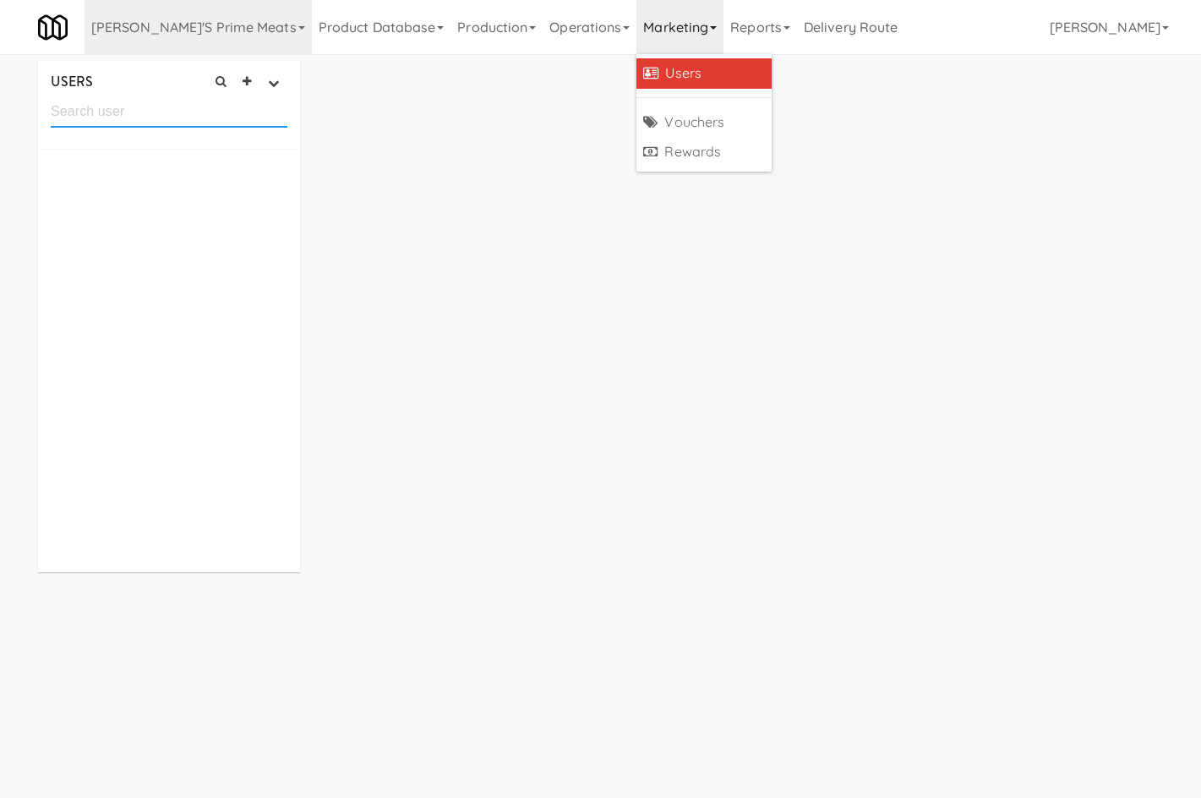
drag, startPoint x: 70, startPoint y: 121, endPoint x: 86, endPoint y: 123, distance: 16.2
click at [70, 121] on input "text" at bounding box center [169, 111] width 237 height 31
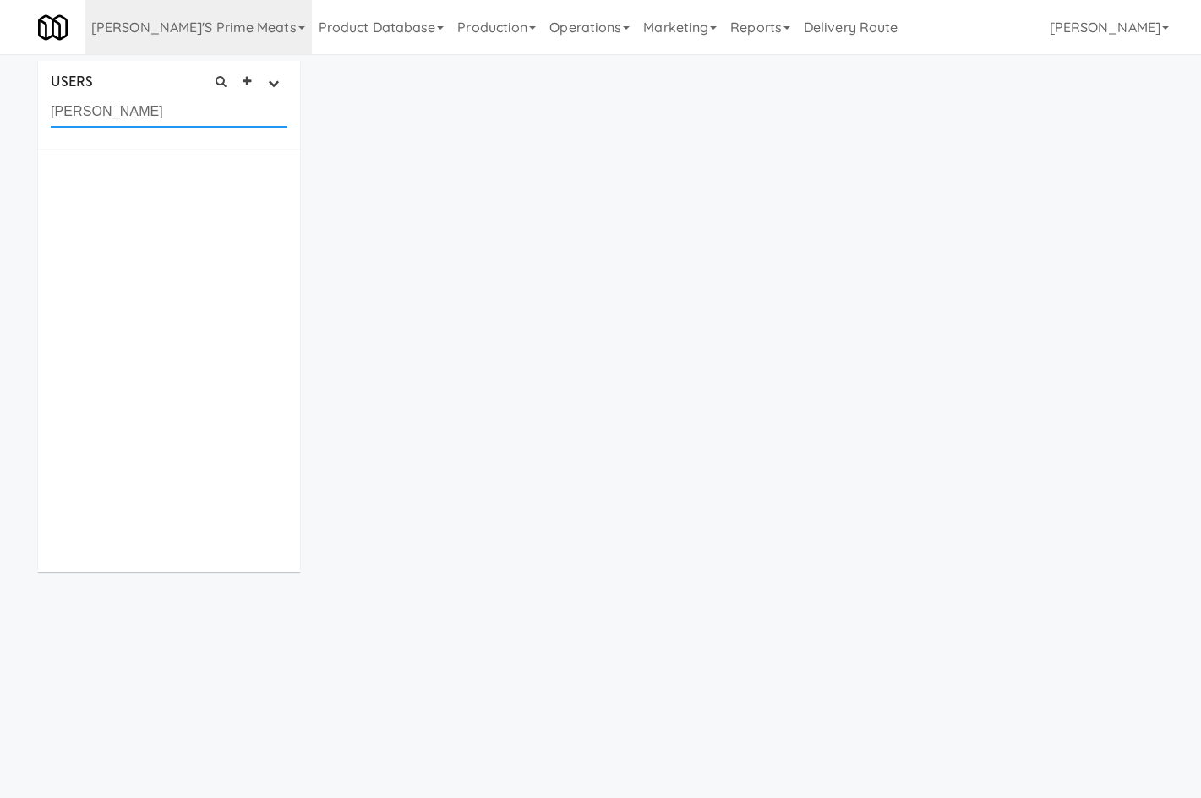
type input "[PERSON_NAME]"
click at [233, 25] on link "[PERSON_NAME]'s Prime Meats" at bounding box center [198, 27] width 227 height 54
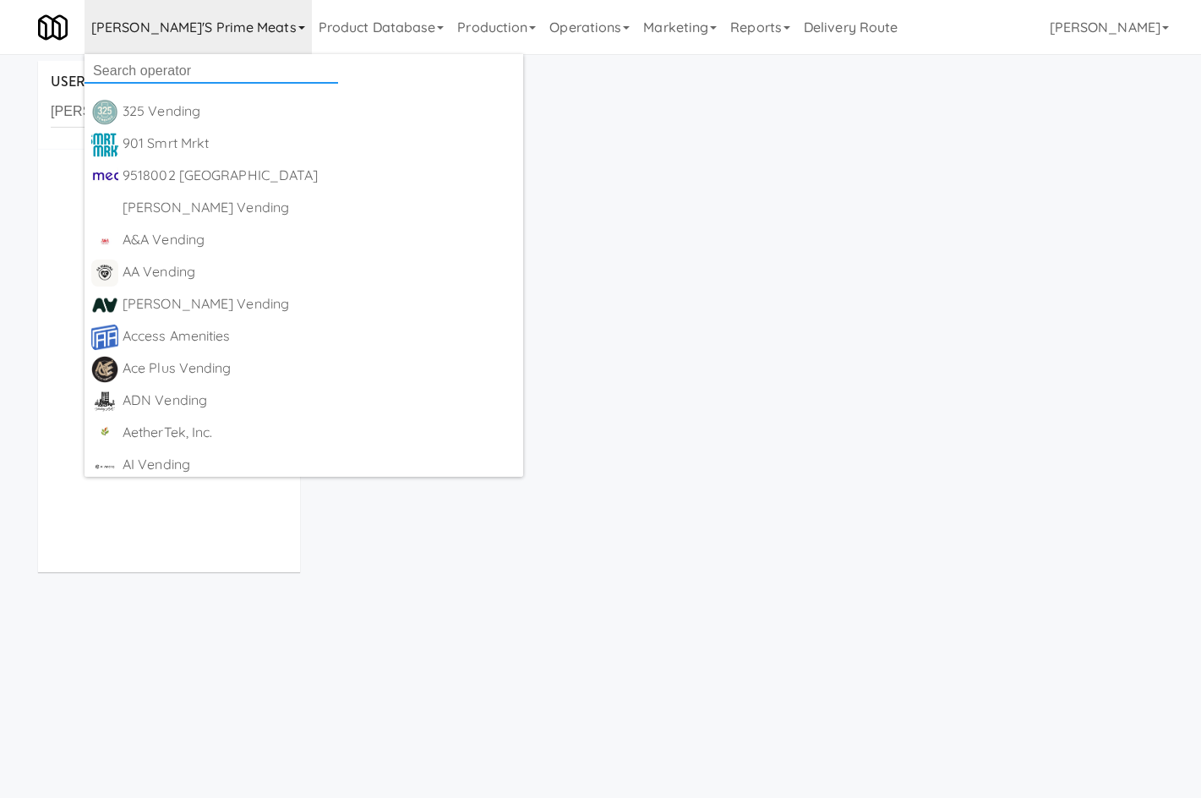
click at [209, 78] on input "text" at bounding box center [212, 70] width 254 height 25
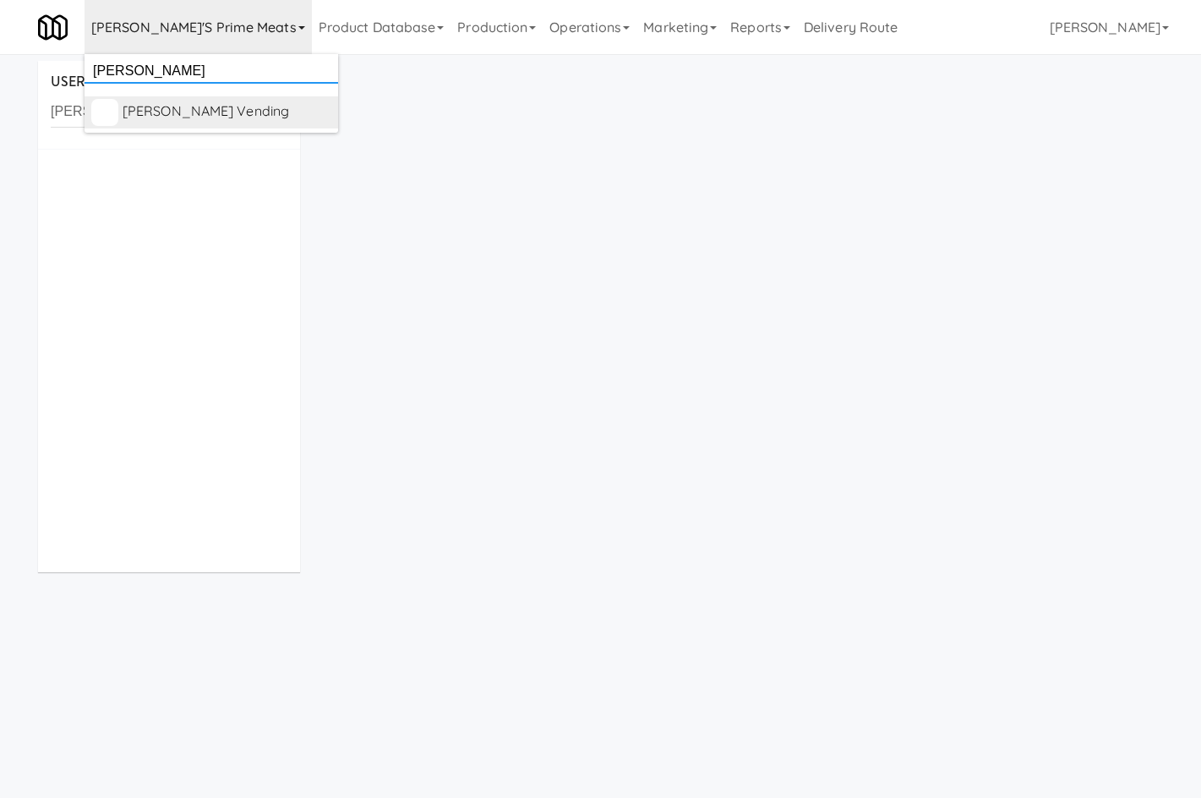
type input "delong"
click at [187, 114] on div "[PERSON_NAME] Vending" at bounding box center [227, 111] width 209 height 25
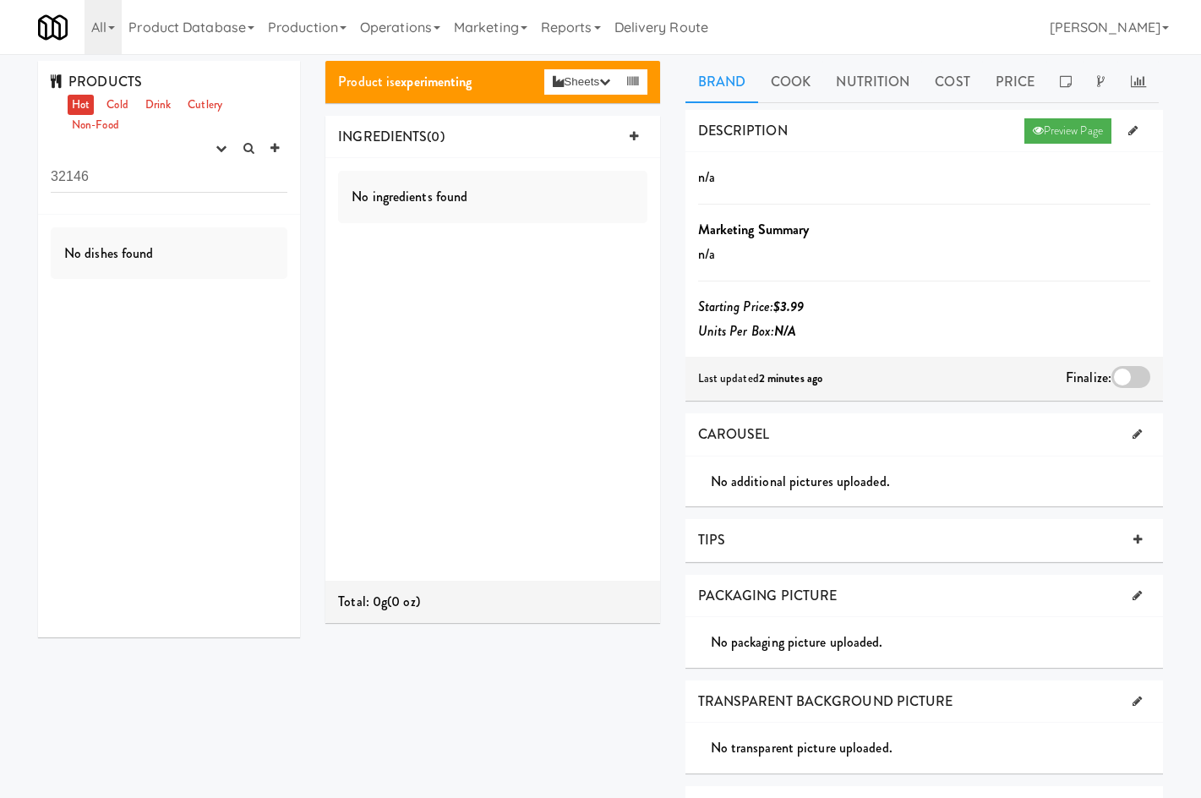
click at [160, 185] on input "32146" at bounding box center [169, 176] width 237 height 31
click at [160, 186] on input "32146" at bounding box center [169, 176] width 237 height 31
type input "26043"
click at [118, 108] on link "Cold" at bounding box center [117, 105] width 30 height 21
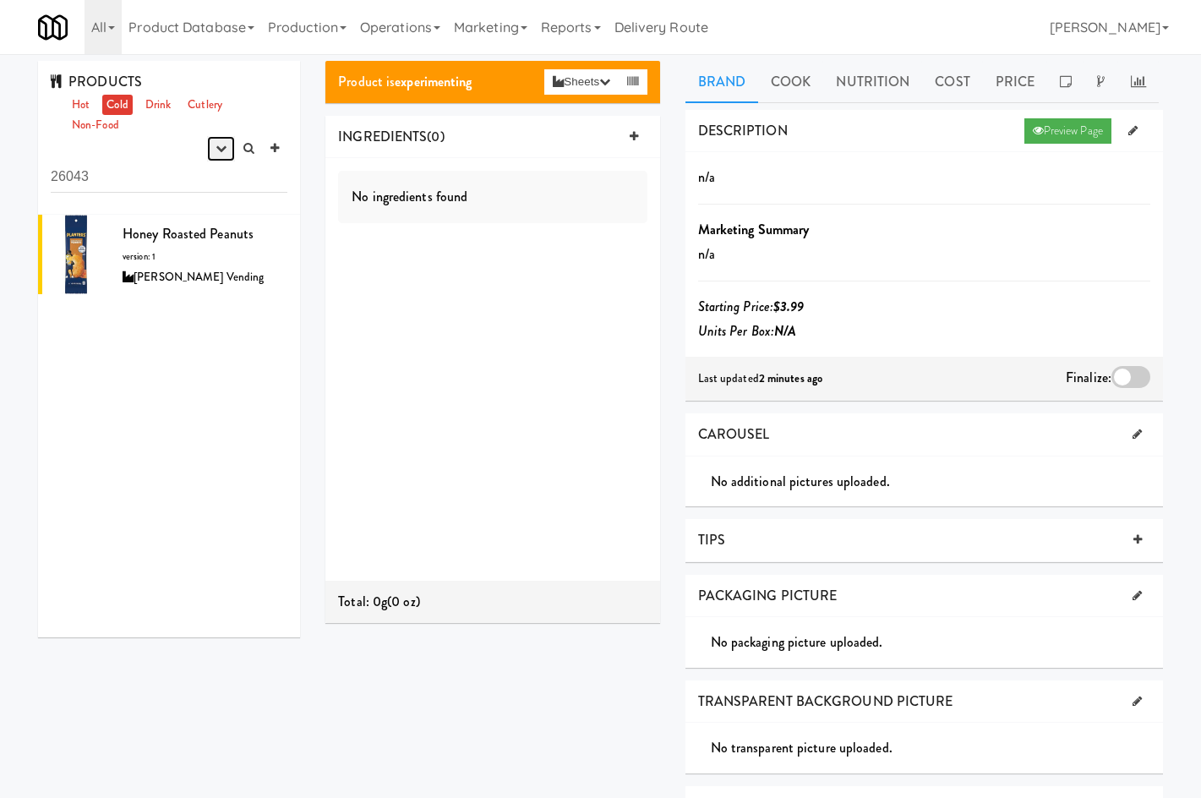
click at [219, 140] on button "button" at bounding box center [221, 148] width 28 height 25
drag, startPoint x: 113, startPoint y: 377, endPoint x: 58, endPoint y: 281, distance: 110.9
click at [112, 372] on div "Honey Roasted Peanuts version: 1 Delong Vending" at bounding box center [169, 426] width 262 height 423
click at [72, 260] on div at bounding box center [76, 255] width 68 height 80
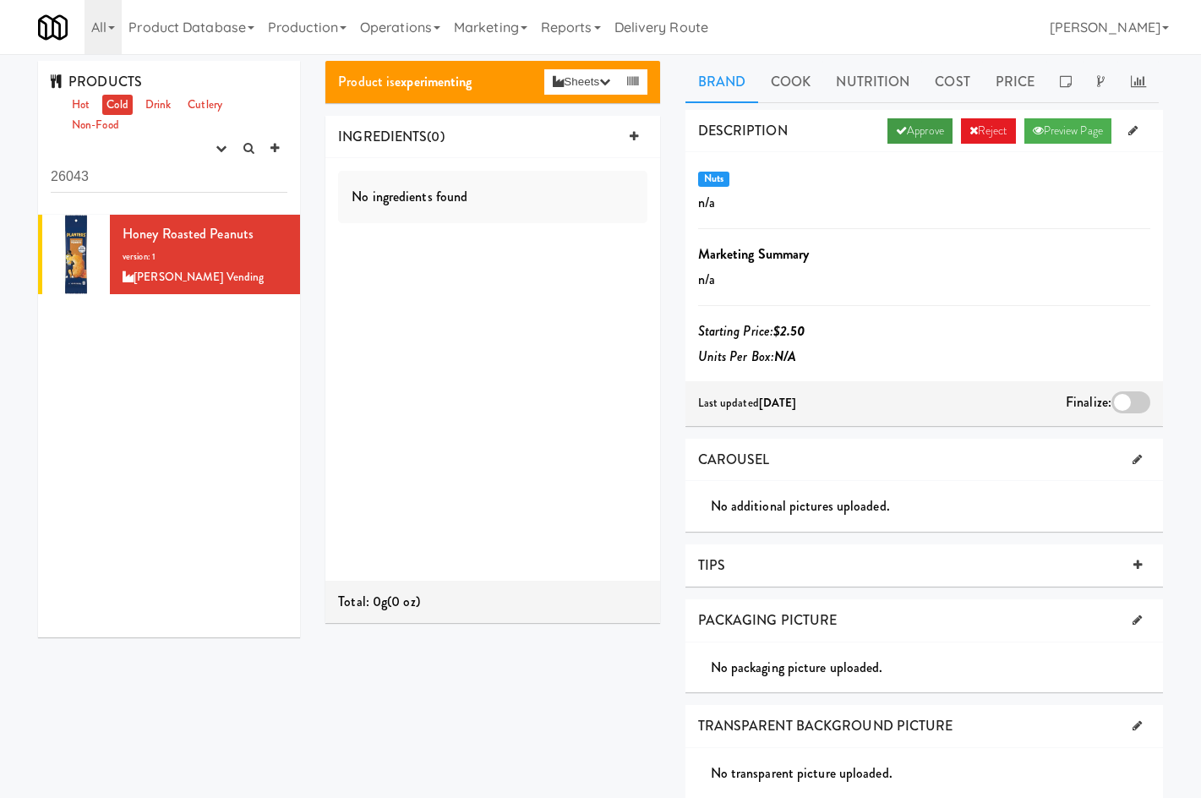
click at [922, 126] on link "Approve" at bounding box center [920, 130] width 65 height 25
click at [420, 30] on link "Operations" at bounding box center [400, 27] width 94 height 54
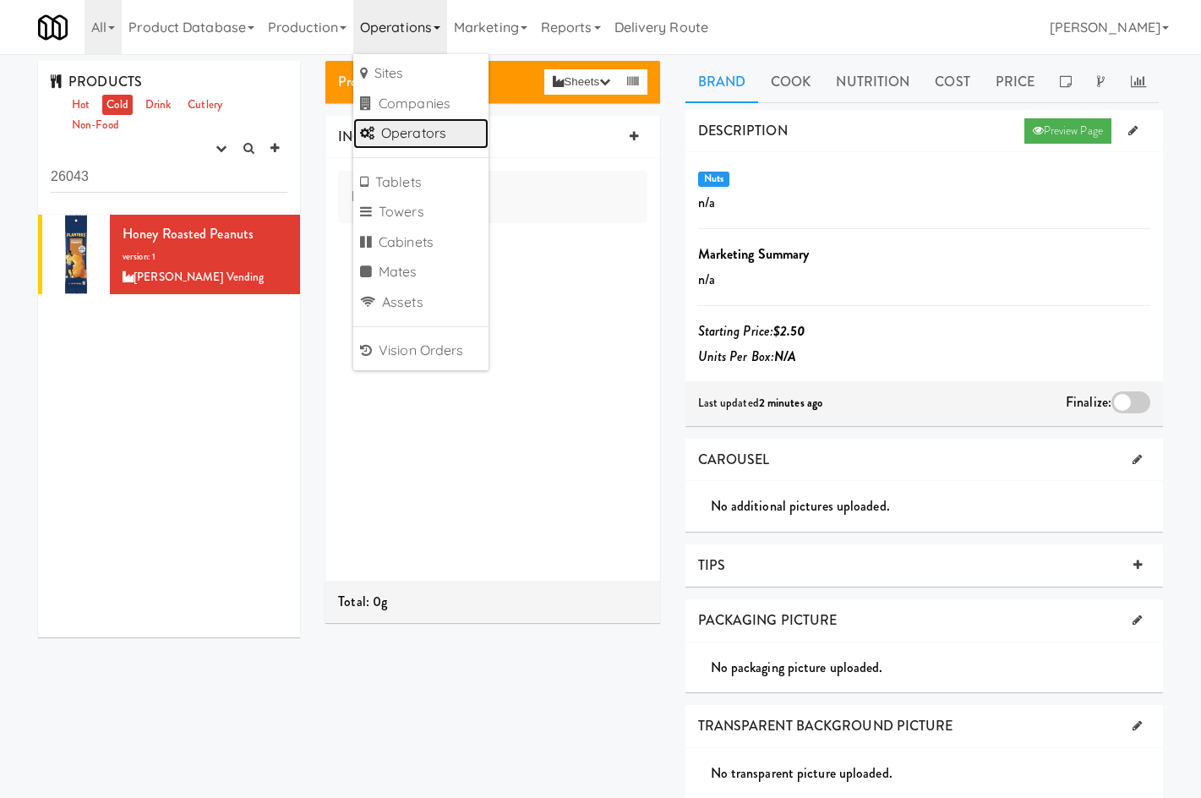
click at [445, 136] on link "Operators" at bounding box center [420, 133] width 135 height 30
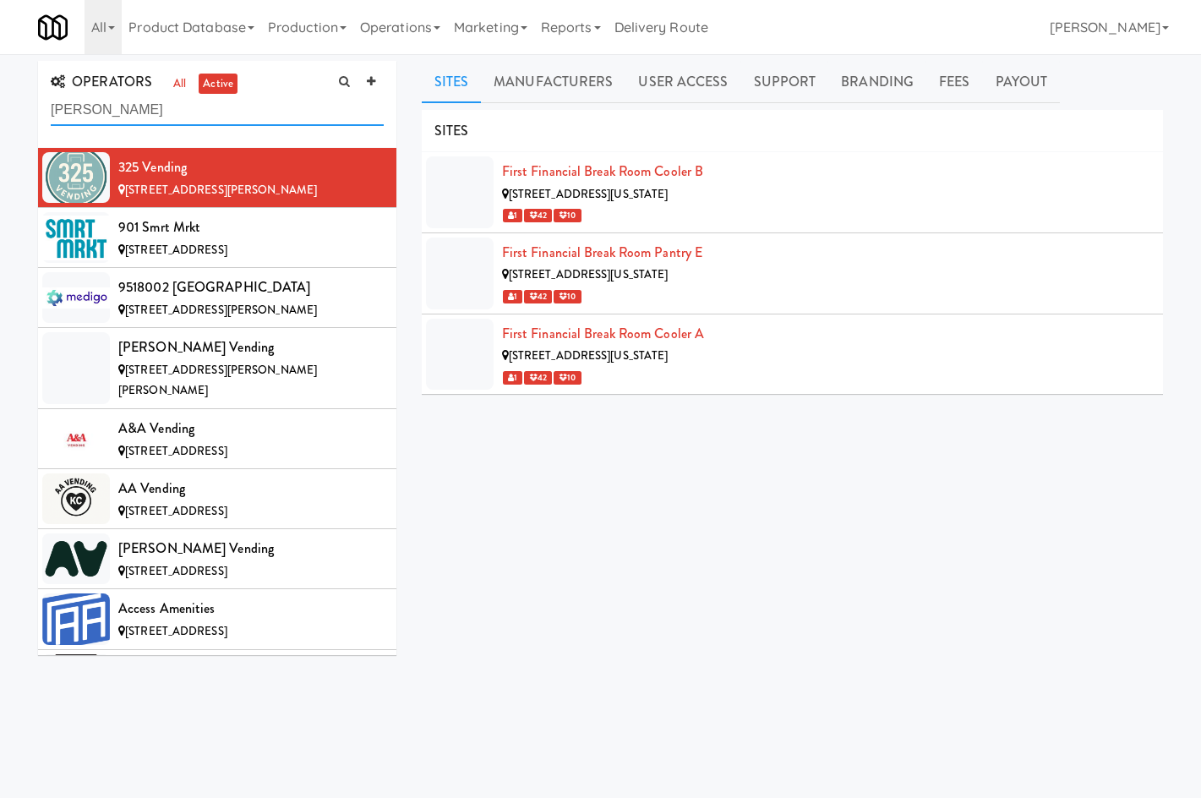
type input "[PERSON_NAME]"
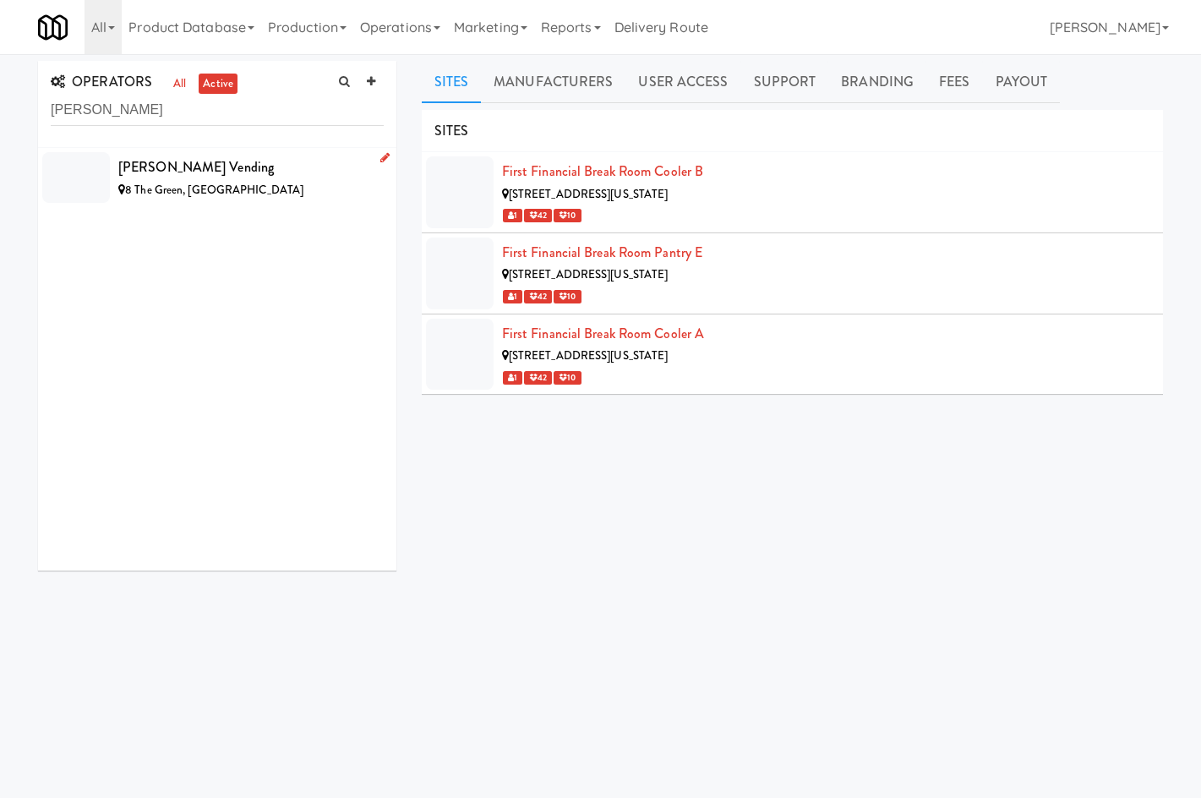
click at [314, 181] on div "8 The Green, Dover DE" at bounding box center [250, 190] width 265 height 21
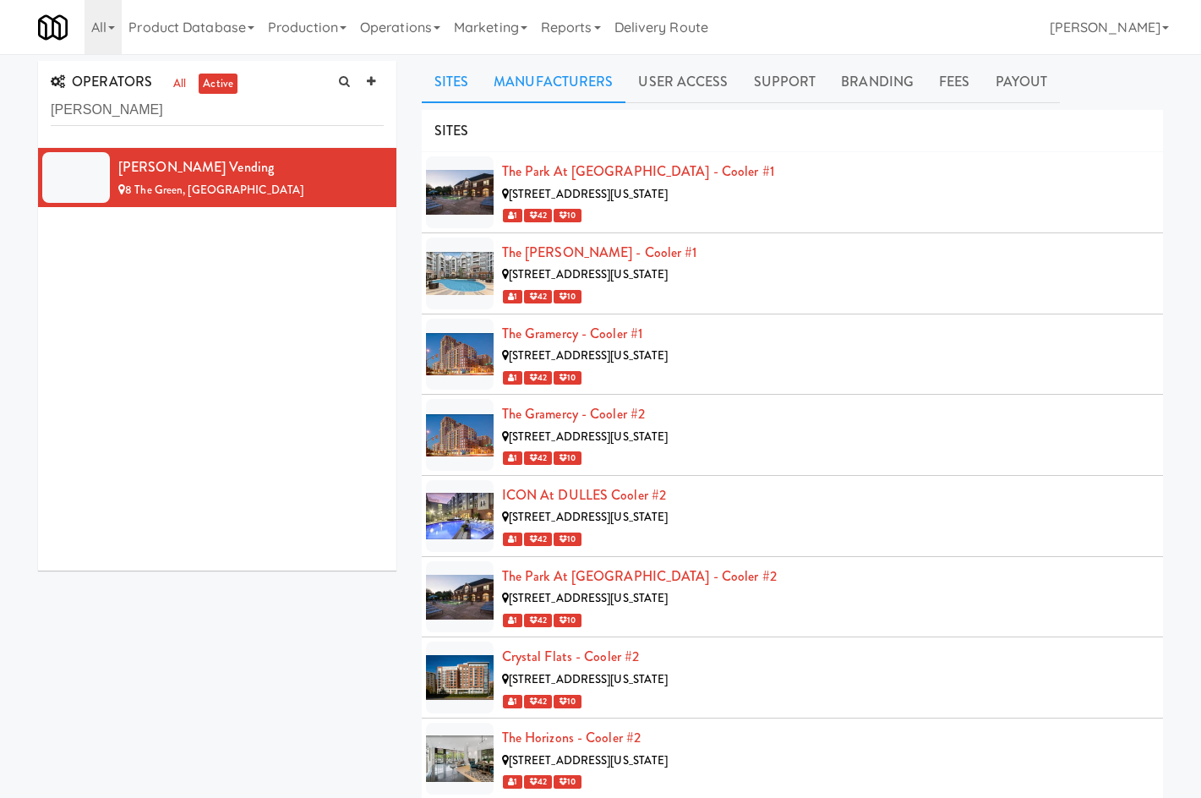
click at [563, 73] on link "Manufacturers" at bounding box center [553, 82] width 145 height 42
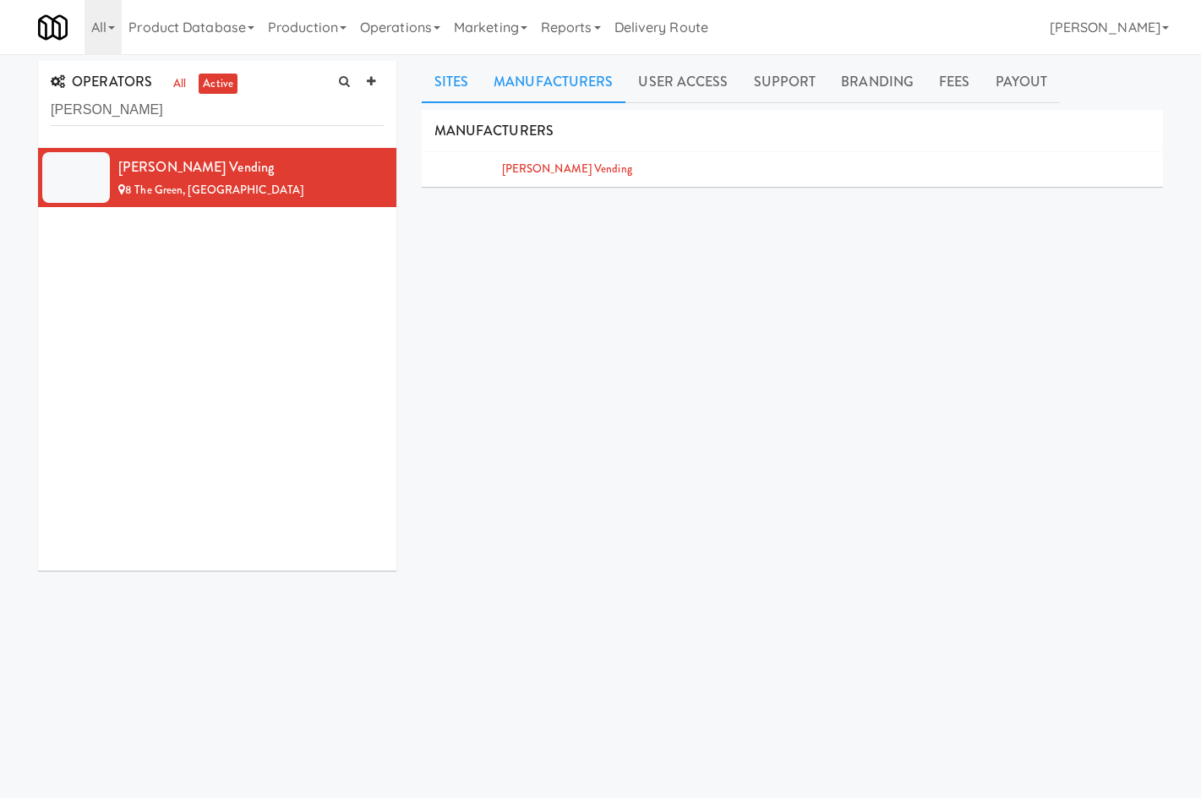
click at [457, 78] on link "Sites" at bounding box center [452, 82] width 60 height 42
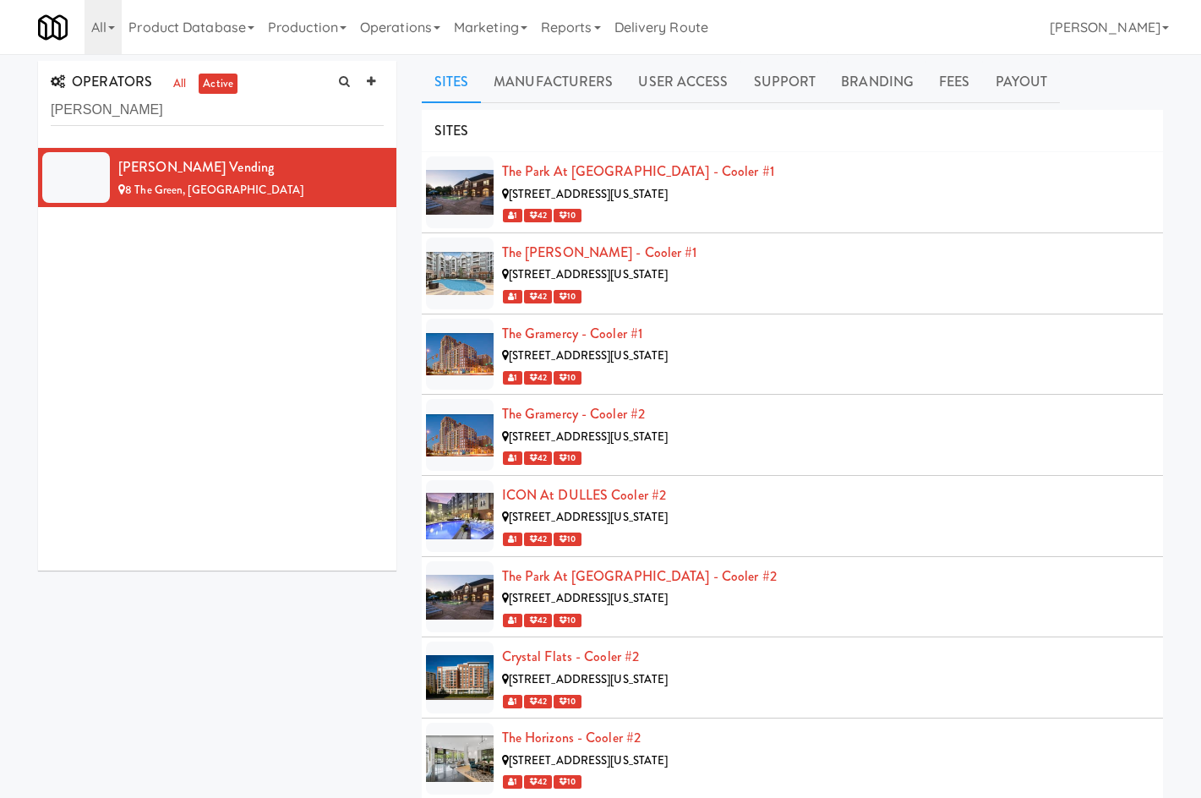
drag, startPoint x: 793, startPoint y: 173, endPoint x: 817, endPoint y: 675, distance: 501.9
click at [817, 675] on ul "The Park at Arlington Ridge - Cooler #1 1800 26th Street South, Arlington Virgi…" at bounding box center [792, 718] width 741 height 1132
click at [854, 384] on div "1 42 10" at bounding box center [826, 377] width 648 height 21
click at [569, 72] on link "Manufacturers" at bounding box center [553, 82] width 145 height 42
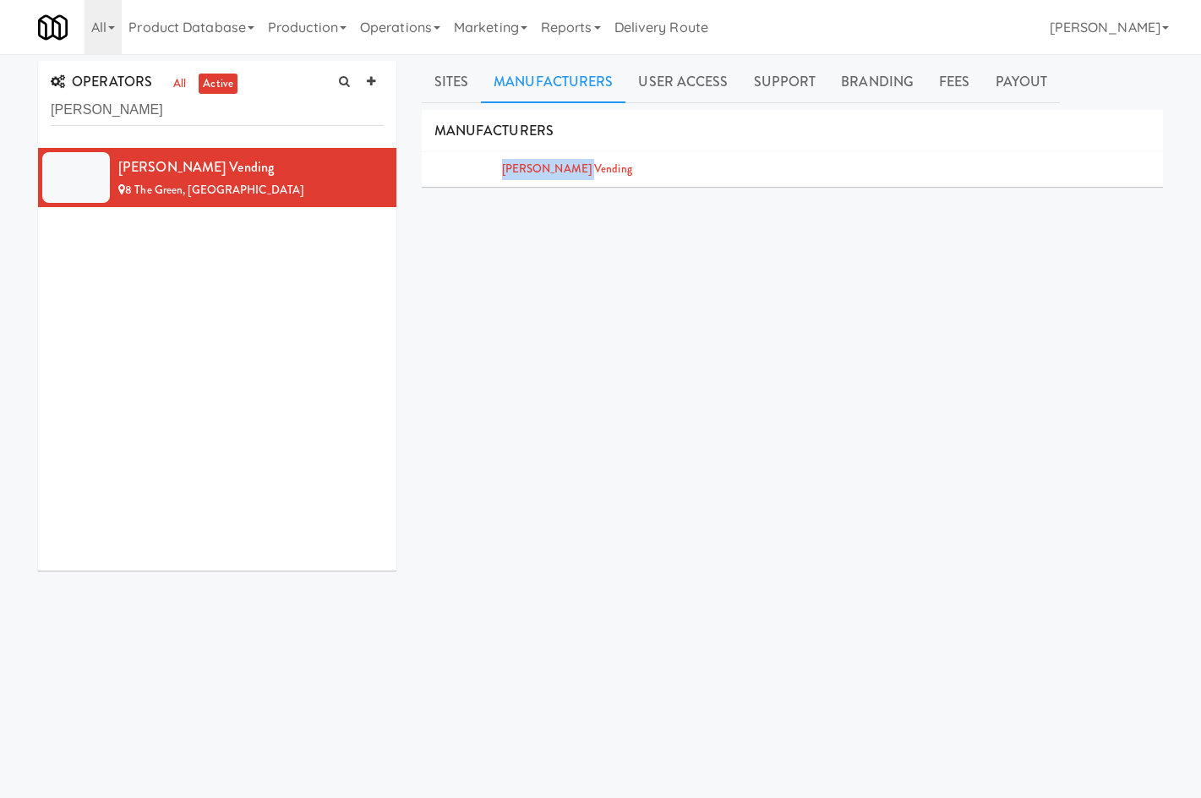
drag, startPoint x: 597, startPoint y: 167, endPoint x: 462, endPoint y: 172, distance: 135.3
click at [462, 172] on li "[PERSON_NAME] Vending" at bounding box center [792, 169] width 741 height 35
click at [677, 172] on li "[PERSON_NAME] Vending" at bounding box center [792, 169] width 741 height 35
click at [663, 90] on link "User Access" at bounding box center [683, 82] width 115 height 42
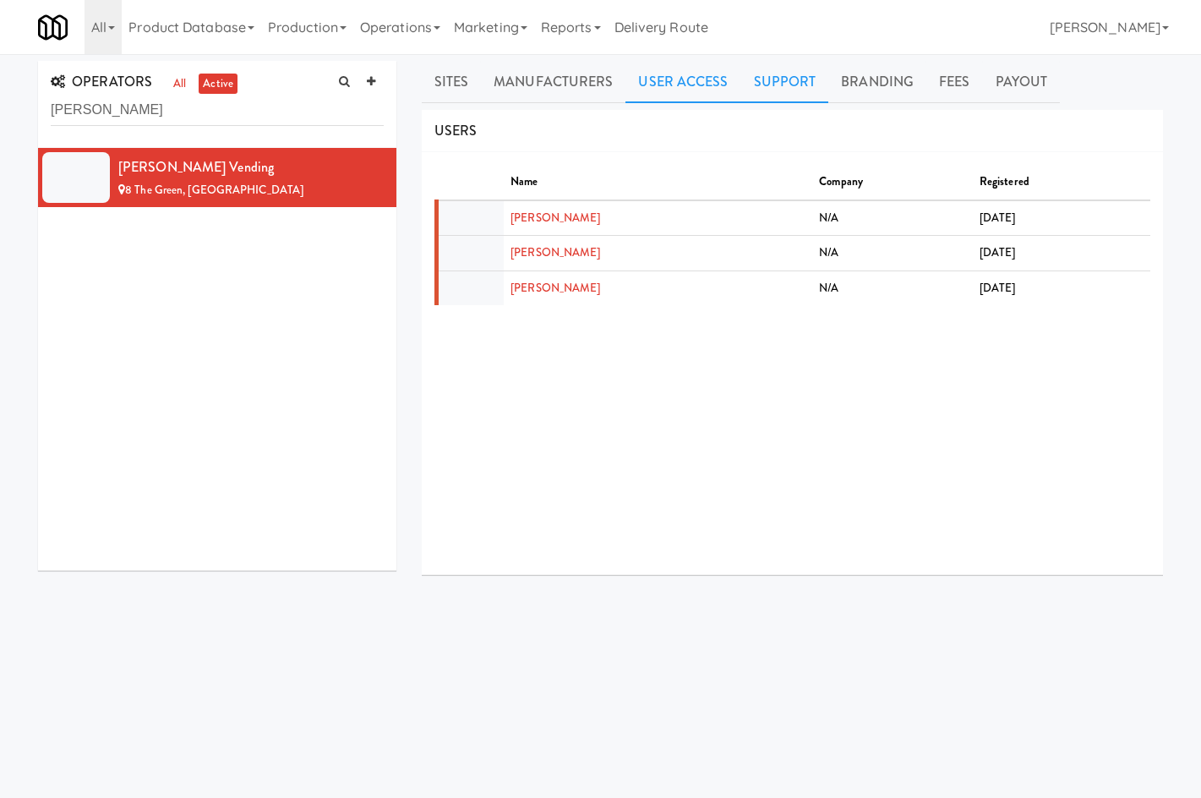
click at [753, 77] on link "Support" at bounding box center [785, 82] width 88 height 42
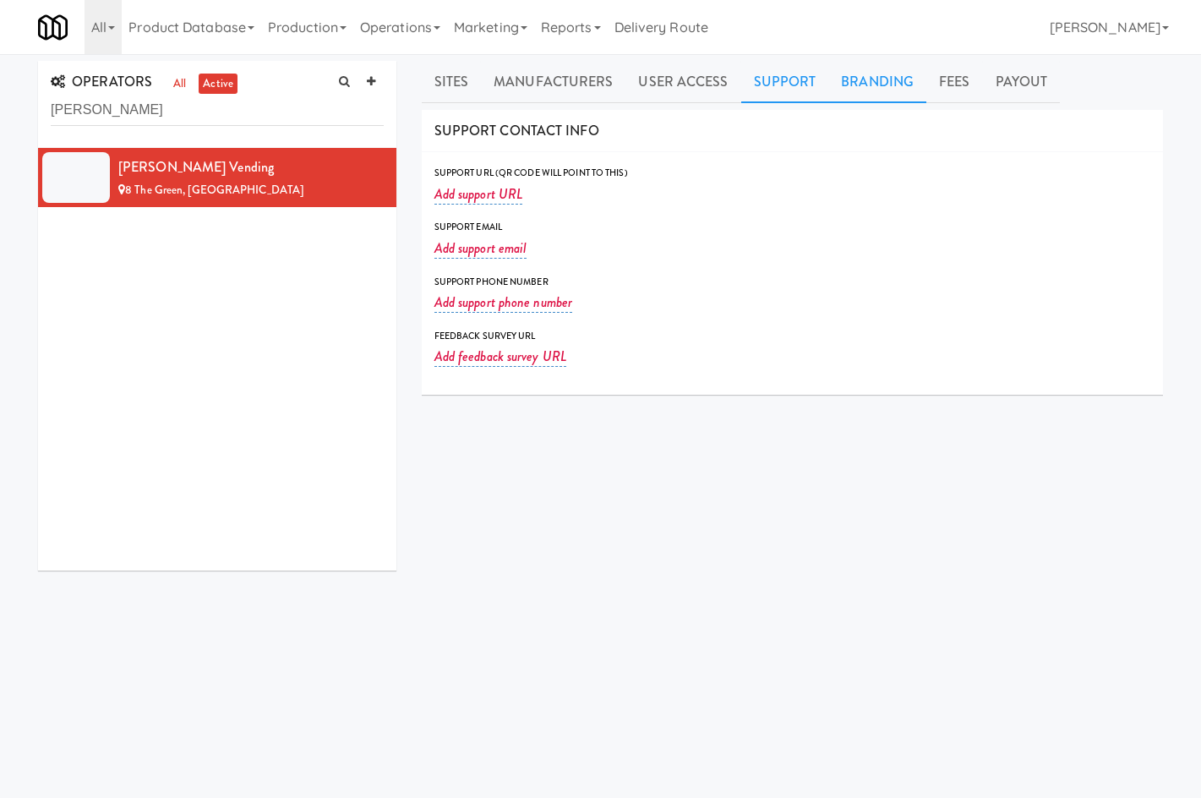
click at [908, 74] on link "Branding" at bounding box center [878, 82] width 98 height 42
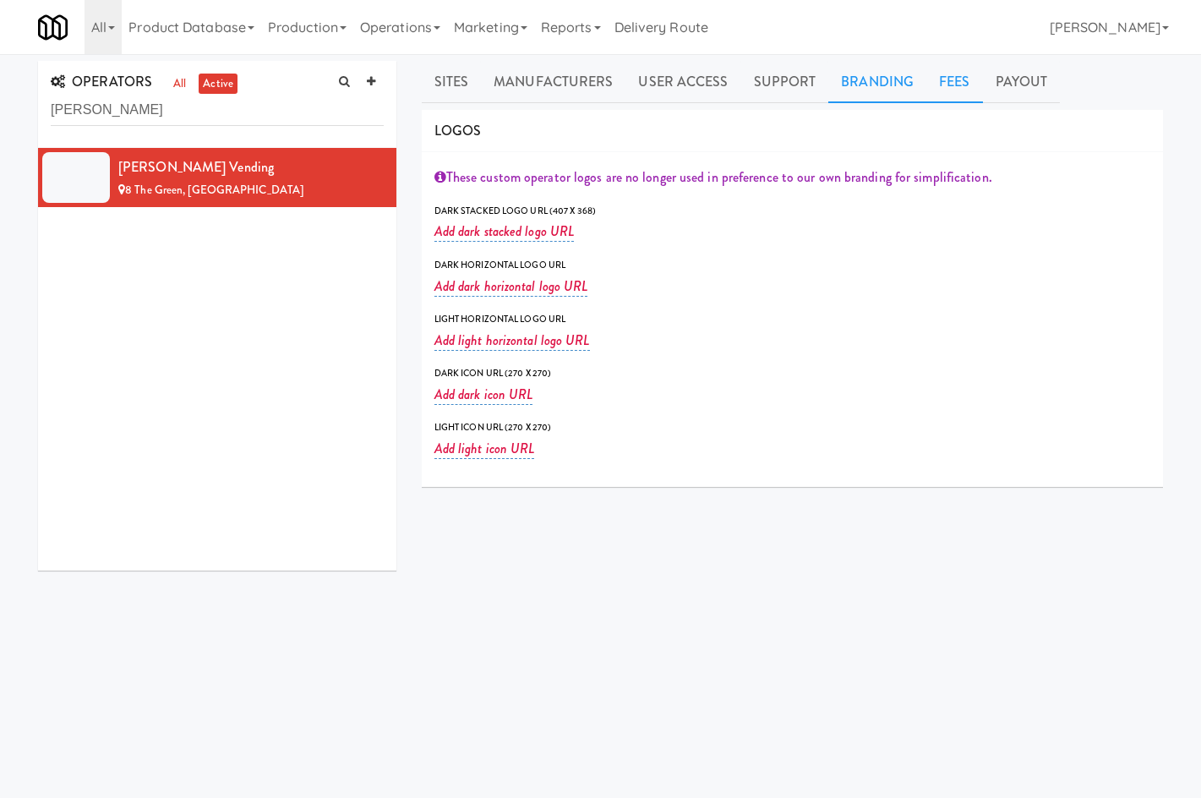
click at [954, 81] on link "Fees" at bounding box center [955, 82] width 56 height 42
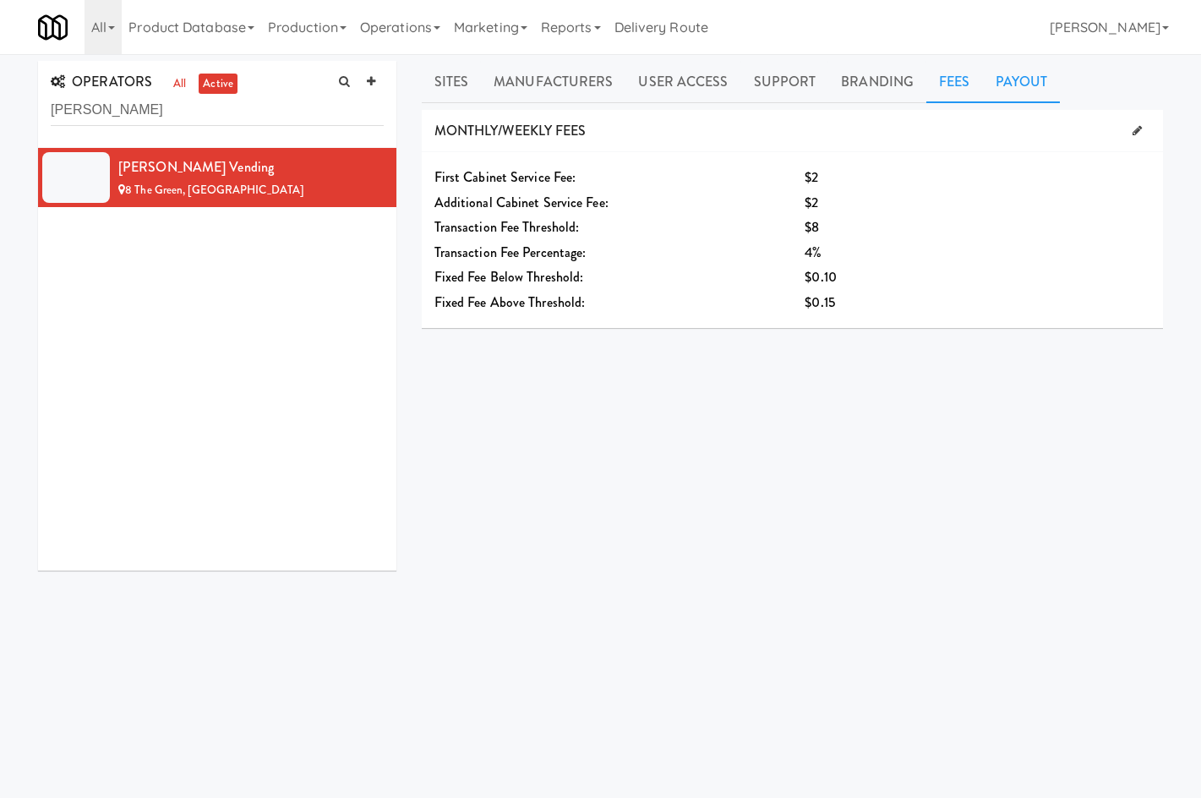
click at [993, 84] on link "Payout" at bounding box center [1022, 82] width 78 height 42
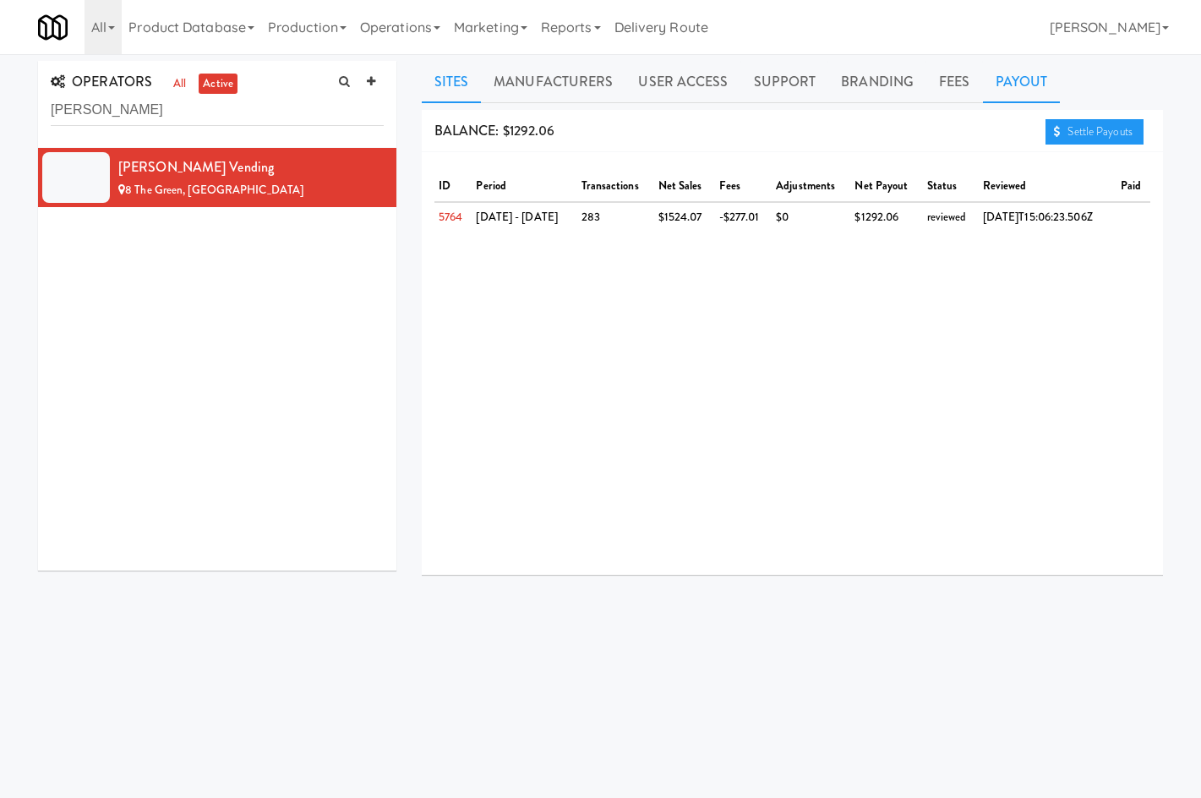
click at [450, 82] on link "Sites" at bounding box center [452, 82] width 60 height 42
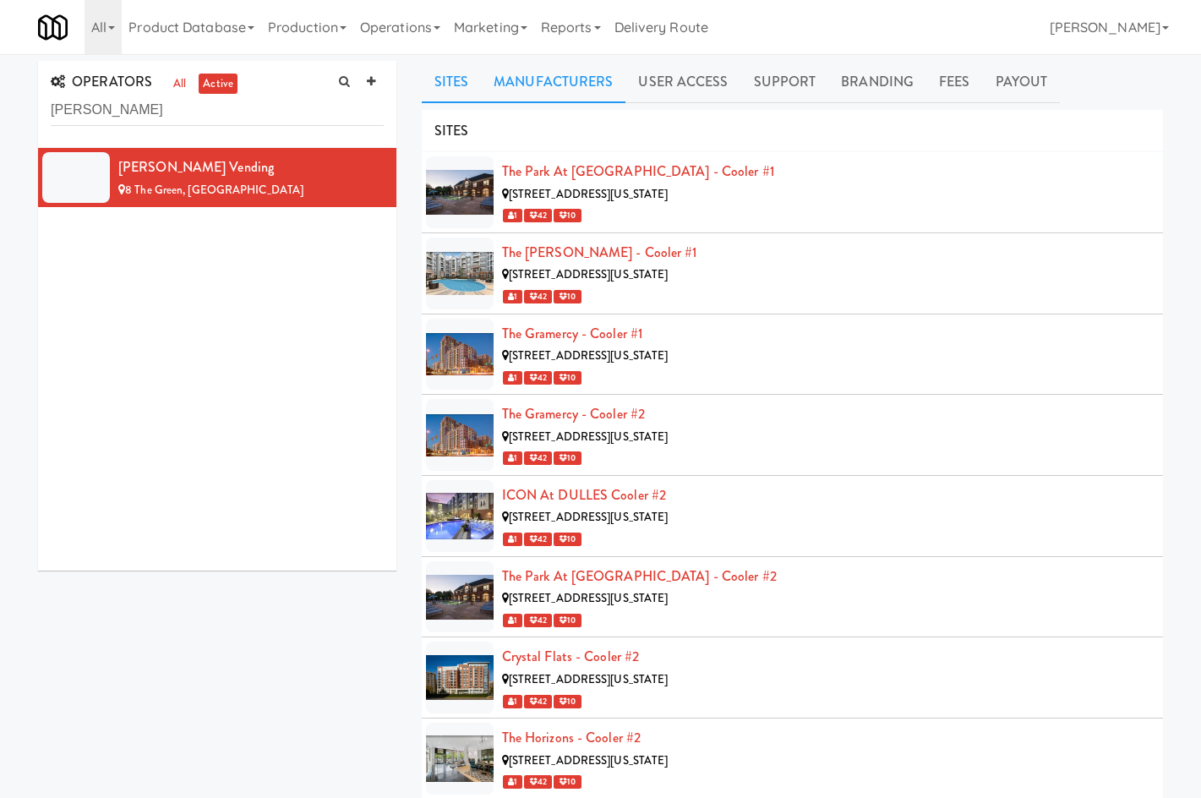
click at [561, 84] on link "Manufacturers" at bounding box center [553, 82] width 145 height 42
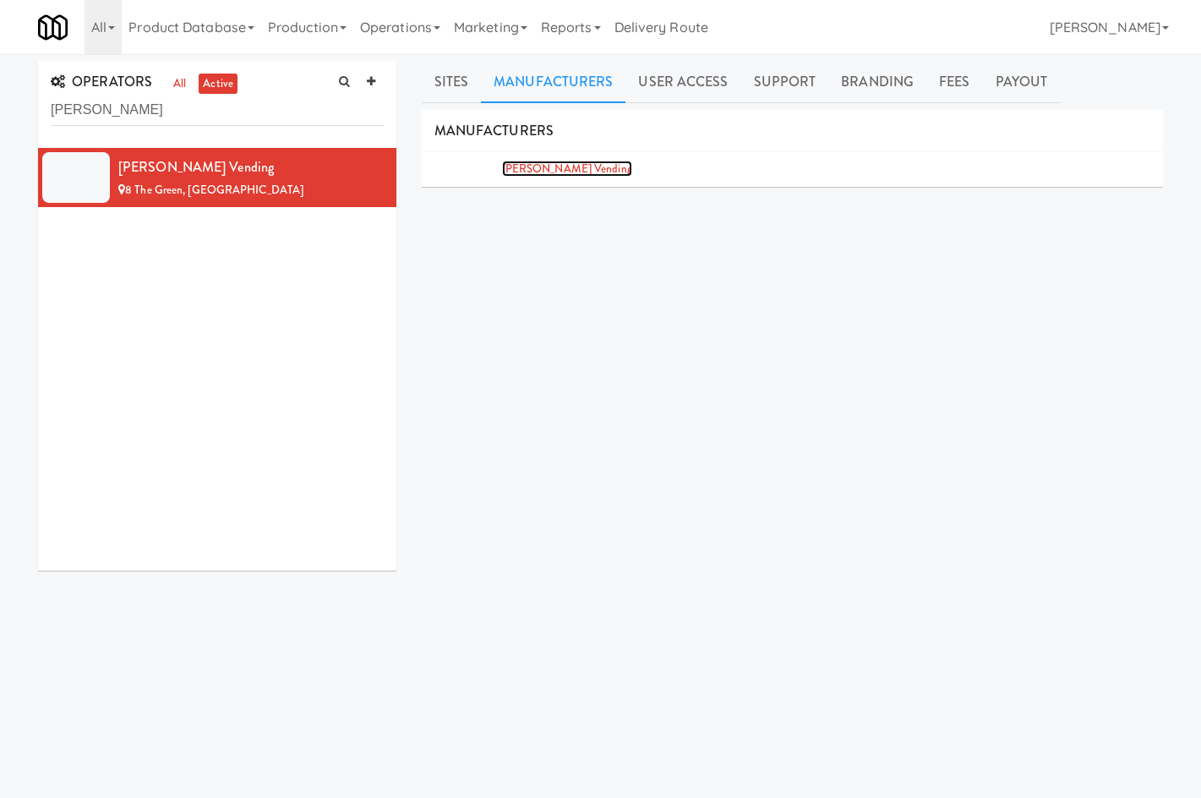
click at [543, 170] on link "[PERSON_NAME] Vending" at bounding box center [567, 169] width 130 height 16
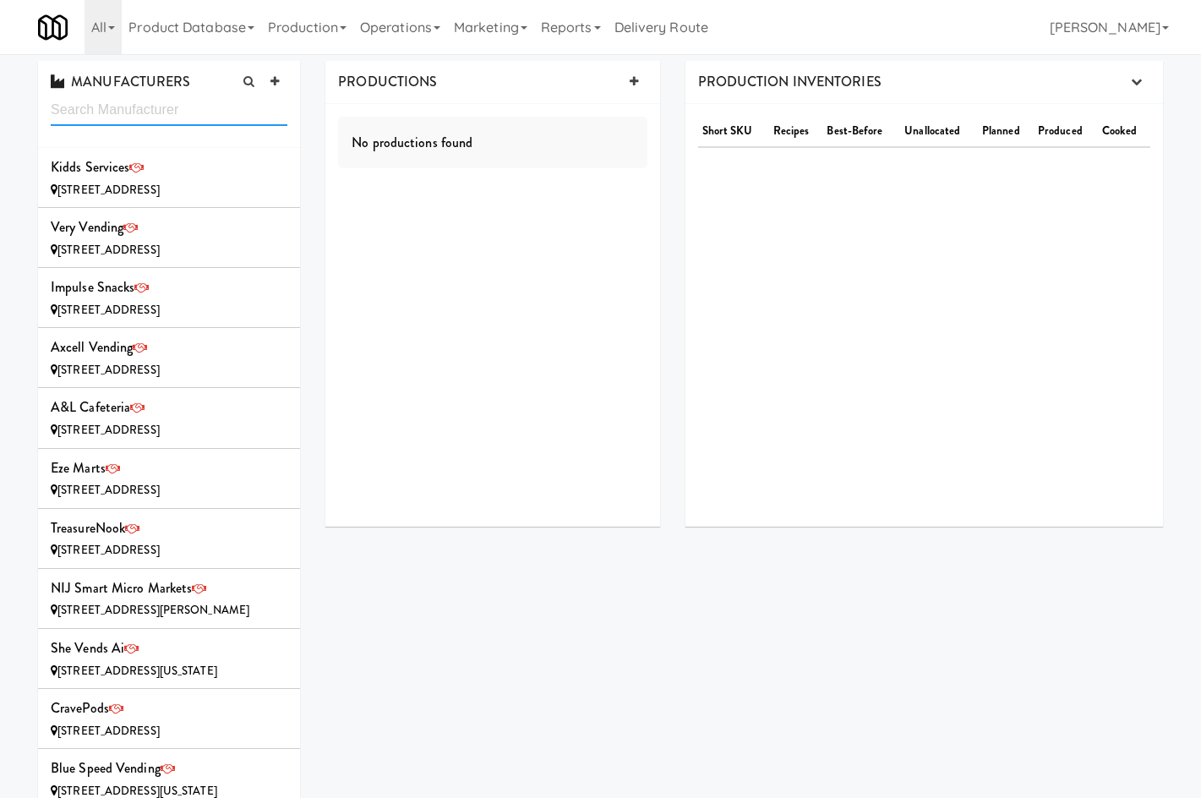
click at [155, 105] on input "text" at bounding box center [169, 110] width 237 height 31
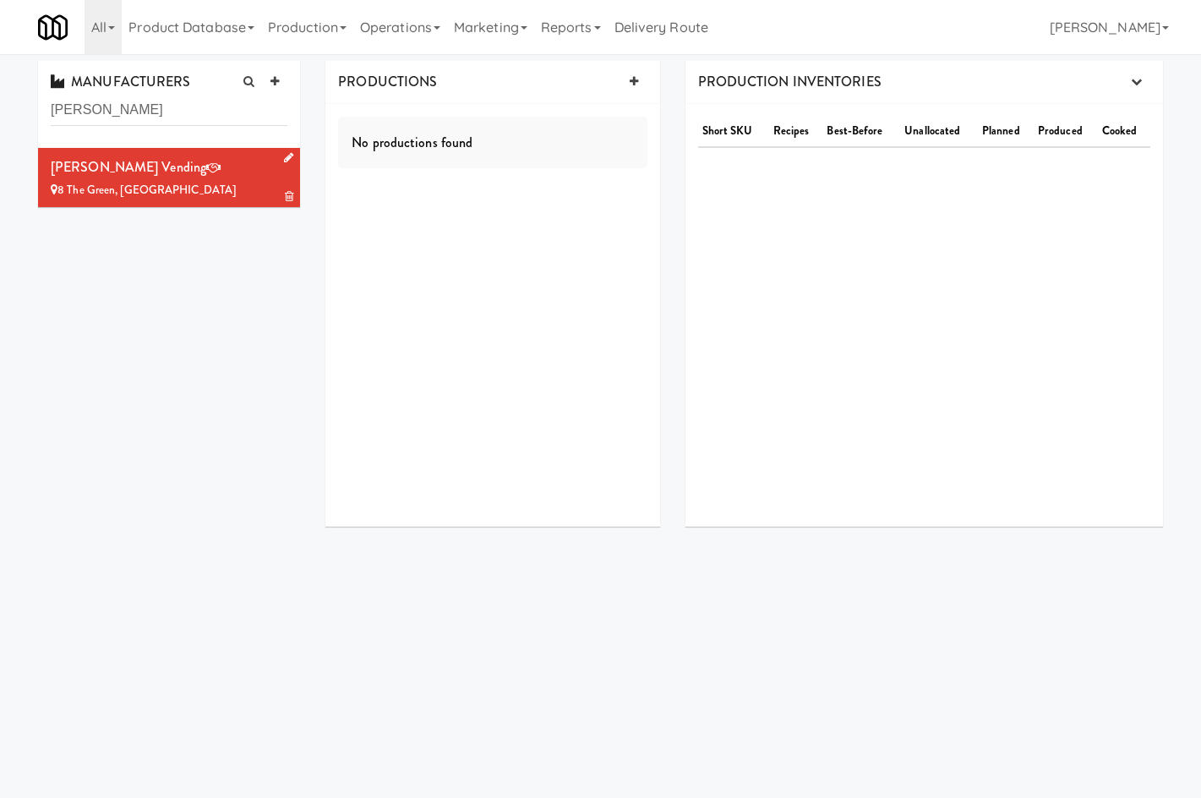
click at [166, 199] on div "8 The Green, Dover DE" at bounding box center [169, 190] width 237 height 21
click at [206, 181] on div "8 The Green, Dover DE" at bounding box center [169, 190] width 237 height 21
drag, startPoint x: 97, startPoint y: 95, endPoint x: 254, endPoint y: 55, distance: 161.4
click at [90, 95] on div "MANUFACTURERS delong" at bounding box center [169, 104] width 262 height 87
click at [107, 41] on link "All" at bounding box center [103, 27] width 37 height 54
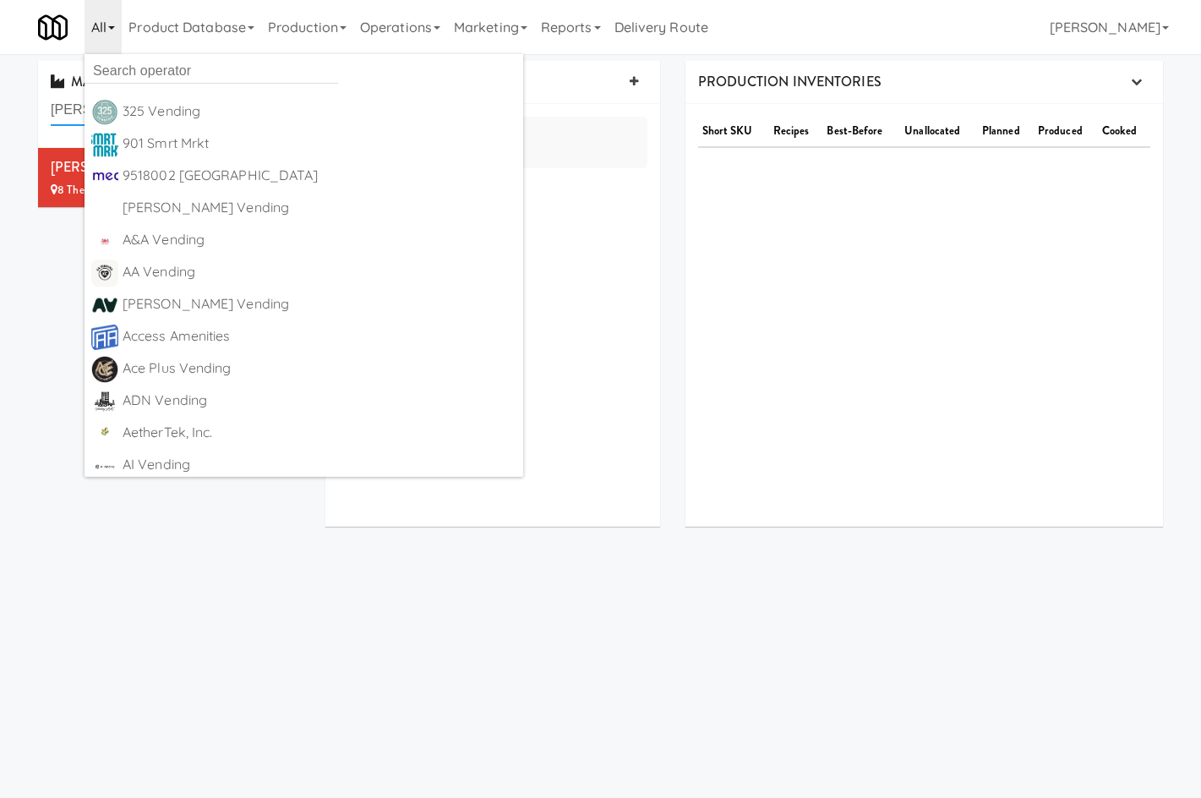
click at [53, 117] on input "delong" at bounding box center [169, 110] width 237 height 31
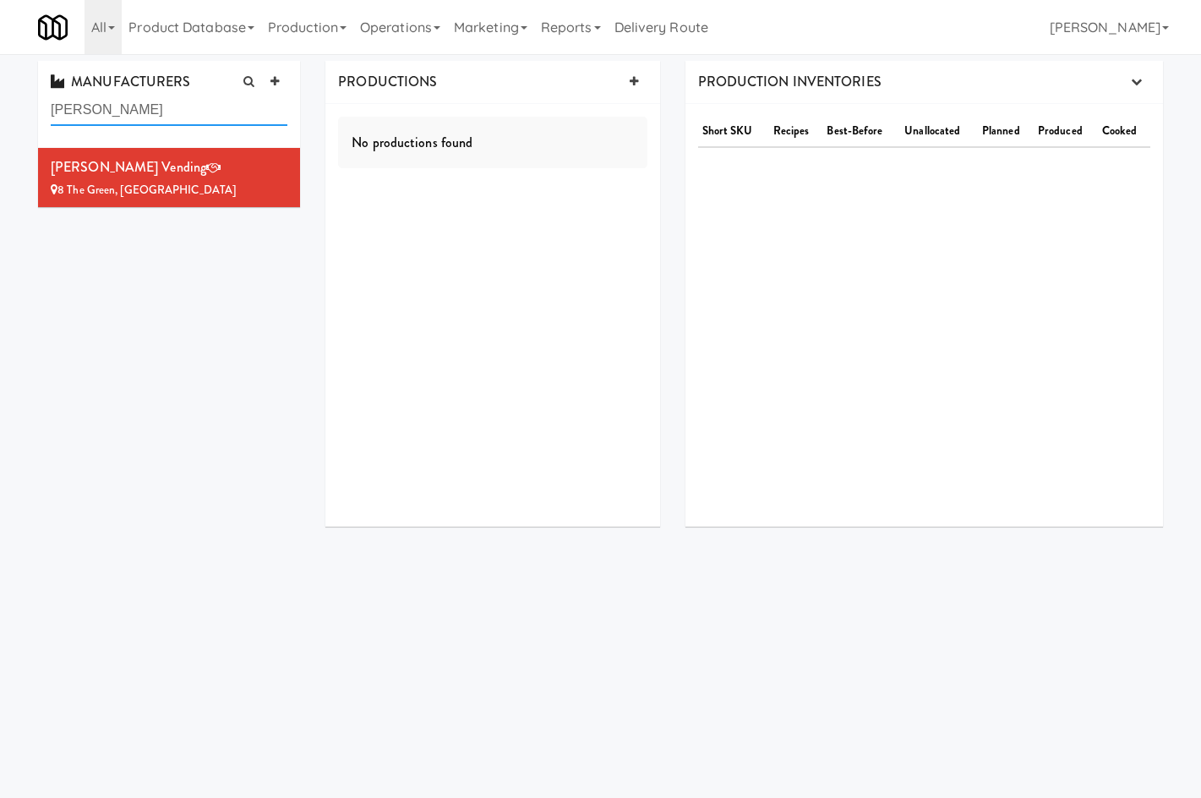
click at [71, 112] on input "delong" at bounding box center [169, 110] width 237 height 31
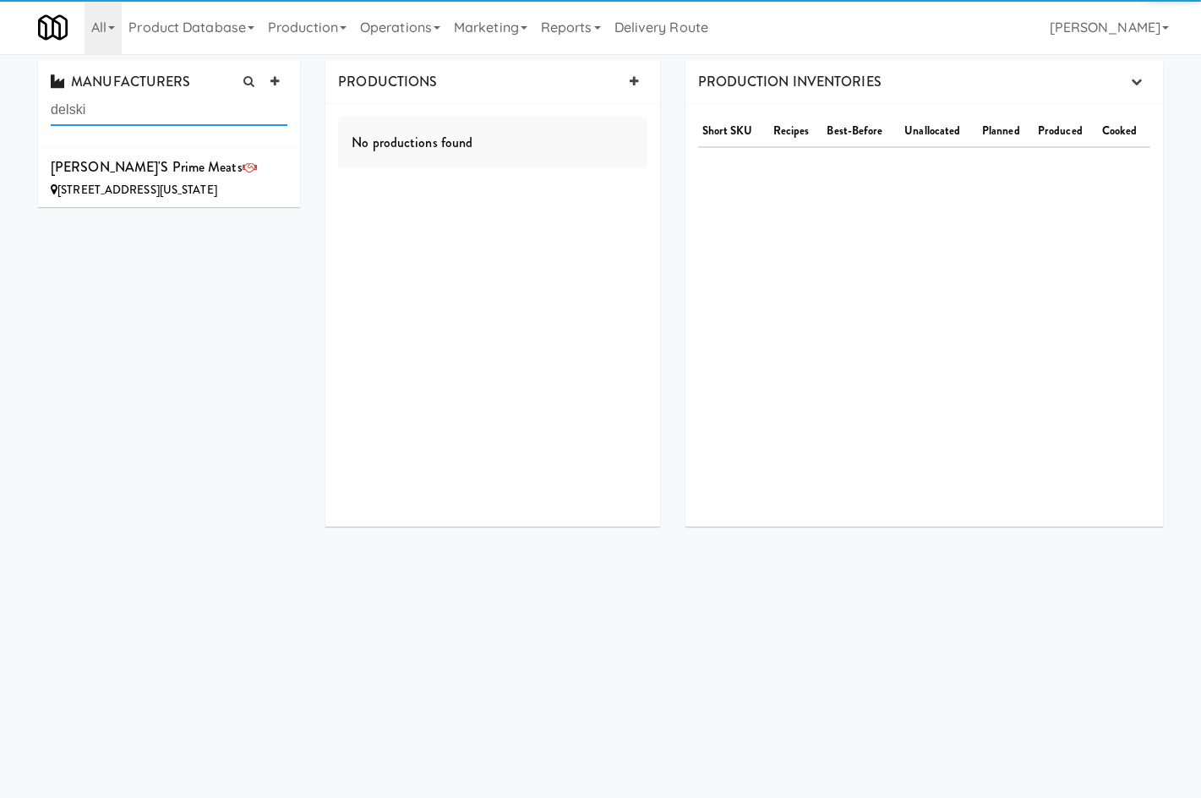
type input "delski"
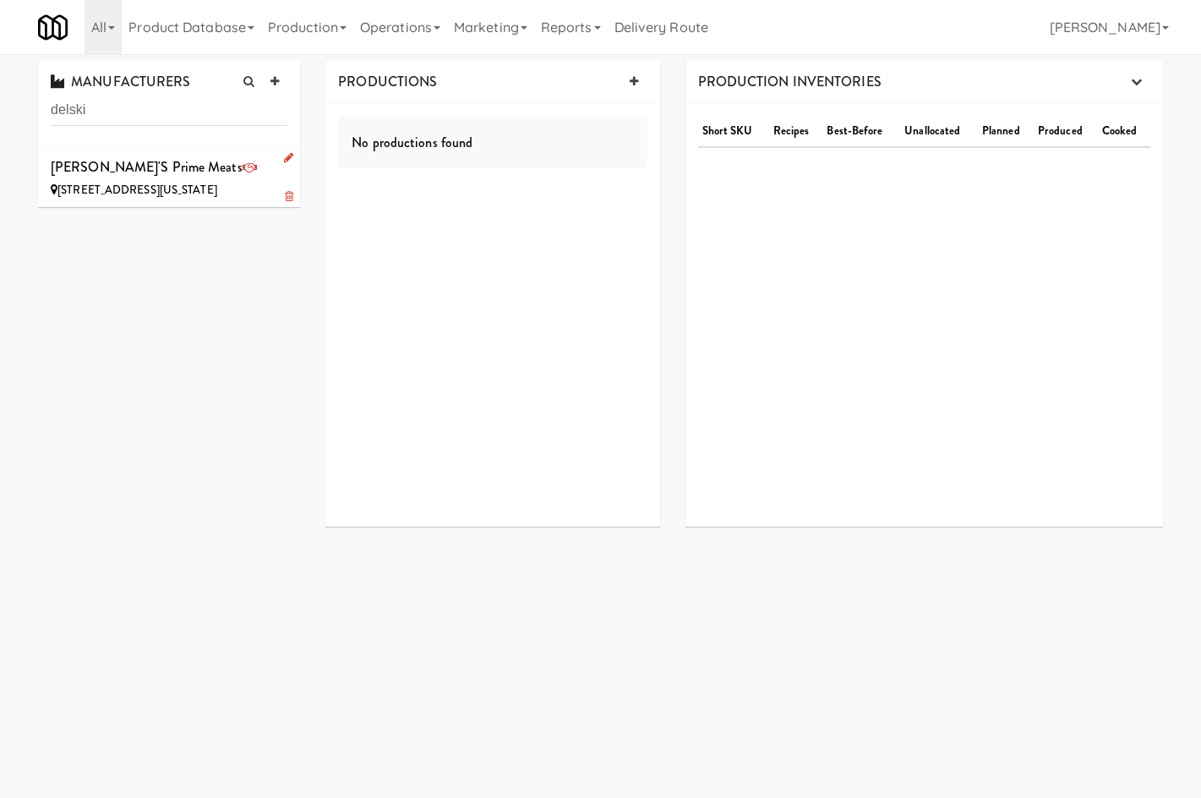
click at [227, 187] on div "1760 44th St SW, Wyoming MI" at bounding box center [169, 190] width 237 height 21
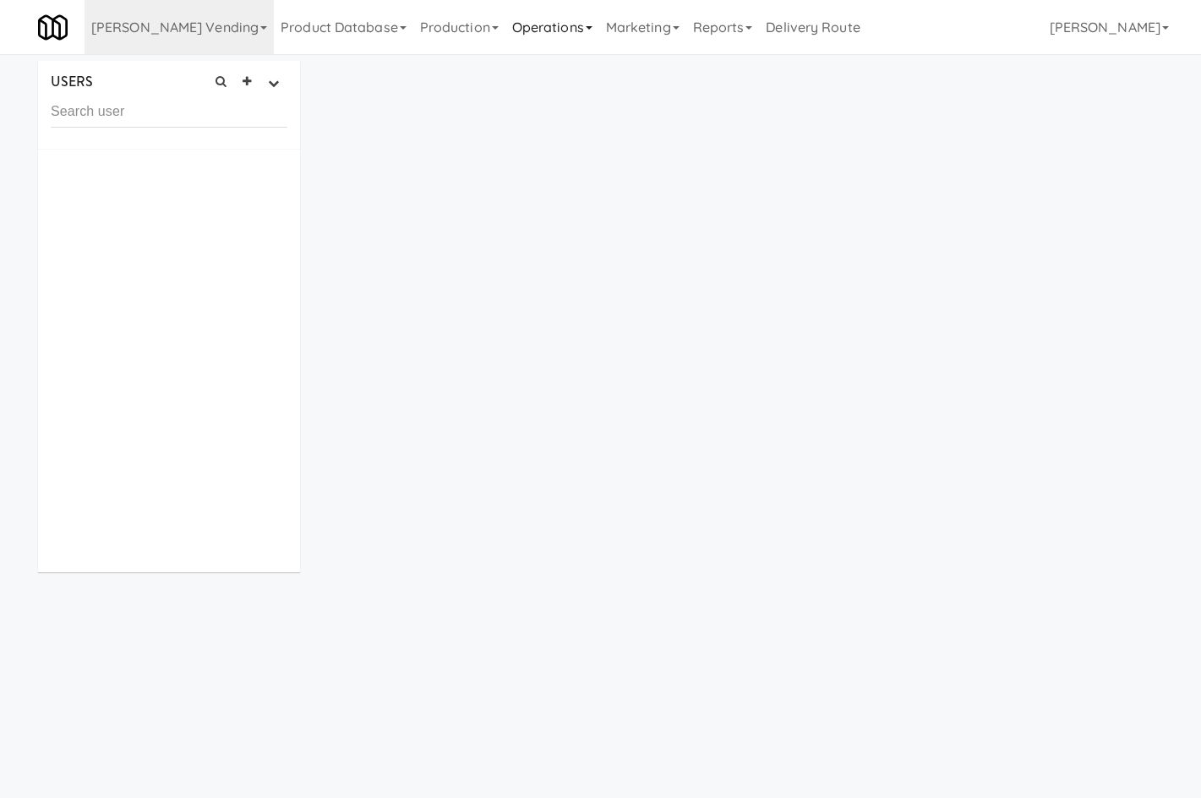
click at [506, 27] on link "Operations" at bounding box center [553, 27] width 94 height 54
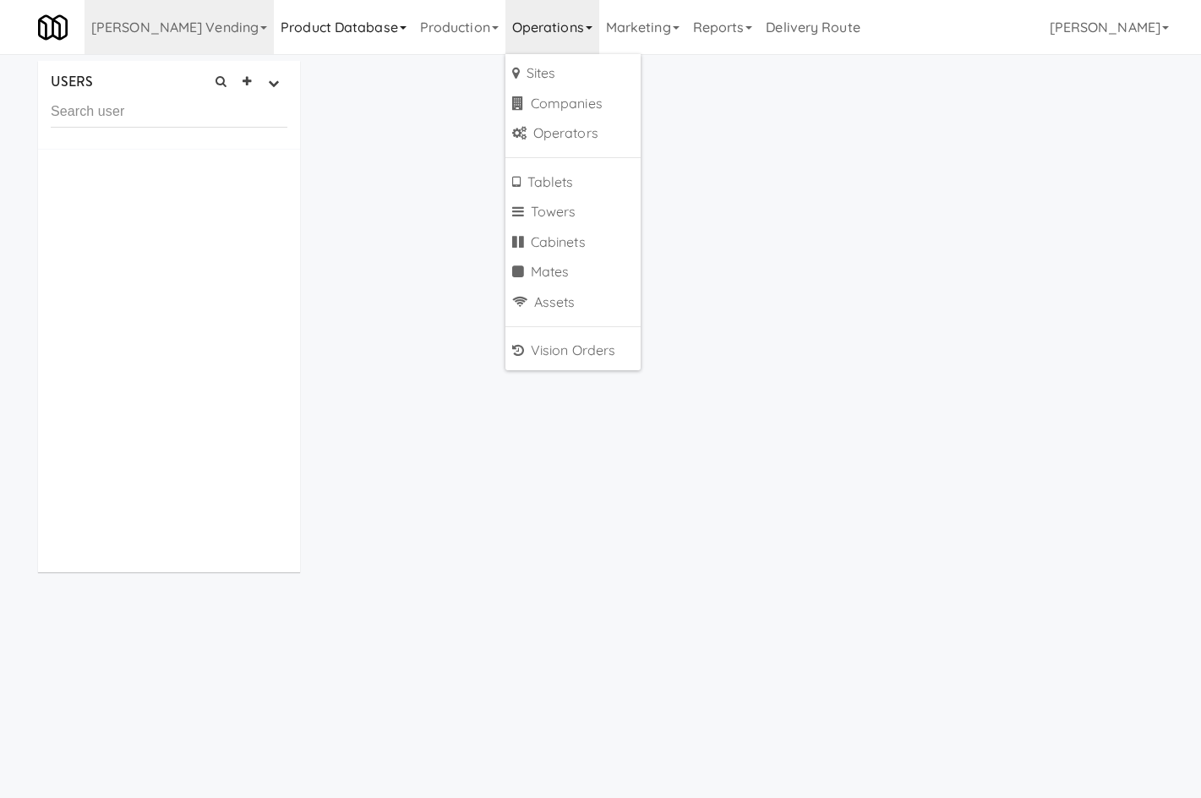
click at [274, 30] on link "Product Database" at bounding box center [344, 27] width 140 height 54
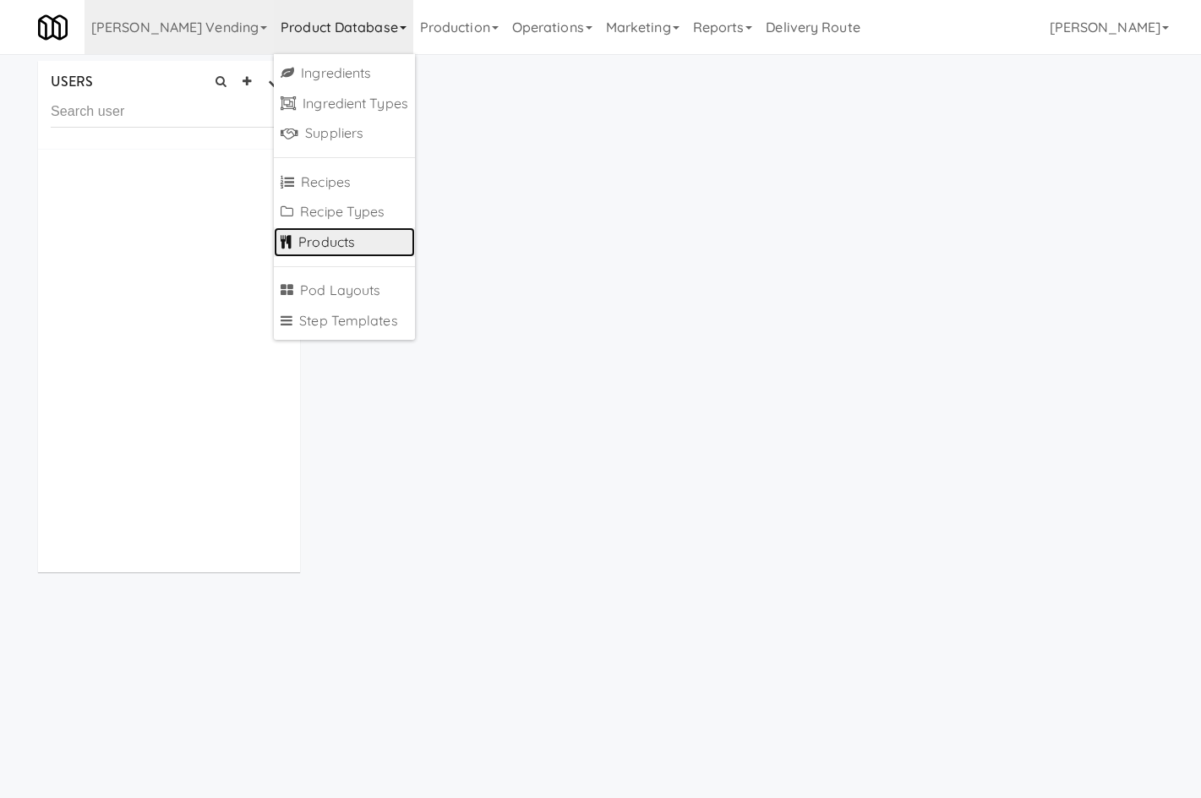
click at [274, 238] on link "Products" at bounding box center [344, 242] width 141 height 30
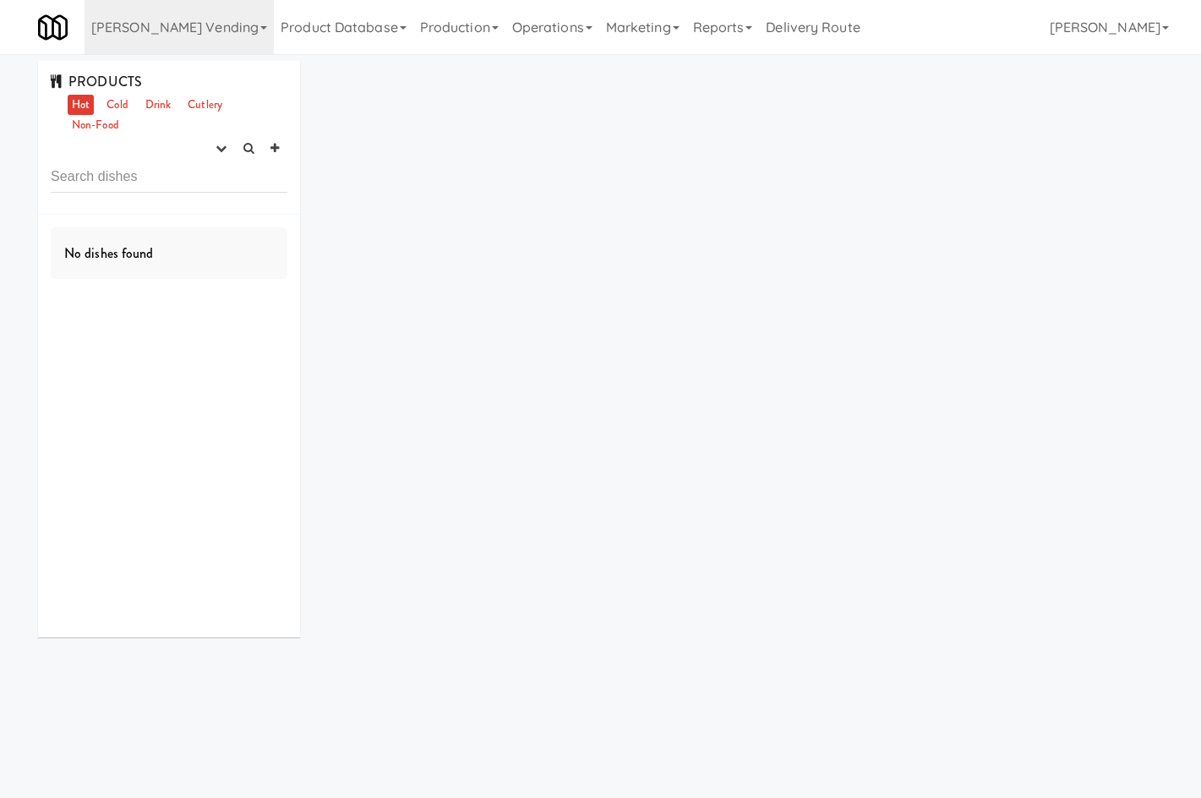
click at [161, 174] on input "text" at bounding box center [169, 176] width 237 height 31
click at [118, 104] on link "Cold" at bounding box center [117, 105] width 30 height 21
drag, startPoint x: 150, startPoint y: 105, endPoint x: 150, endPoint y: 113, distance: 8.5
click at [150, 110] on link "Drink" at bounding box center [158, 105] width 35 height 21
drag, startPoint x: 166, startPoint y: 187, endPoint x: 204, endPoint y: 160, distance: 46.7
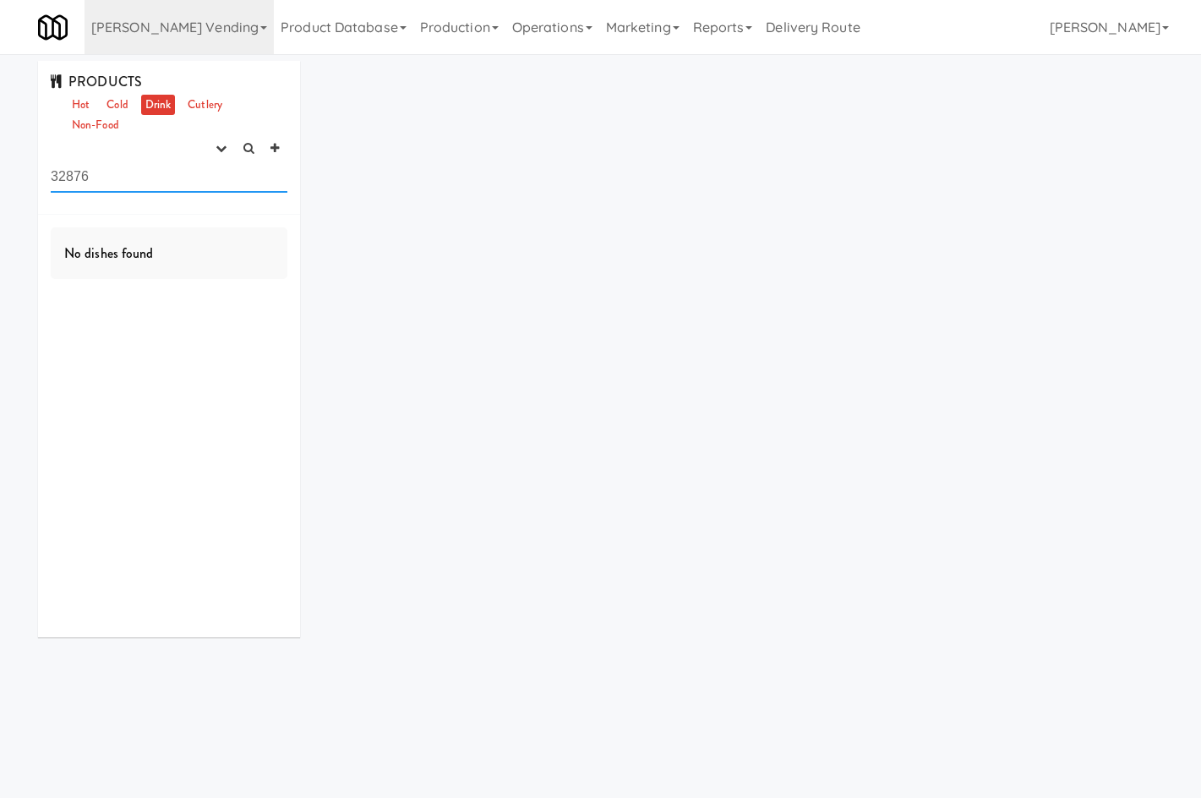
click at [169, 185] on input "32876" at bounding box center [169, 176] width 237 height 31
click at [211, 152] on button "button" at bounding box center [221, 148] width 28 height 25
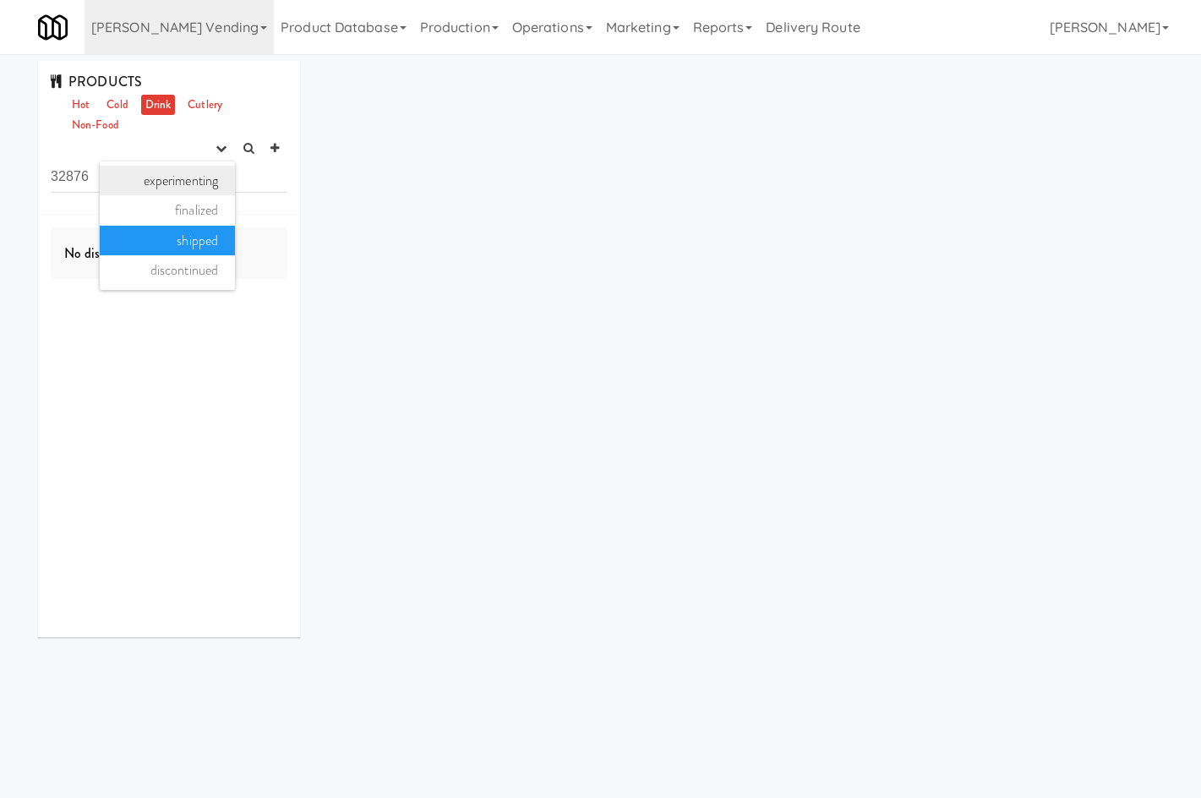
click at [187, 183] on link "experimenting" at bounding box center [167, 181] width 135 height 30
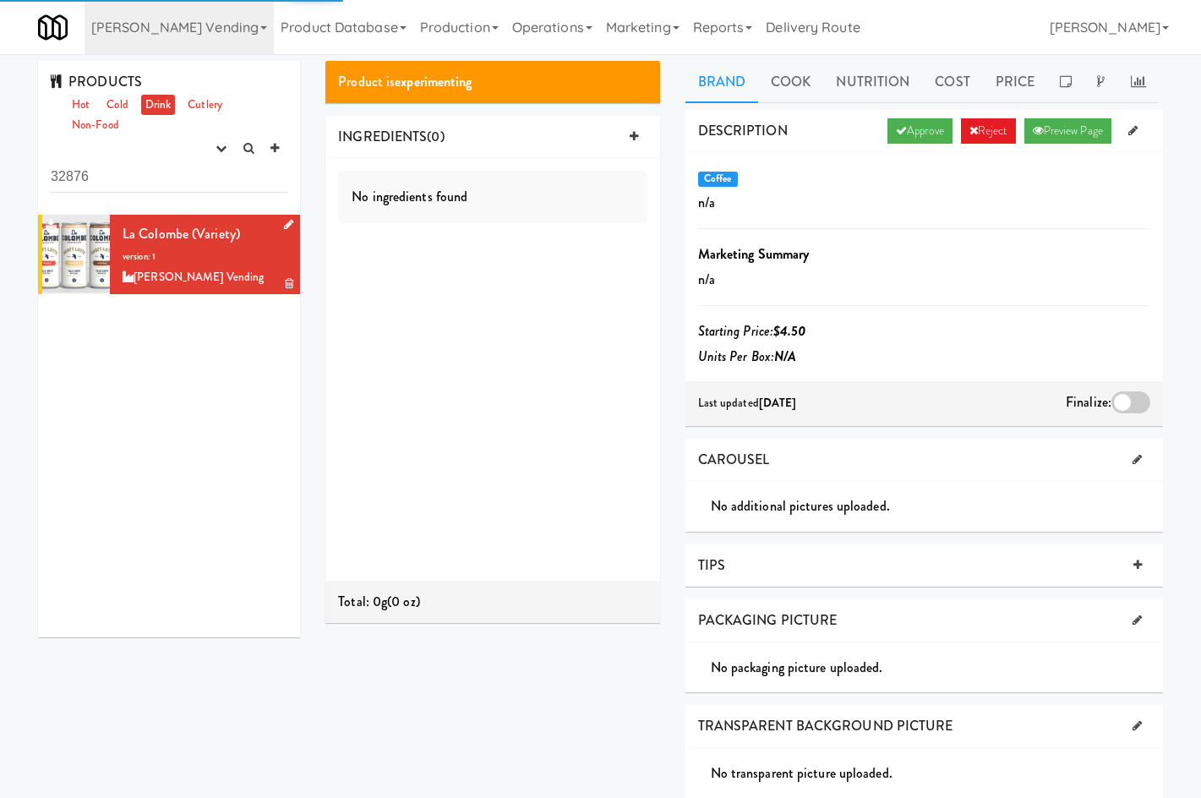
click at [194, 248] on div "La Colombe (Variety) version: 1 [PERSON_NAME] Vending" at bounding box center [205, 255] width 165 height 67
click at [995, 129] on link "Reject" at bounding box center [988, 130] width 55 height 25
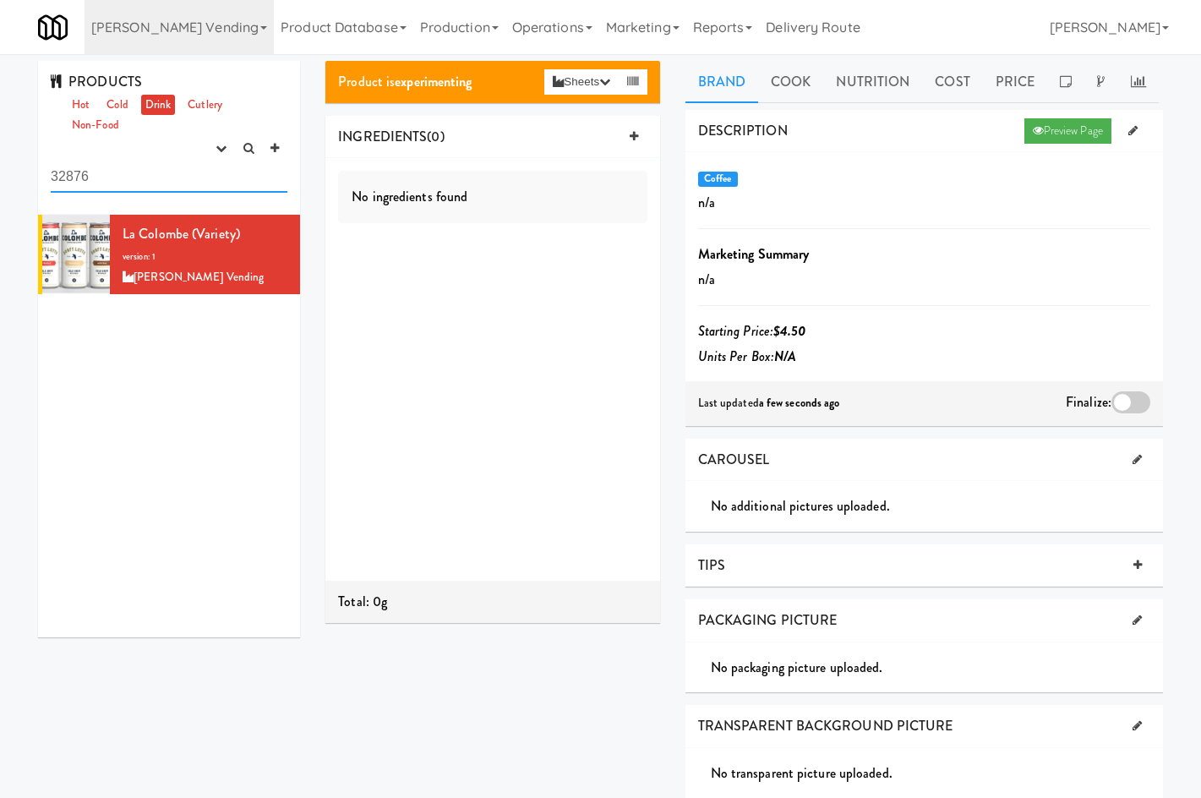
click at [94, 190] on input "32876" at bounding box center [169, 176] width 237 height 31
paste input "42699"
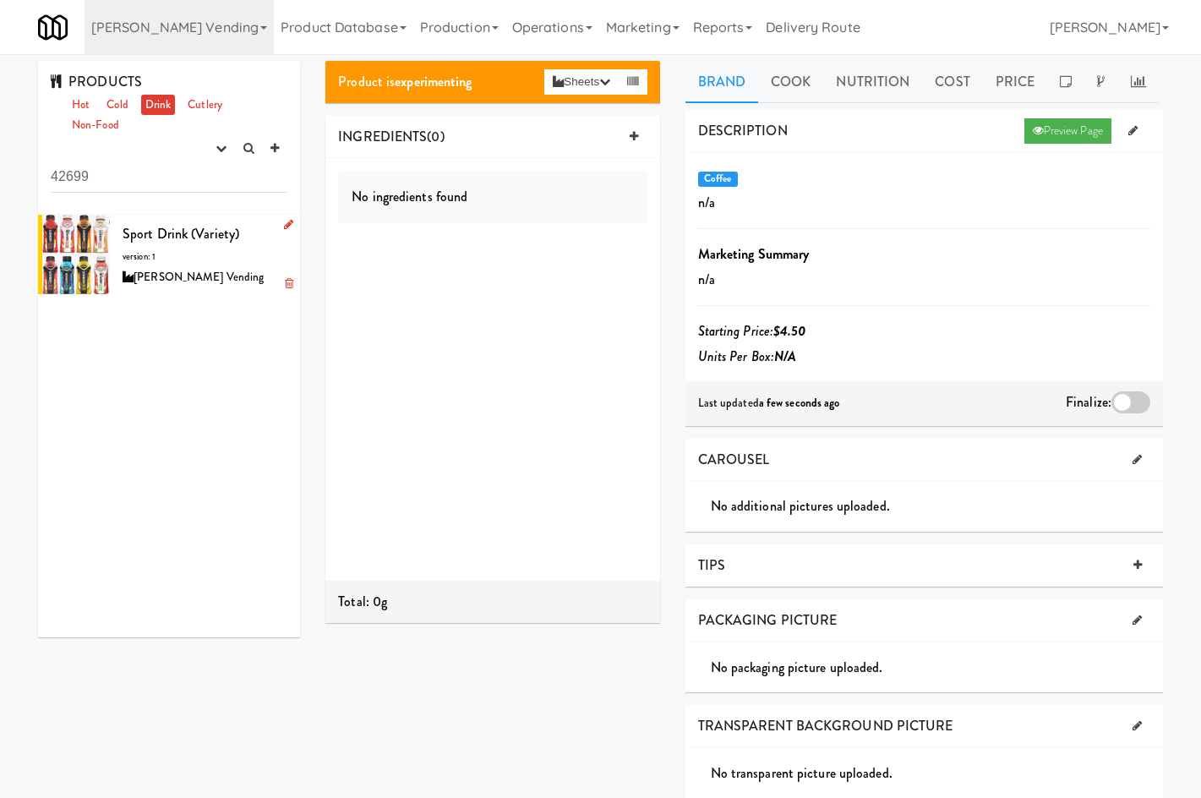
click at [167, 234] on span "Sport Drink (Variety)" at bounding box center [181, 233] width 117 height 19
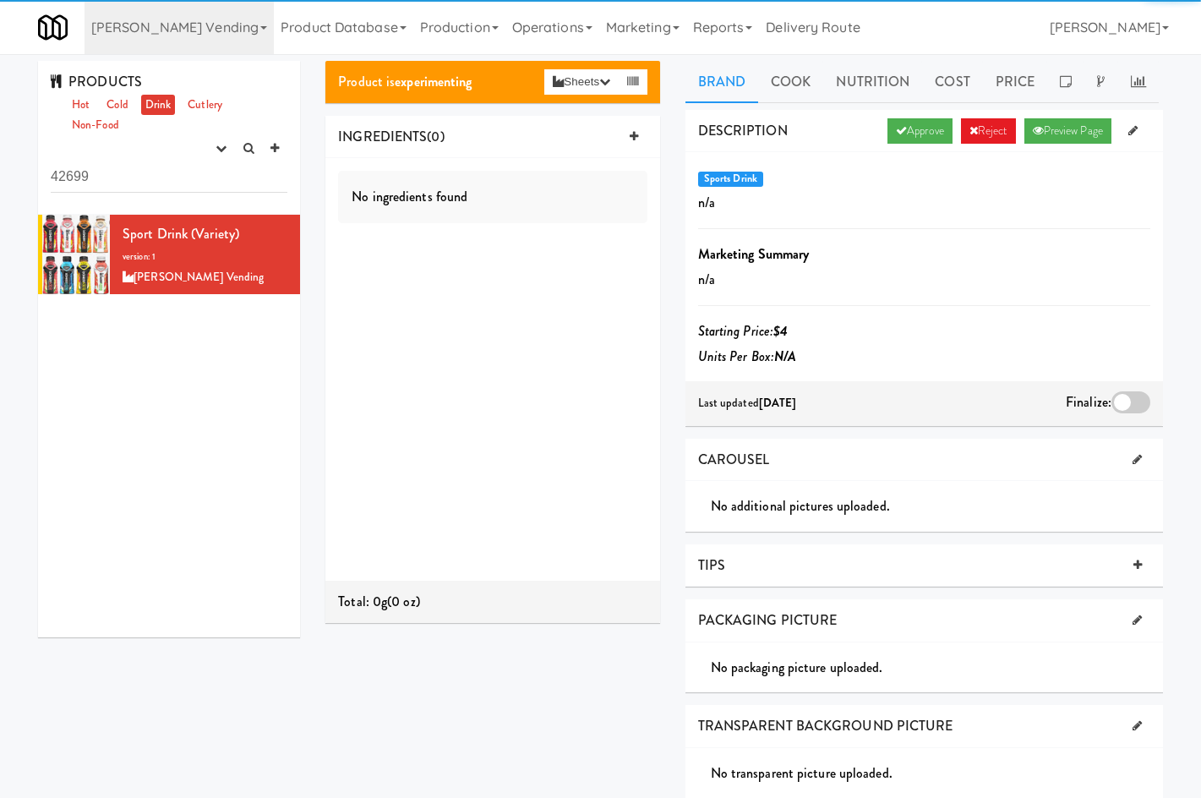
click at [971, 144] on div "DESCRIPTION Approve Reject Preview Page" at bounding box center [925, 131] width 478 height 43
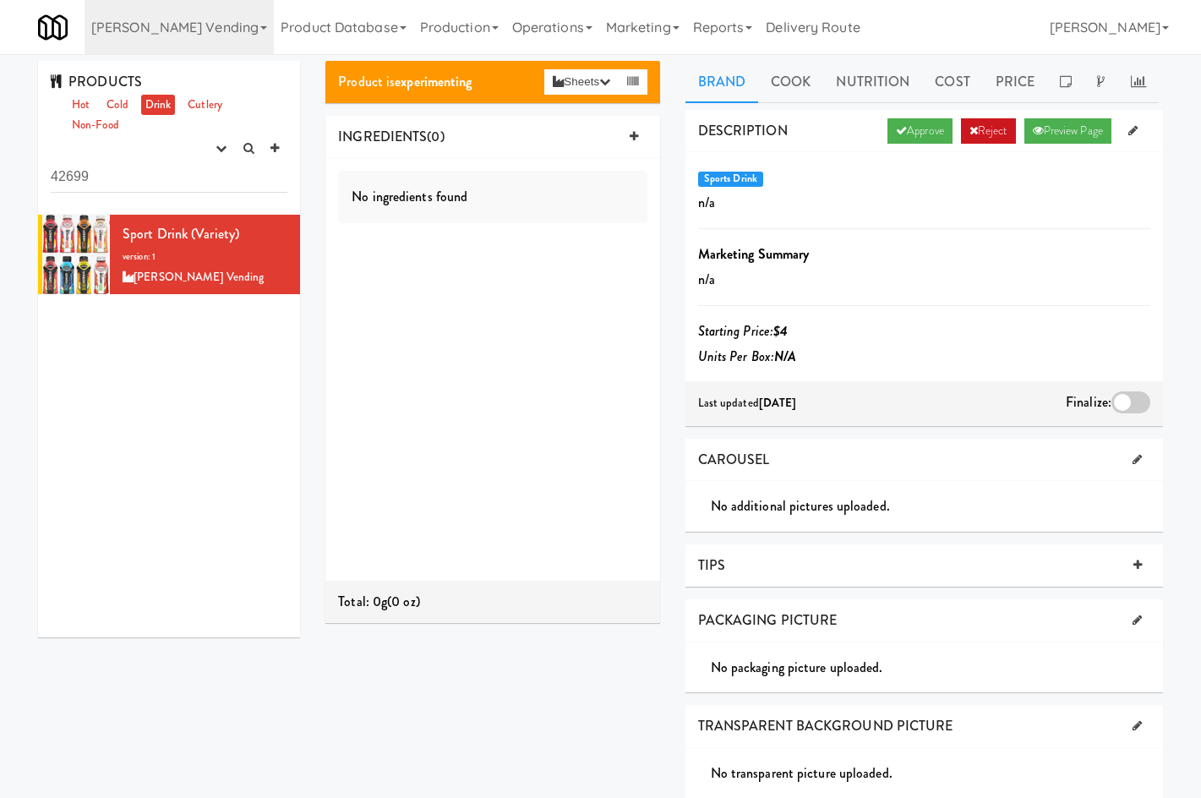
click at [983, 129] on link "Reject" at bounding box center [988, 130] width 55 height 25
click at [69, 184] on input "42699" at bounding box center [169, 176] width 237 height 31
paste input "26067"
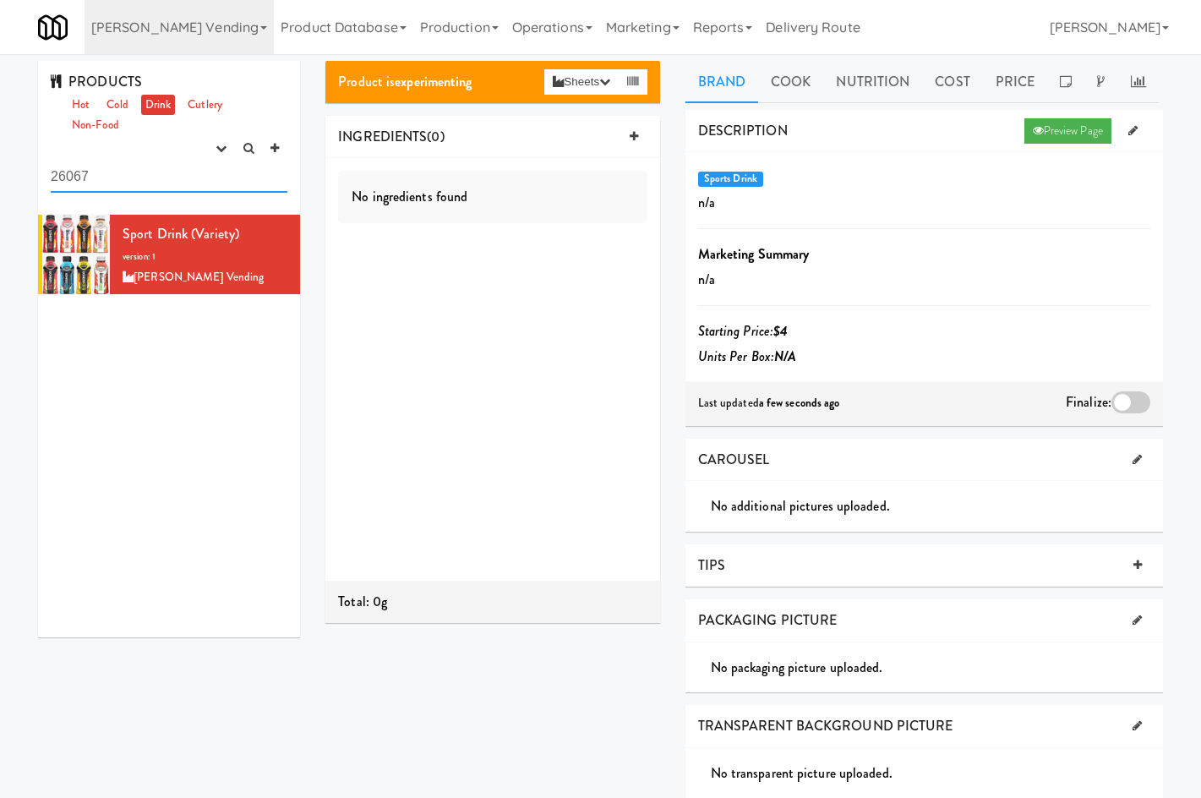
type input "26067"
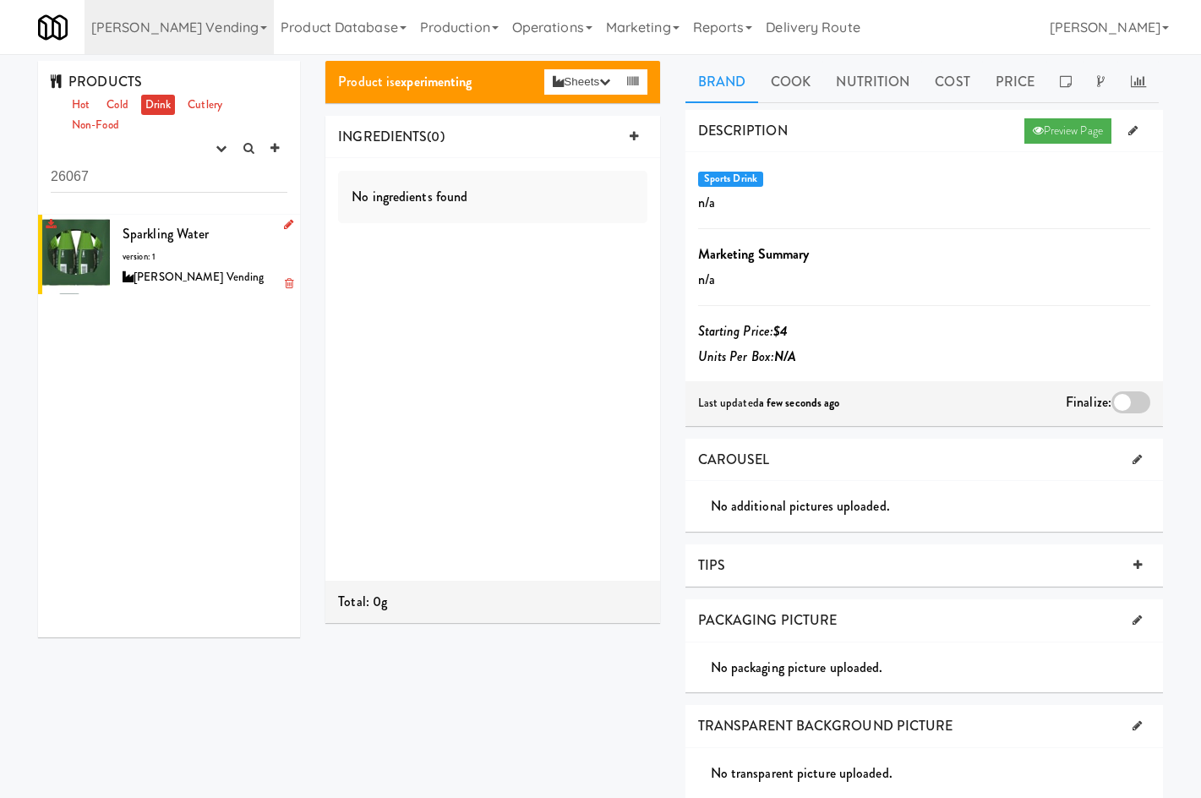
click at [189, 237] on span "Sparkling Water" at bounding box center [166, 233] width 87 height 19
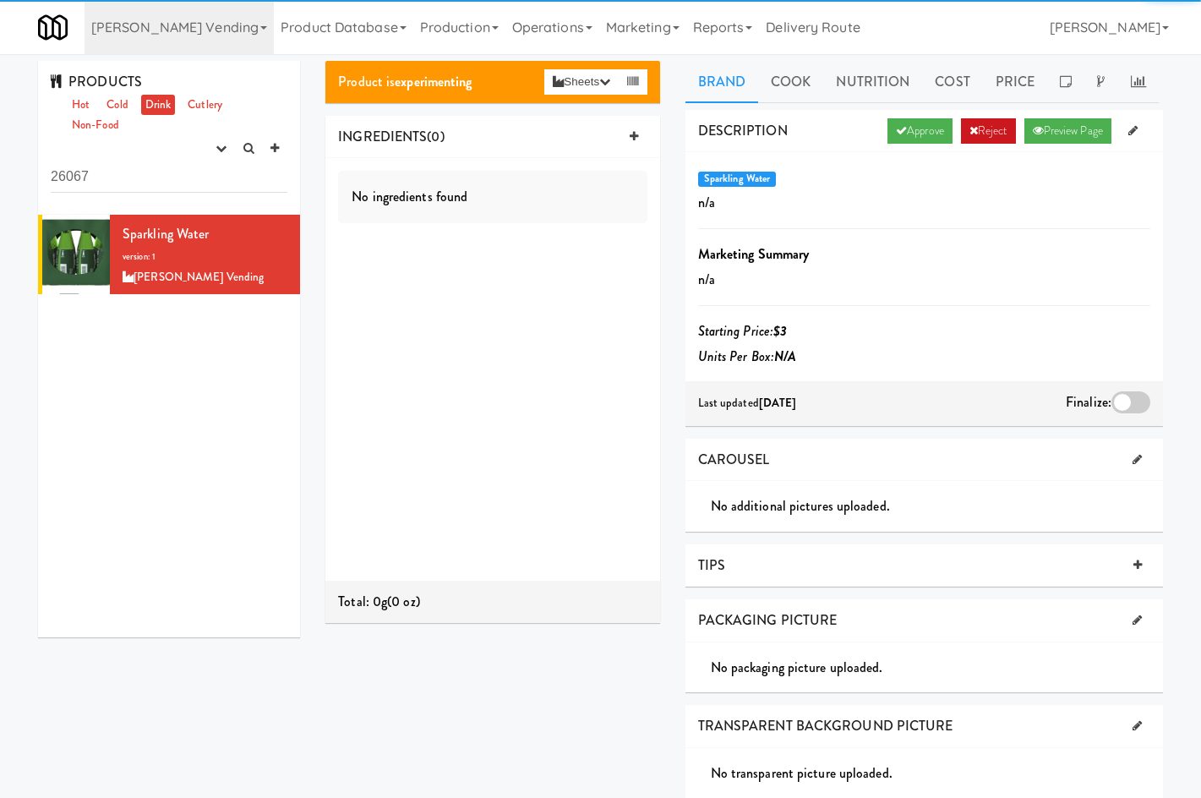
click at [998, 137] on link "Reject" at bounding box center [988, 130] width 55 height 25
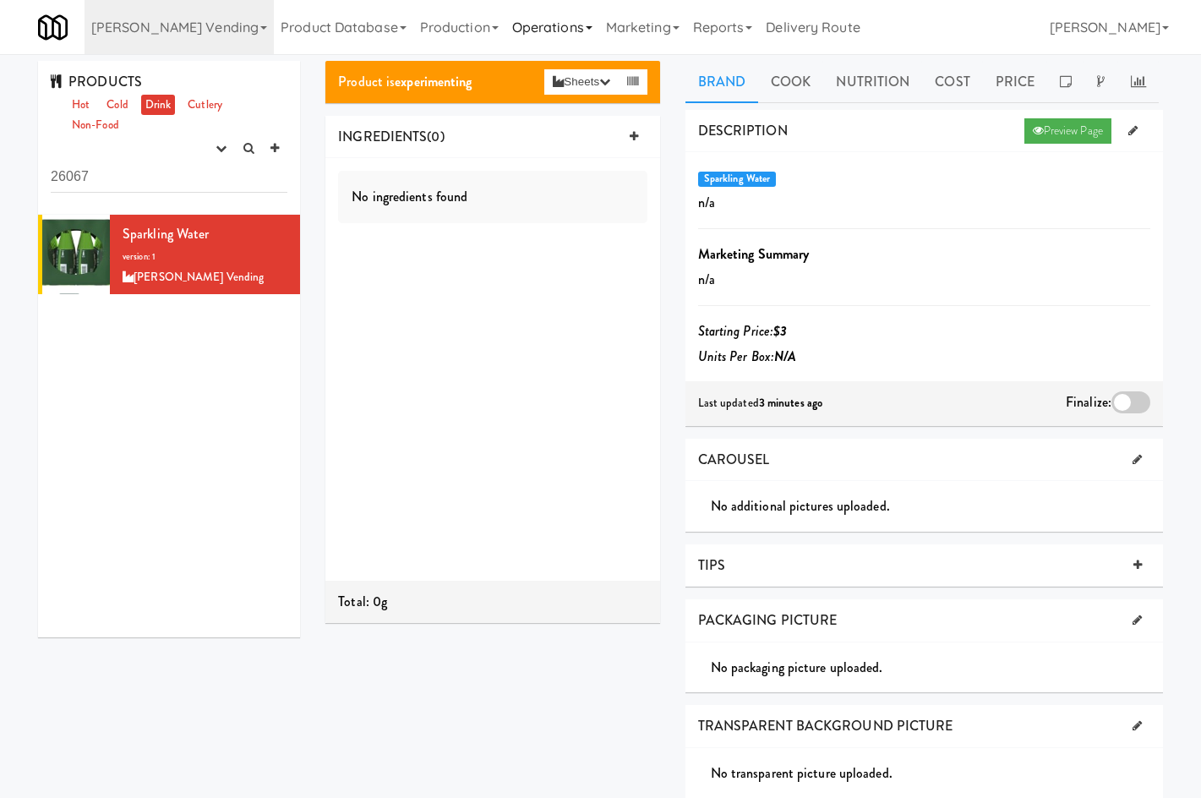
click at [506, 40] on link "Operations" at bounding box center [553, 27] width 94 height 54
